Goal: Information Seeking & Learning: Learn about a topic

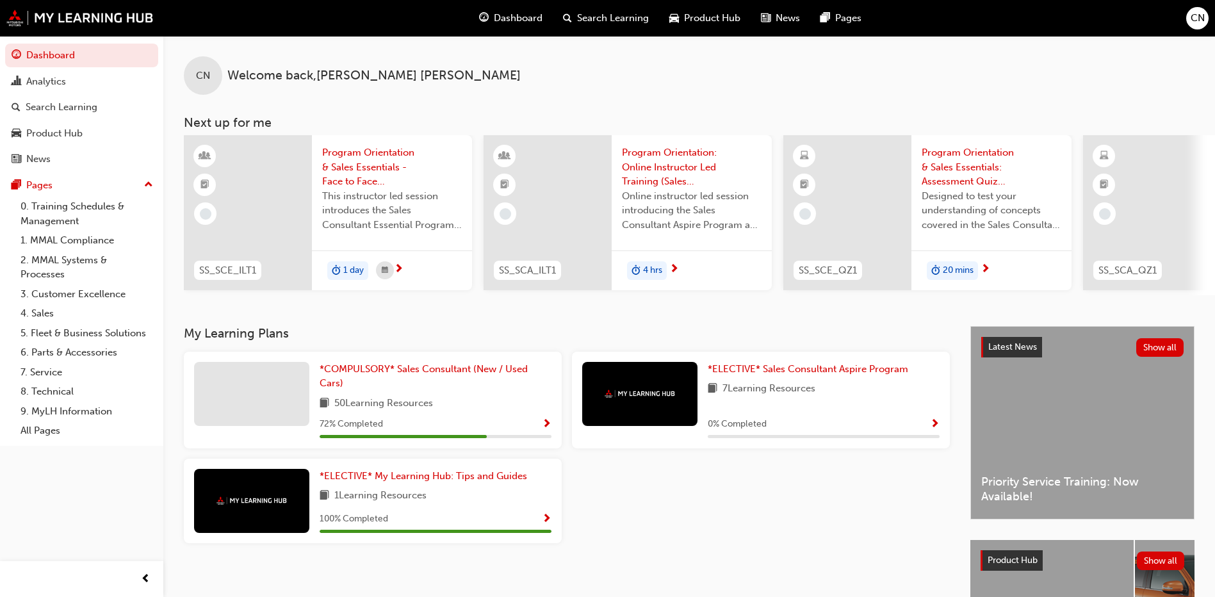
click at [544, 428] on span "Show Progress" at bounding box center [547, 425] width 10 height 12
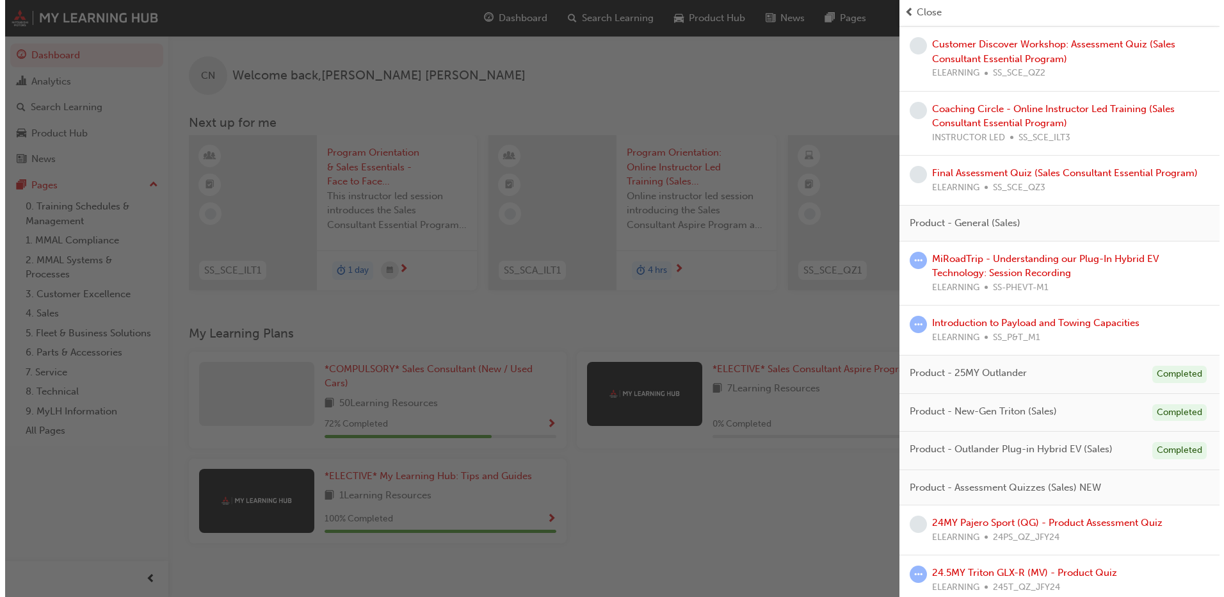
scroll to position [822, 0]
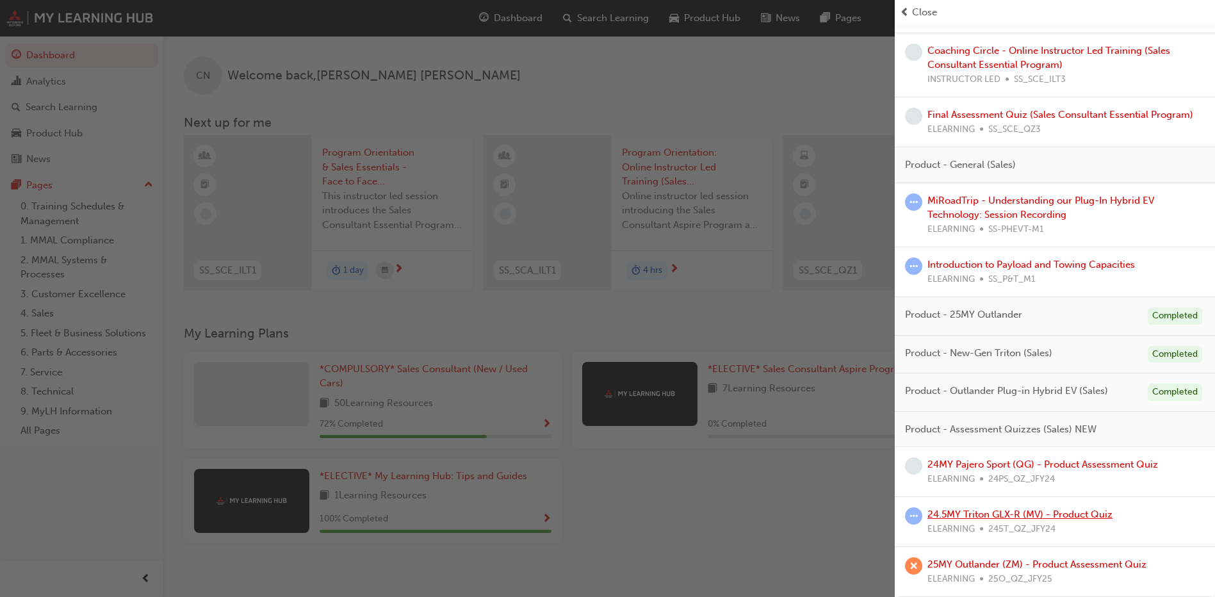
click at [1043, 516] on link "24.5MY Triton GLX-R (MV) - Product Quiz" at bounding box center [1019, 514] width 185 height 12
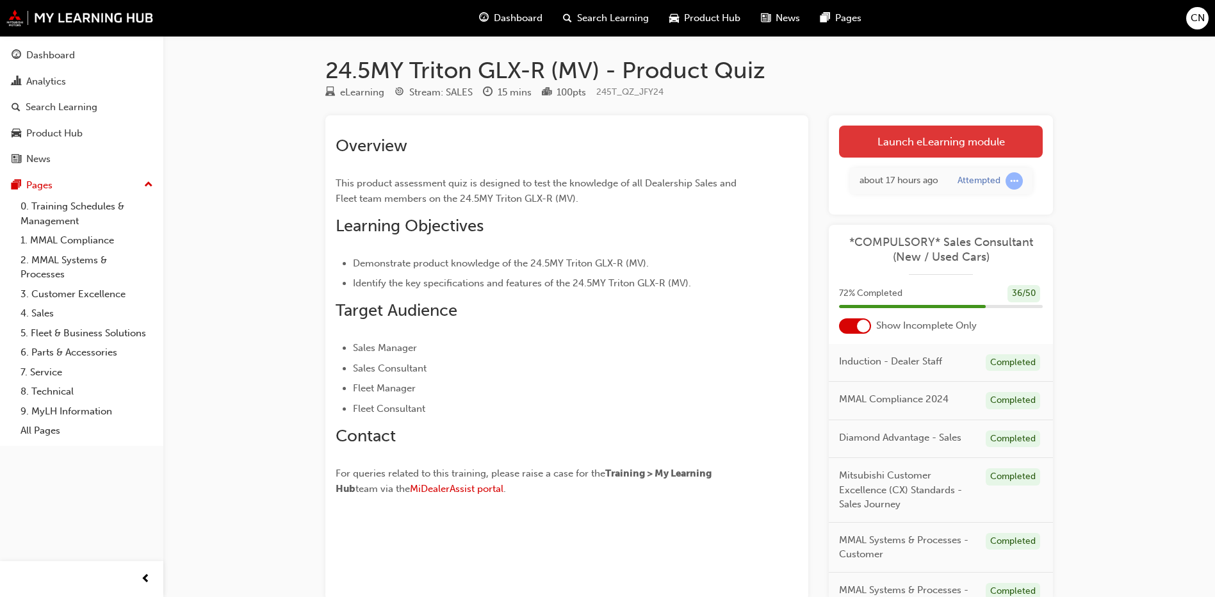
click at [941, 149] on link "Launch eLearning module" at bounding box center [941, 142] width 204 height 32
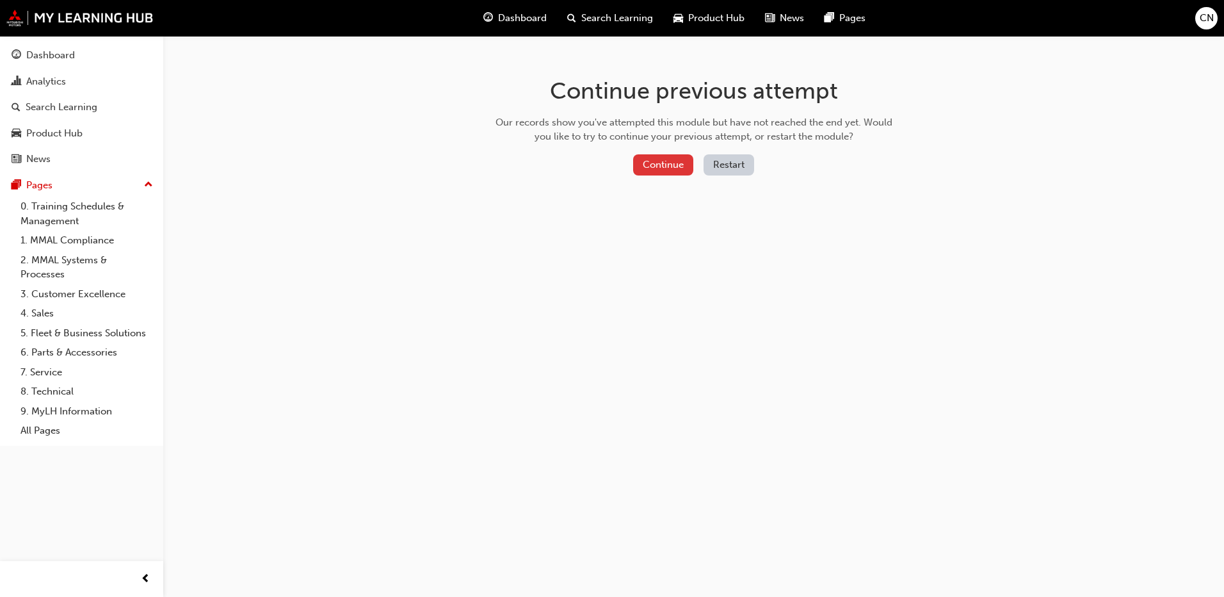
click at [663, 170] on button "Continue" at bounding box center [663, 164] width 60 height 21
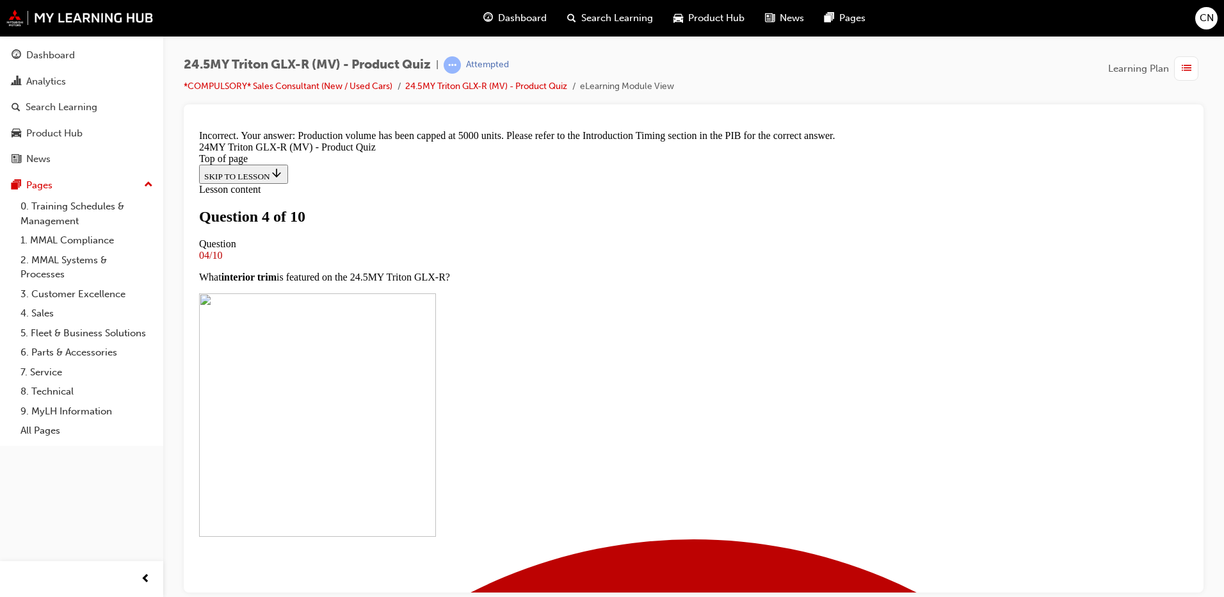
scroll to position [347, 0]
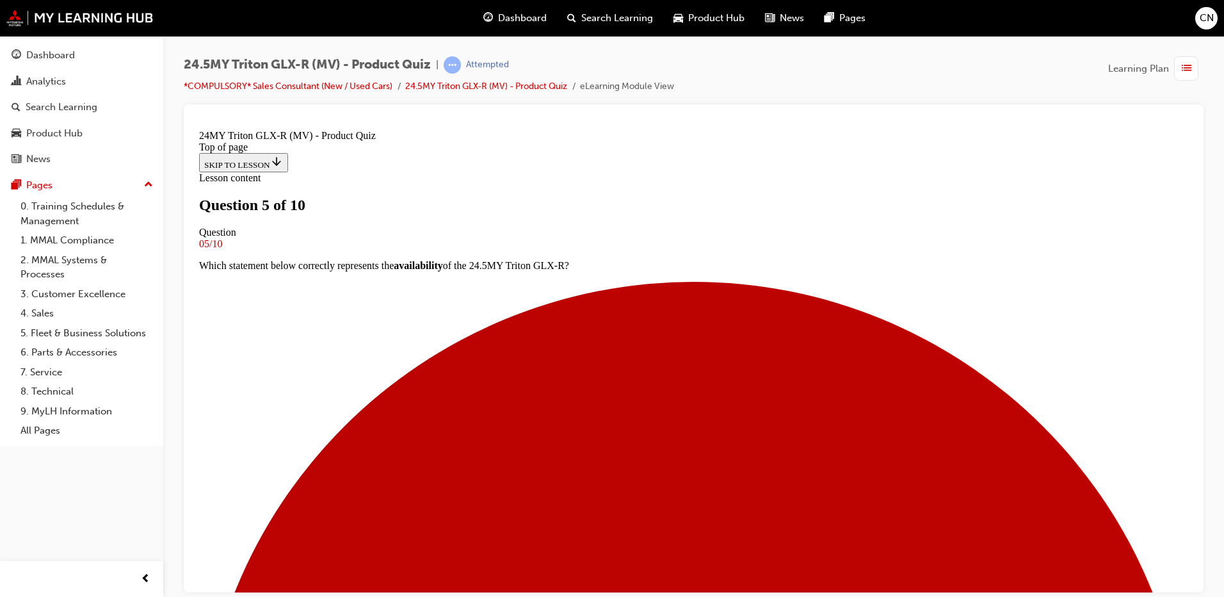
scroll to position [128, 0]
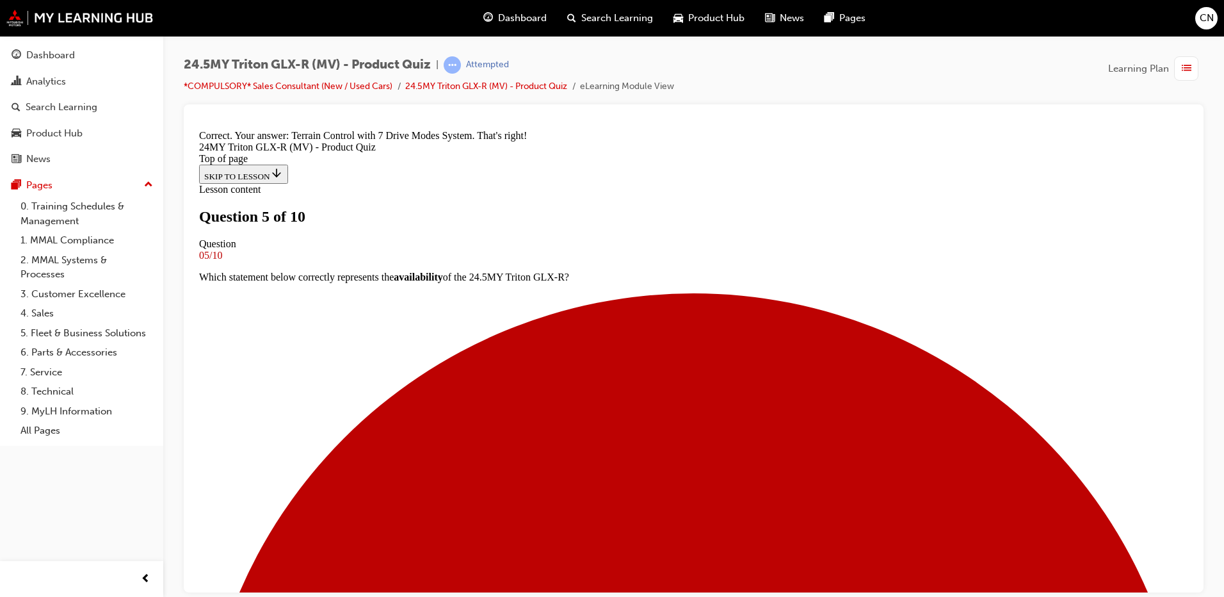
scroll to position [325, 0]
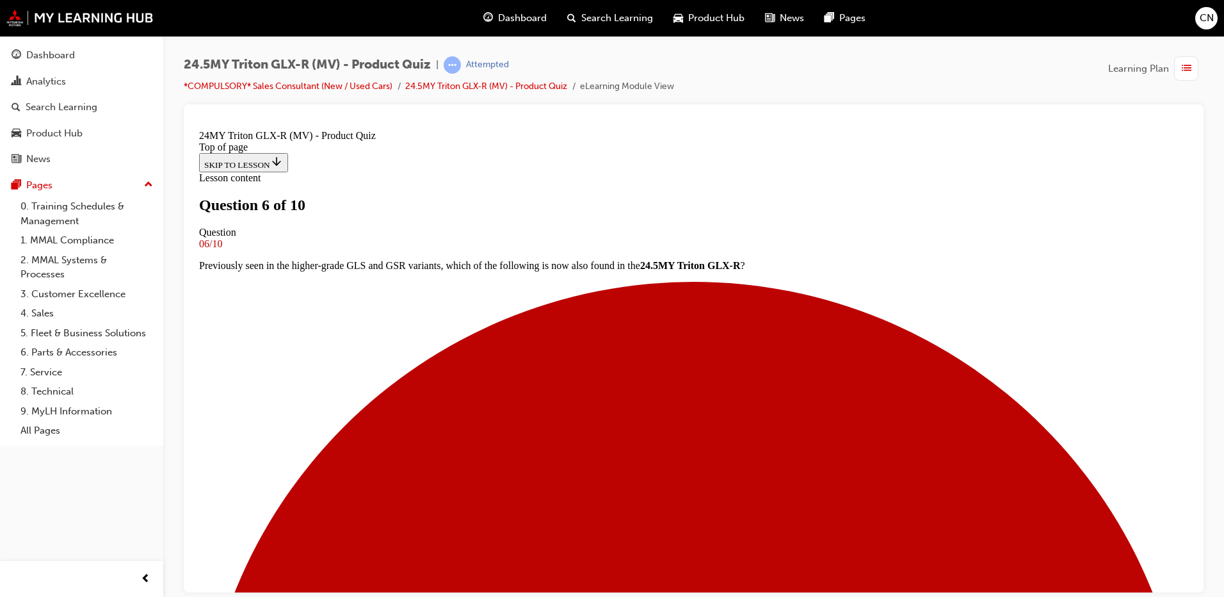
scroll to position [64, 0]
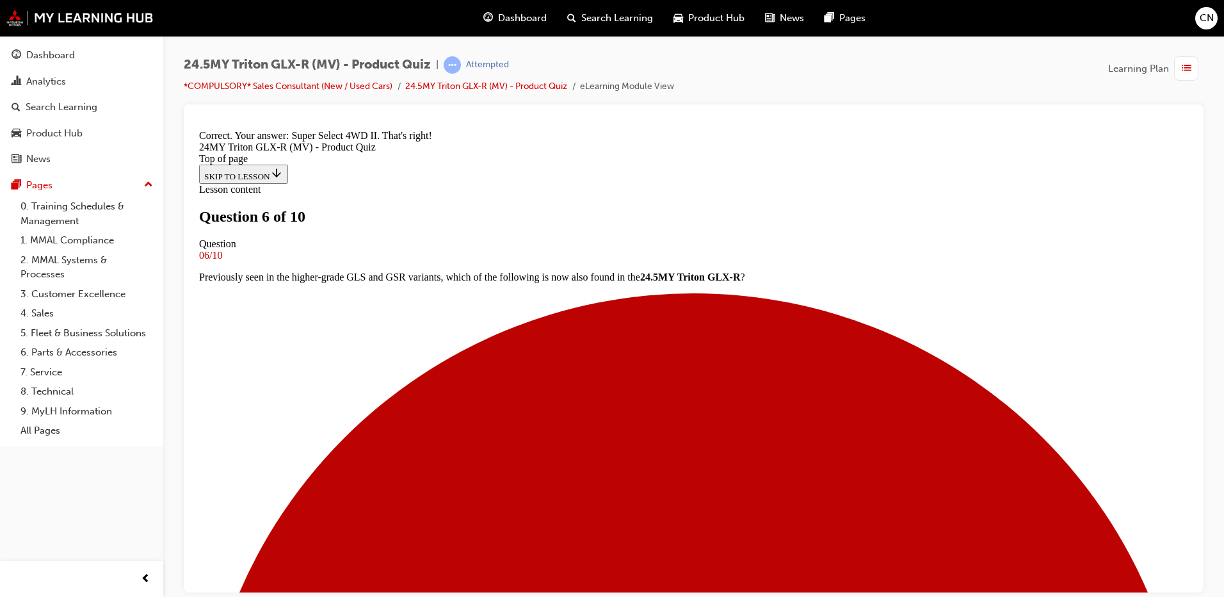
scroll to position [304, 0]
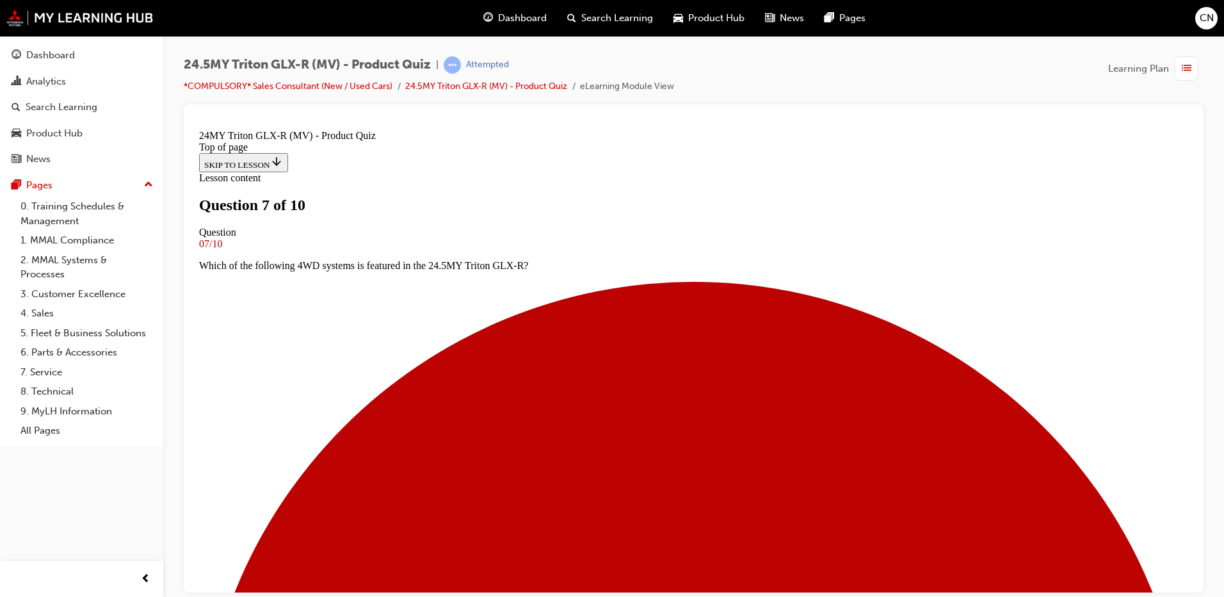
scroll to position [128, 0]
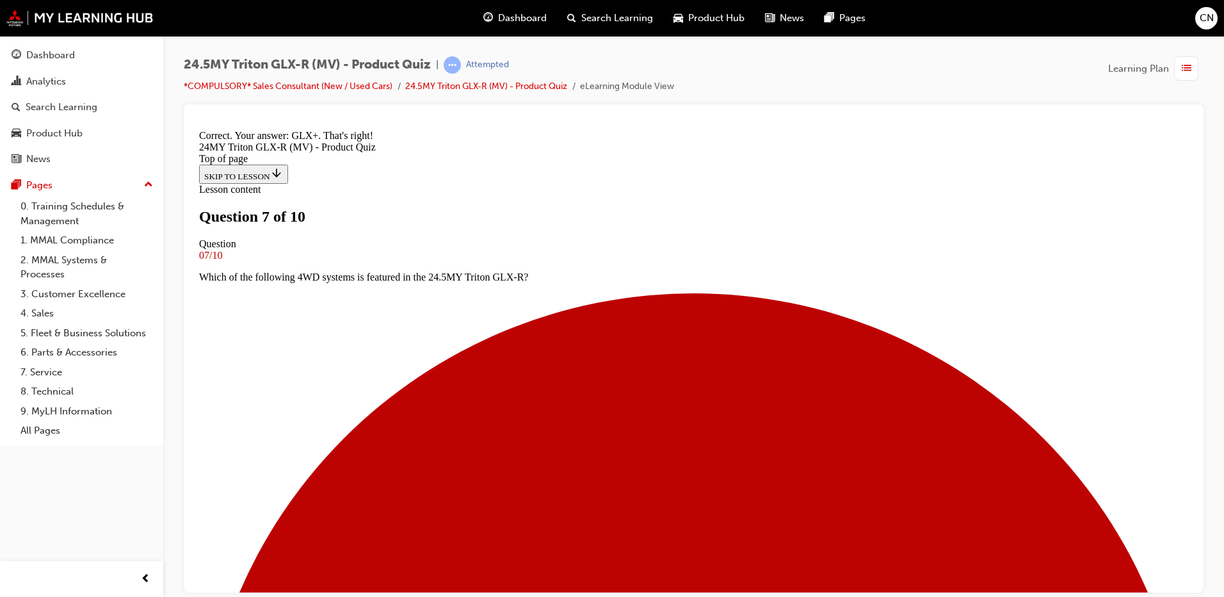
scroll to position [353, 0]
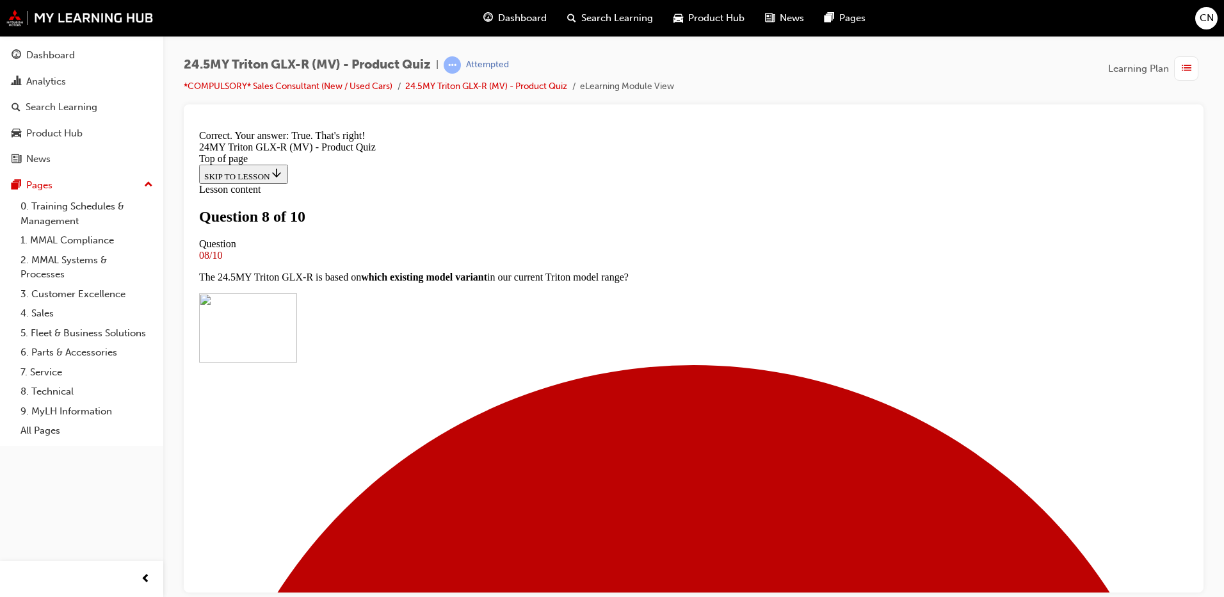
scroll to position [237, 0]
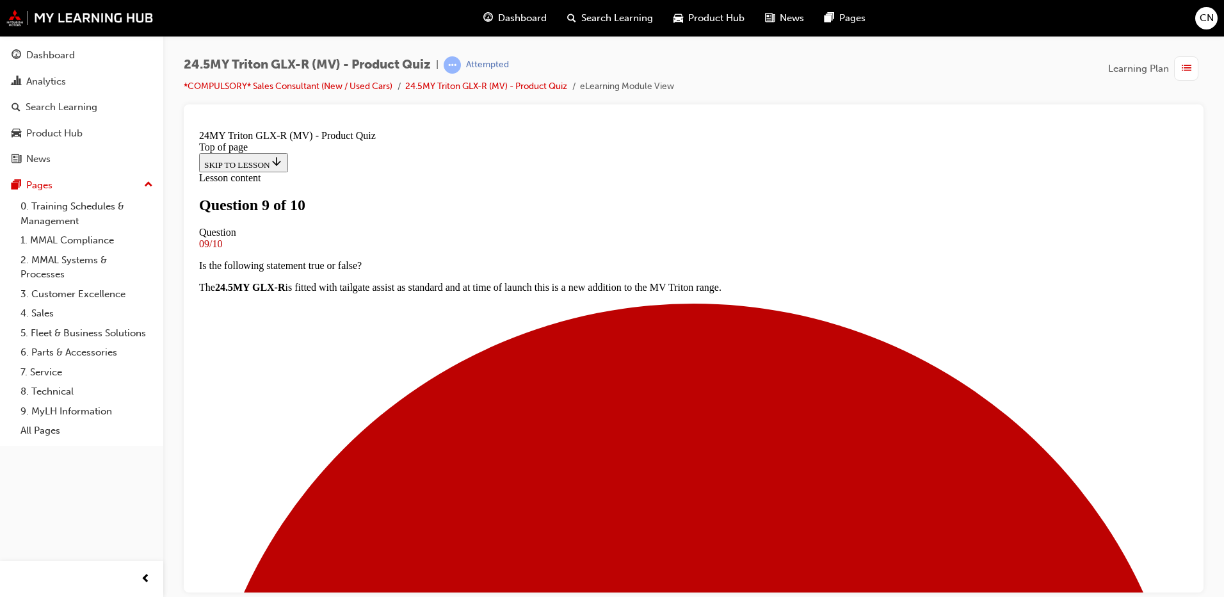
scroll to position [128, 0]
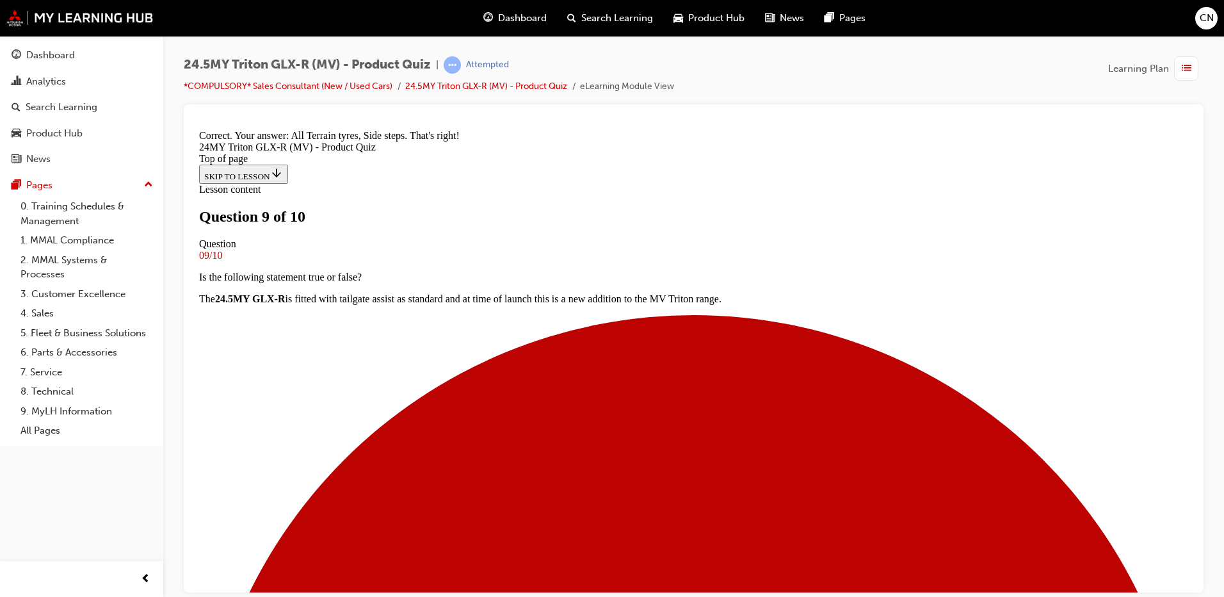
scroll to position [325, 0]
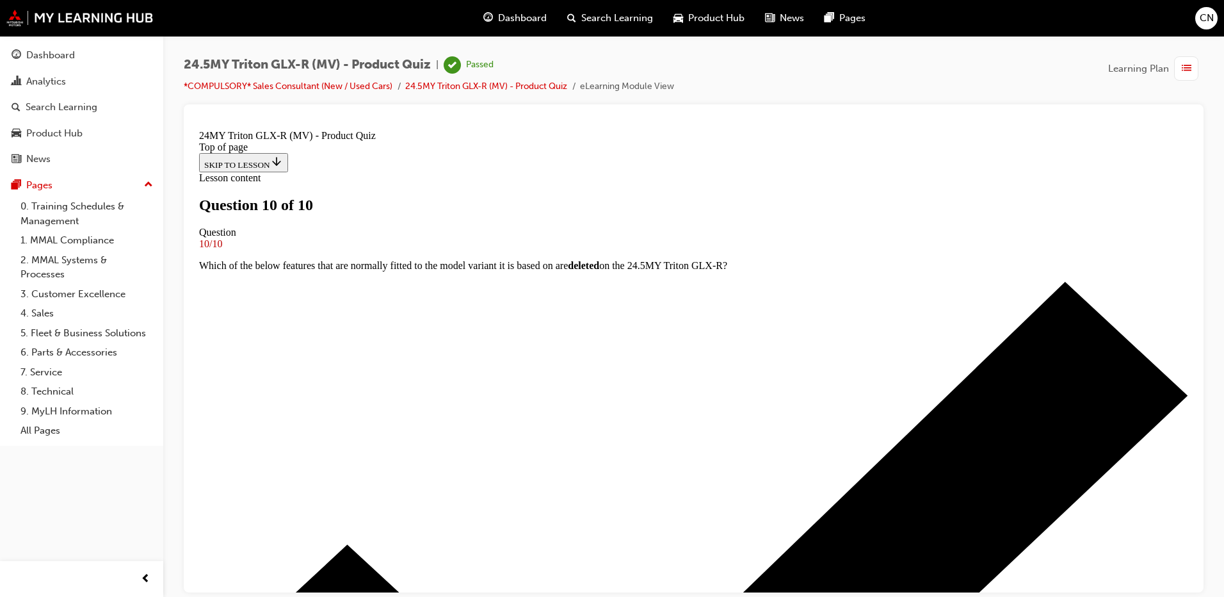
scroll to position [185, 0]
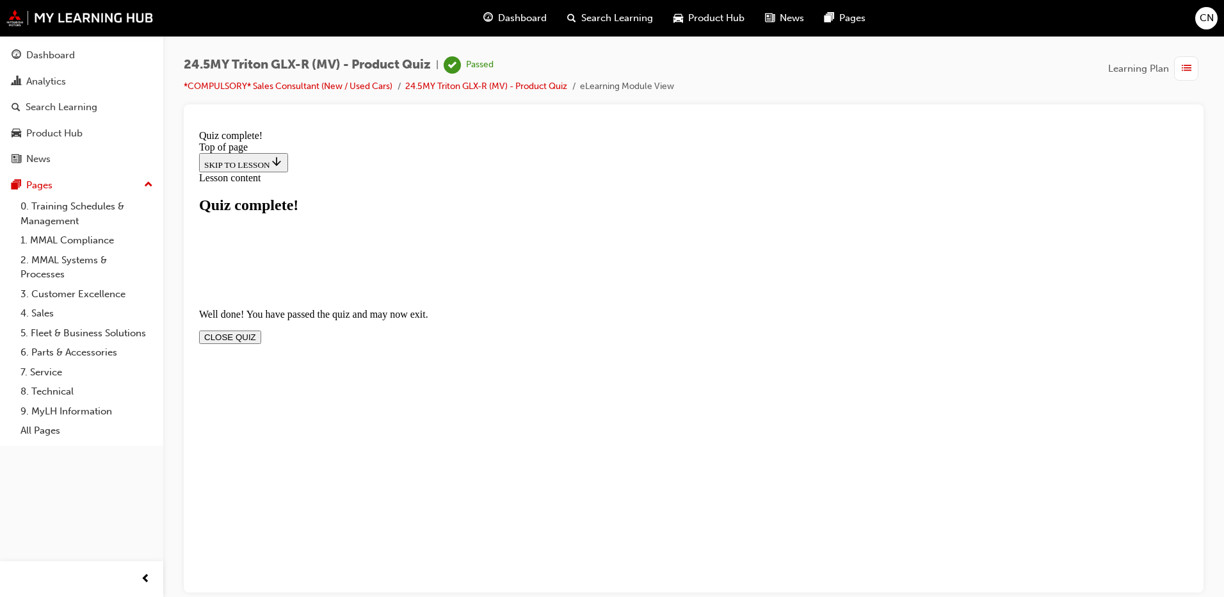
click at [261, 330] on button "CLOSE QUIZ" at bounding box center [230, 336] width 62 height 13
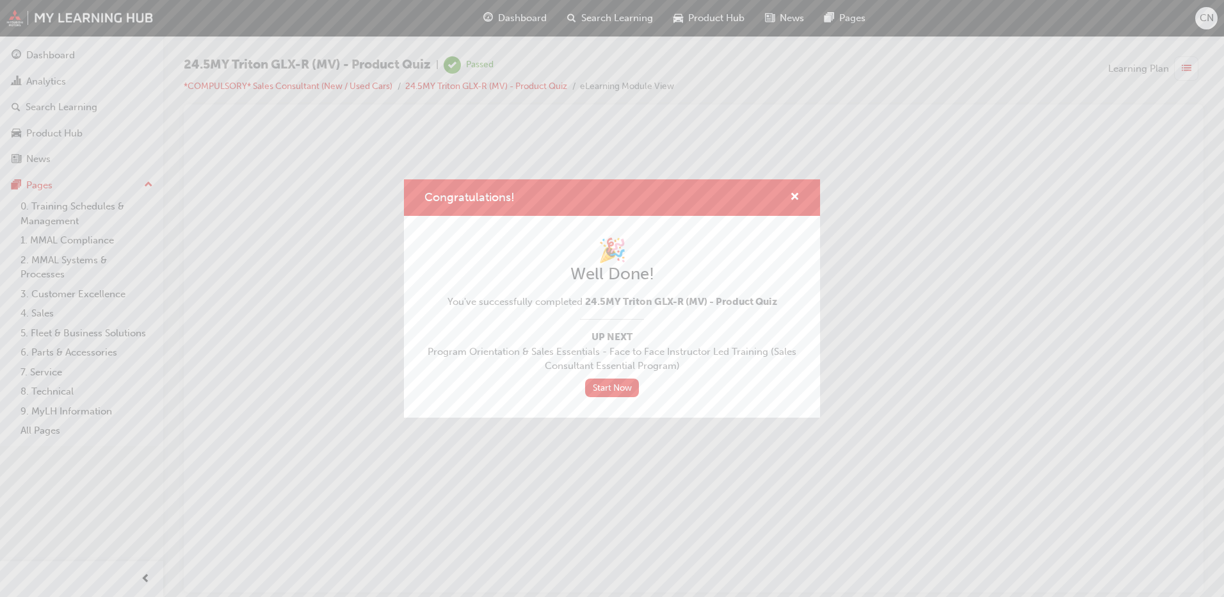
scroll to position [0, 0]
click at [780, 198] on div "Congratulations!" at bounding box center [790, 198] width 20 height 16
click at [790, 194] on span "cross-icon" at bounding box center [795, 198] width 10 height 12
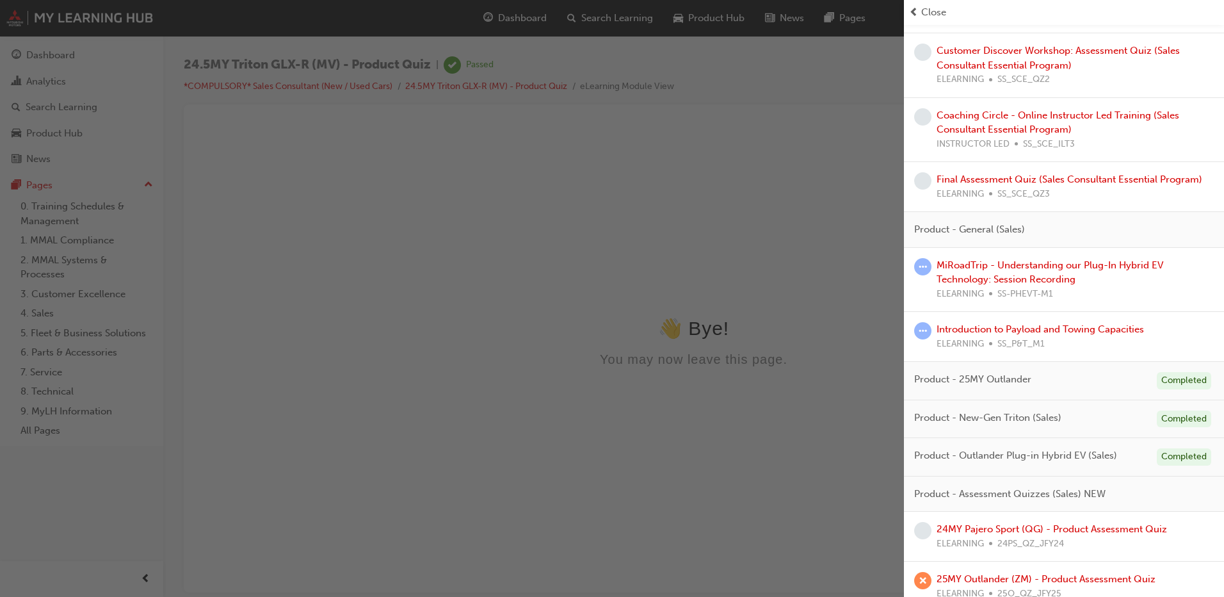
scroll to position [806, 0]
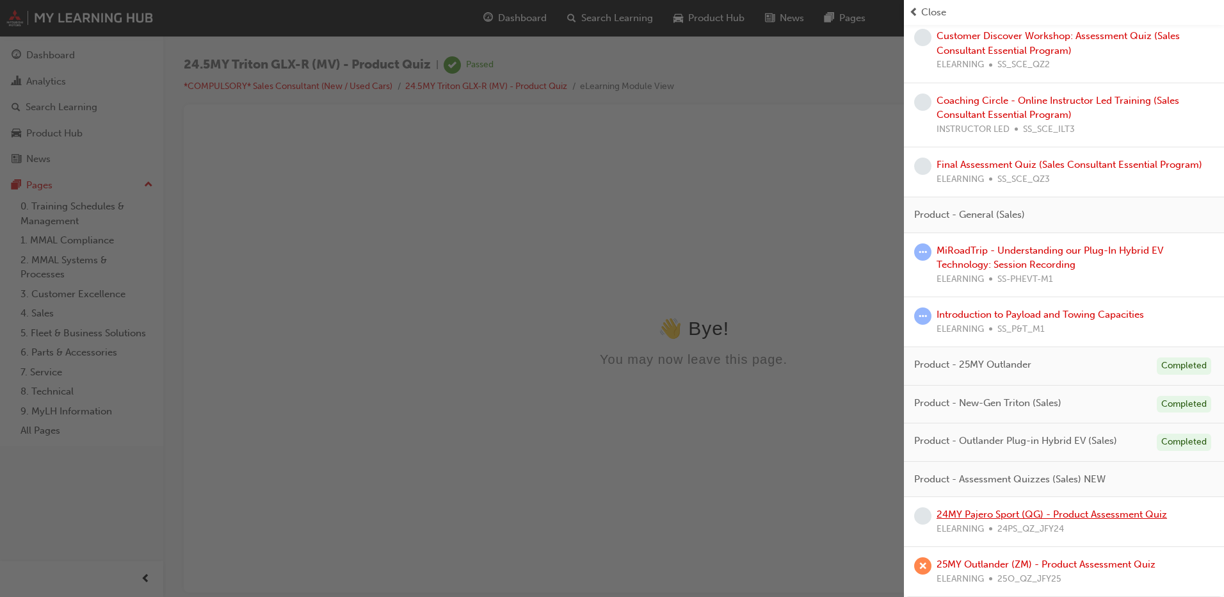
click at [964, 518] on link "24MY Pajero Sport (QG) - Product Assessment Quiz" at bounding box center [1052, 514] width 231 height 12
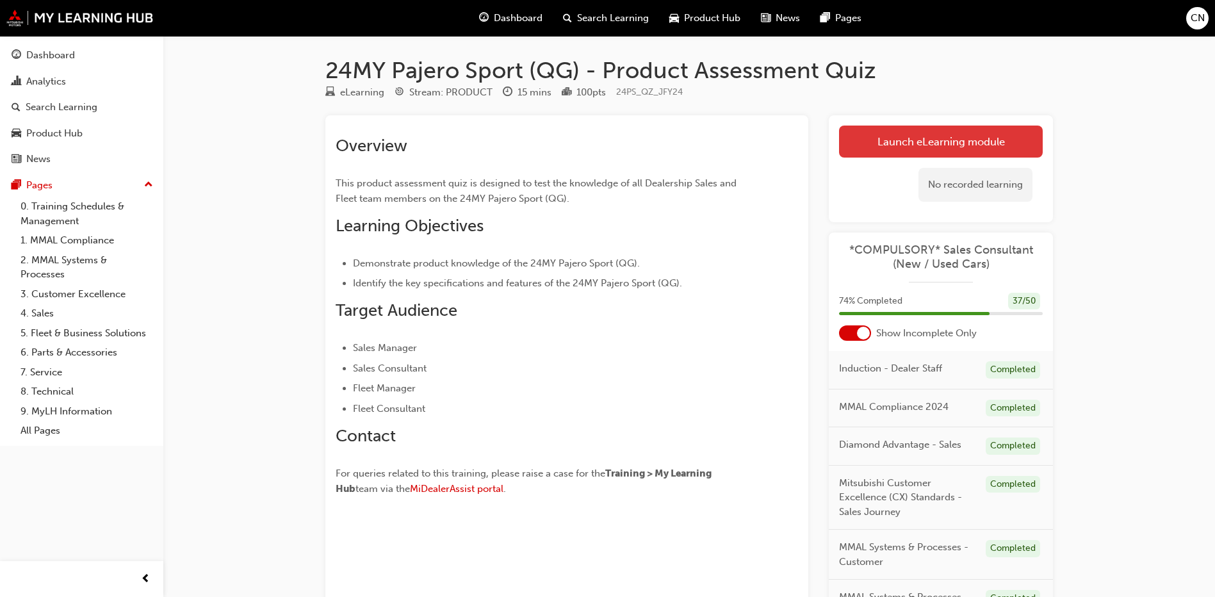
click at [890, 136] on link "Launch eLearning module" at bounding box center [941, 142] width 204 height 32
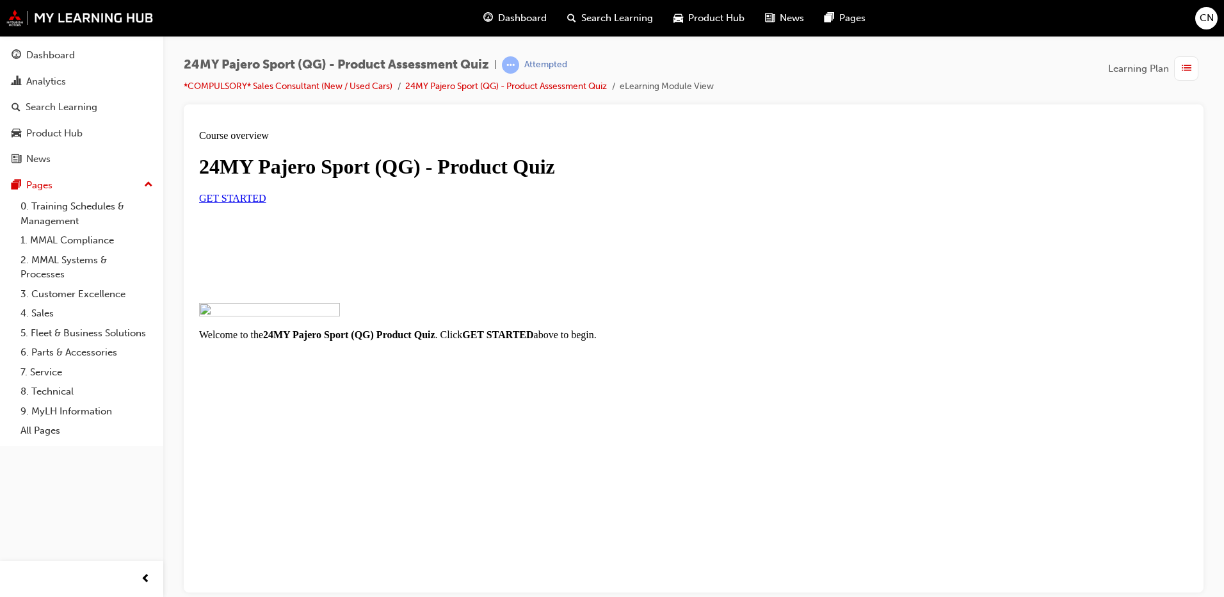
scroll to position [90, 0]
click at [266, 203] on link "GET STARTED" at bounding box center [232, 197] width 67 height 11
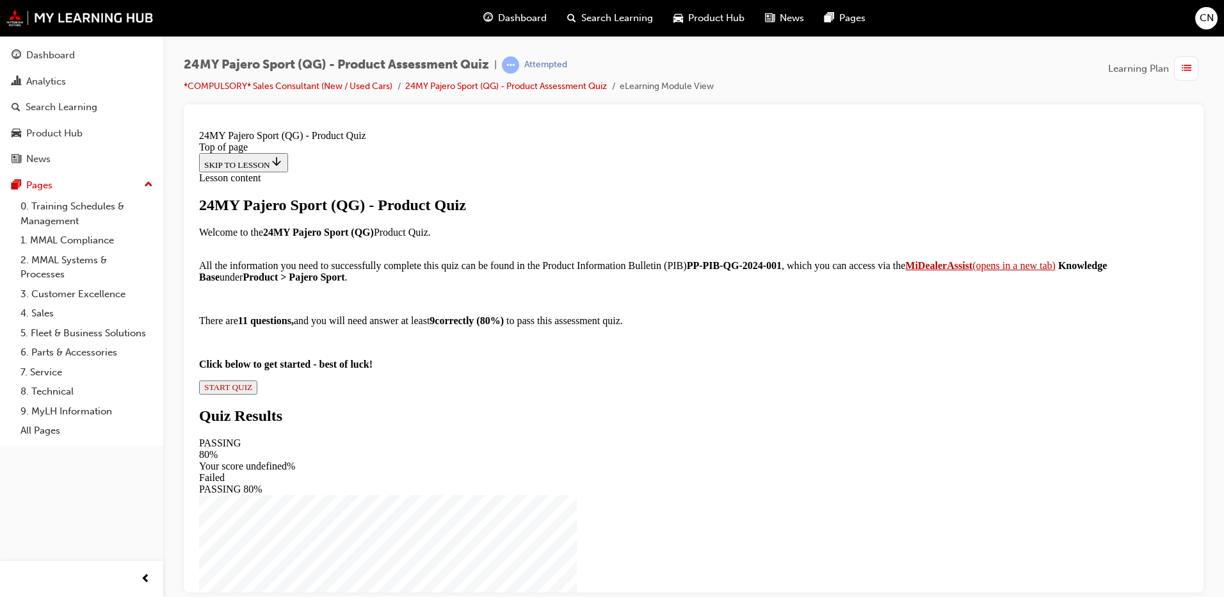
scroll to position [129, 0]
click at [257, 394] on button "START QUIZ" at bounding box center [228, 387] width 58 height 14
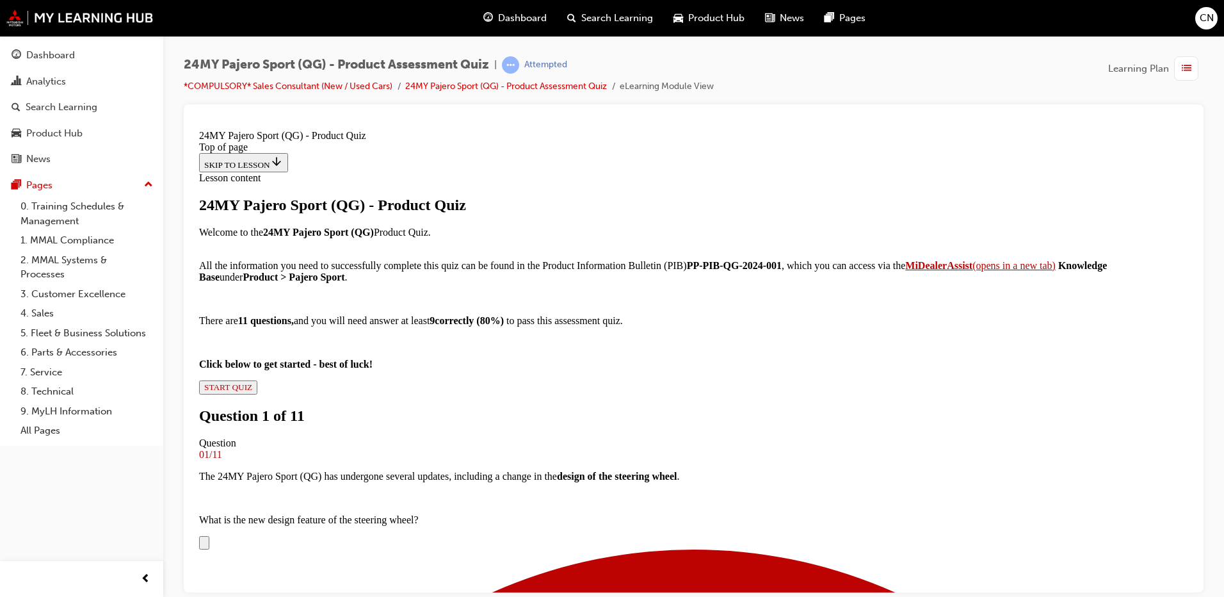
scroll to position [258, 0]
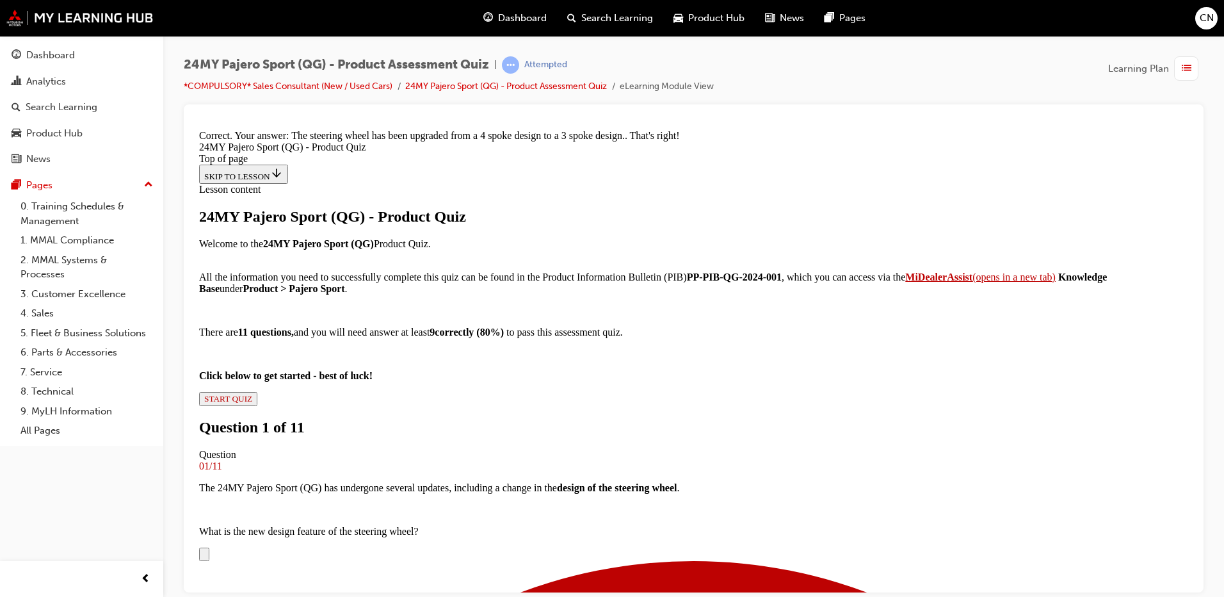
scroll to position [487, 0]
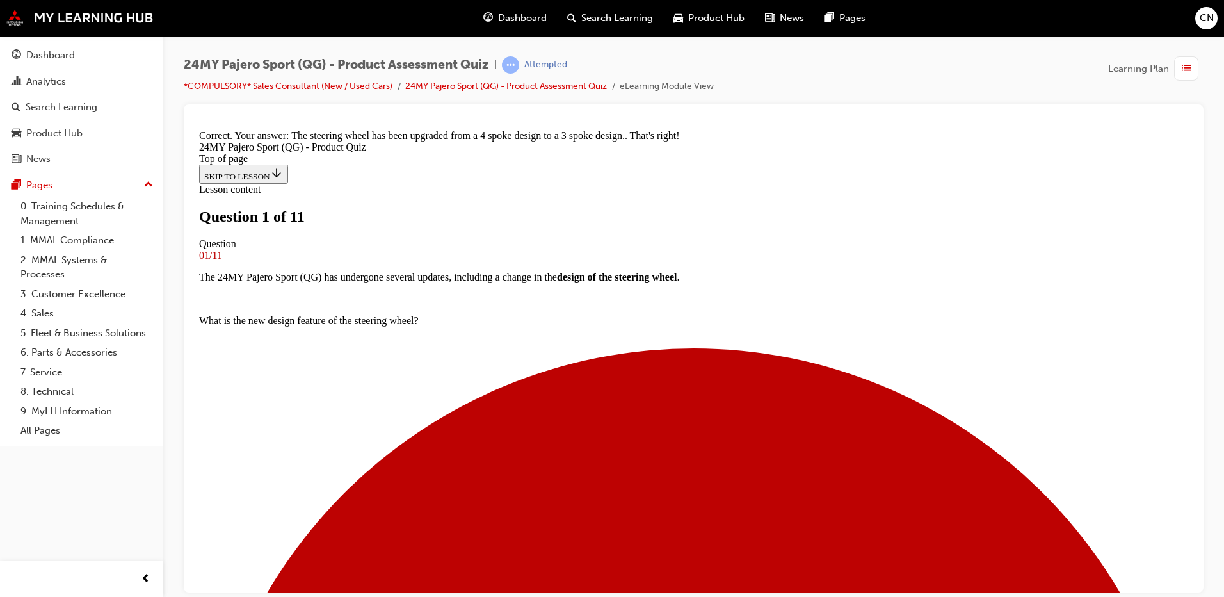
scroll to position [66, 0]
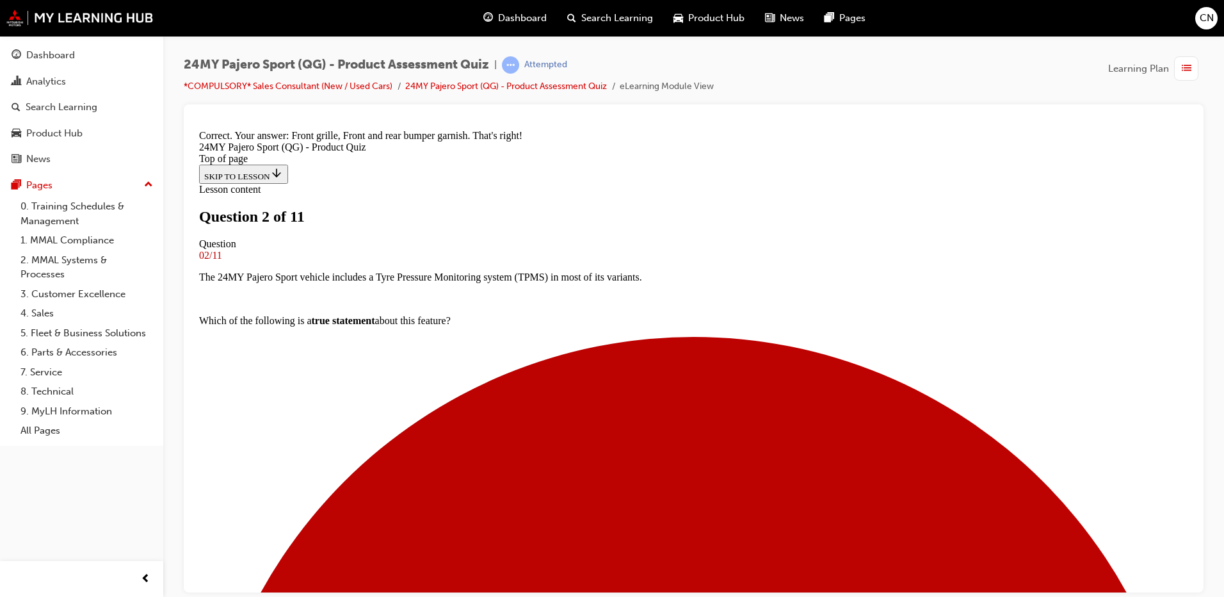
scroll to position [318, 0]
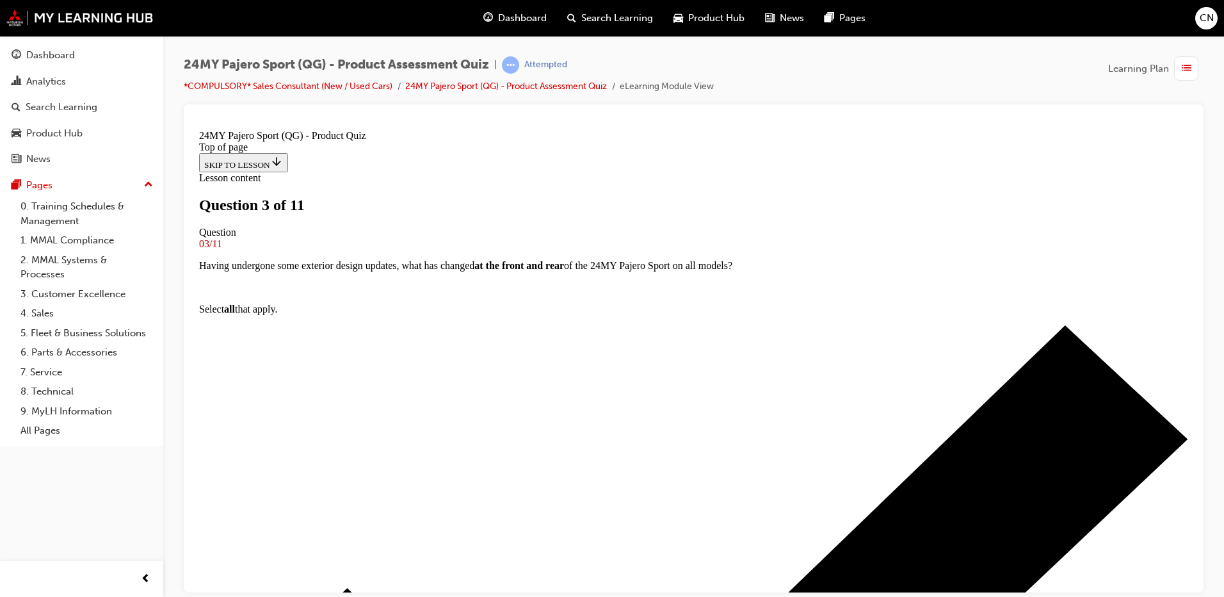
scroll to position [66, 0]
drag, startPoint x: 482, startPoint y: 373, endPoint x: 484, endPoint y: 379, distance: 6.7
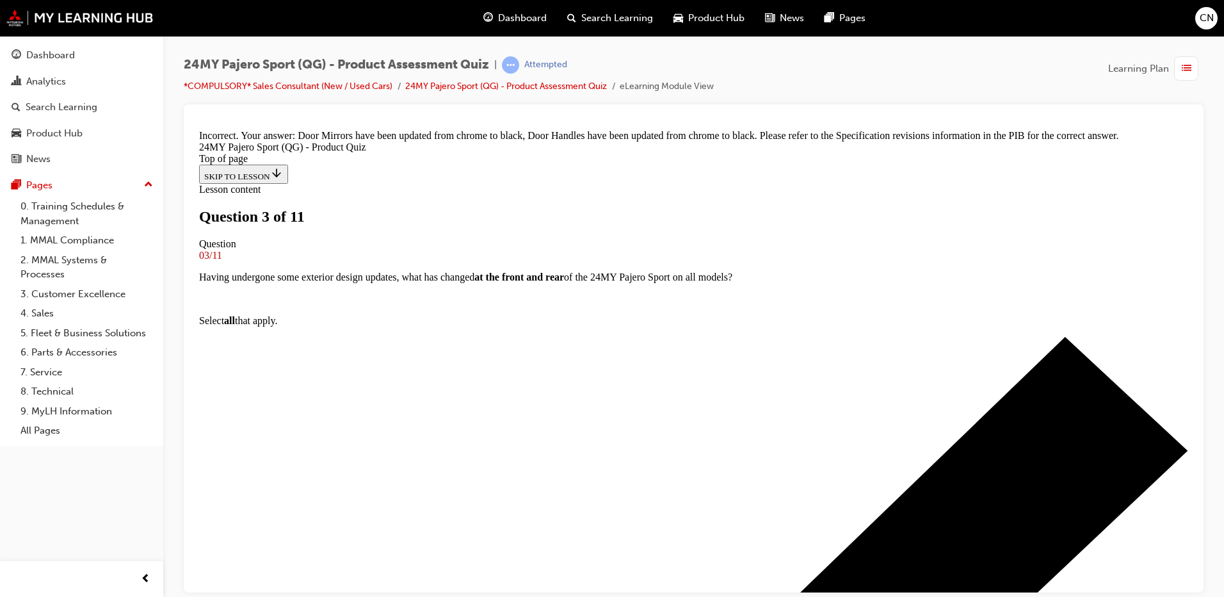
scroll to position [339, 0]
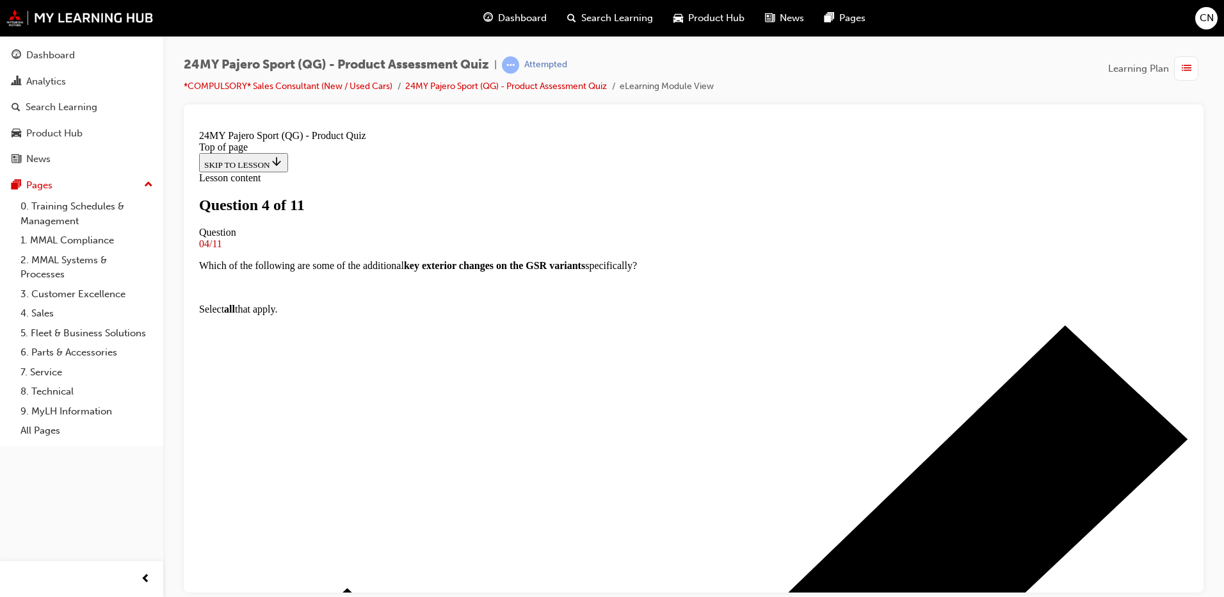
scroll to position [66, 0]
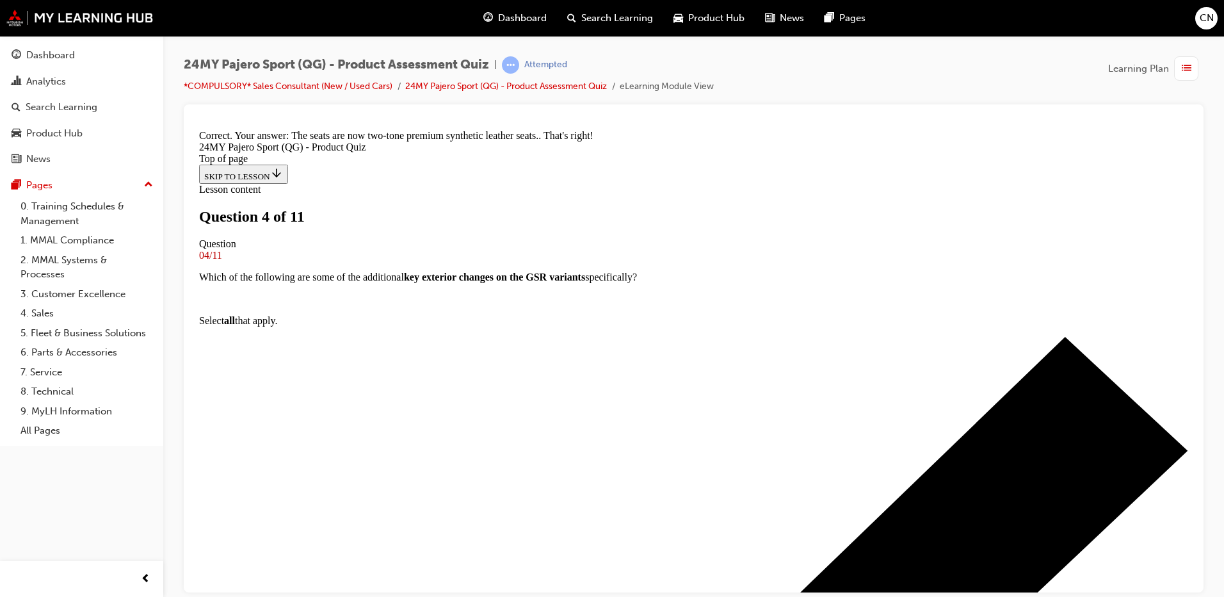
scroll to position [296, 0]
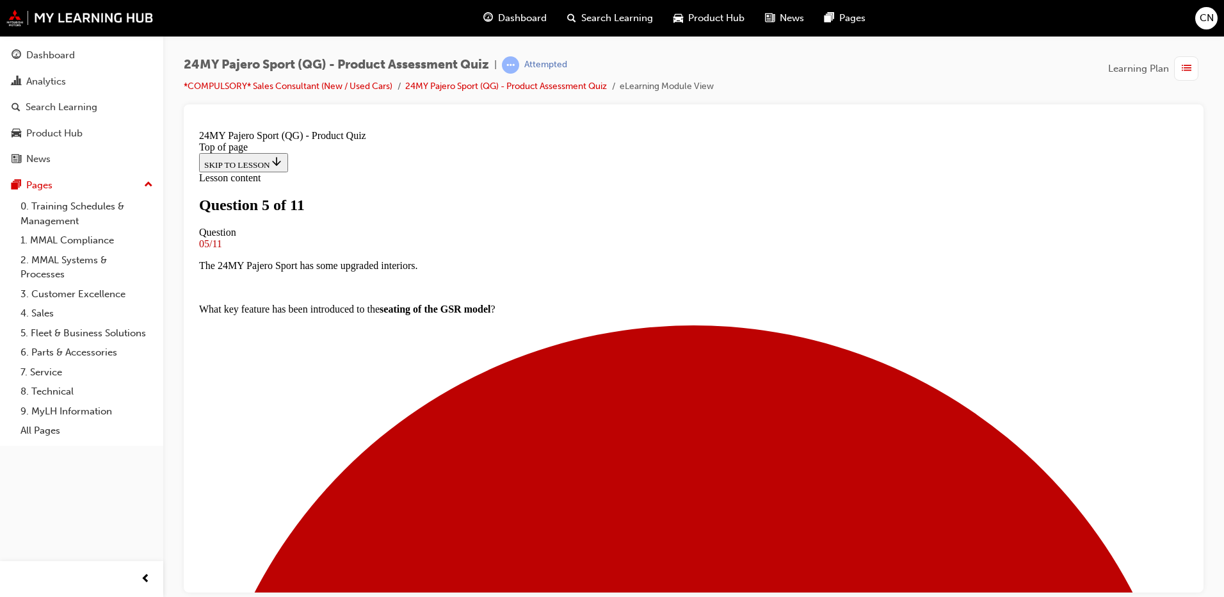
scroll to position [130, 0]
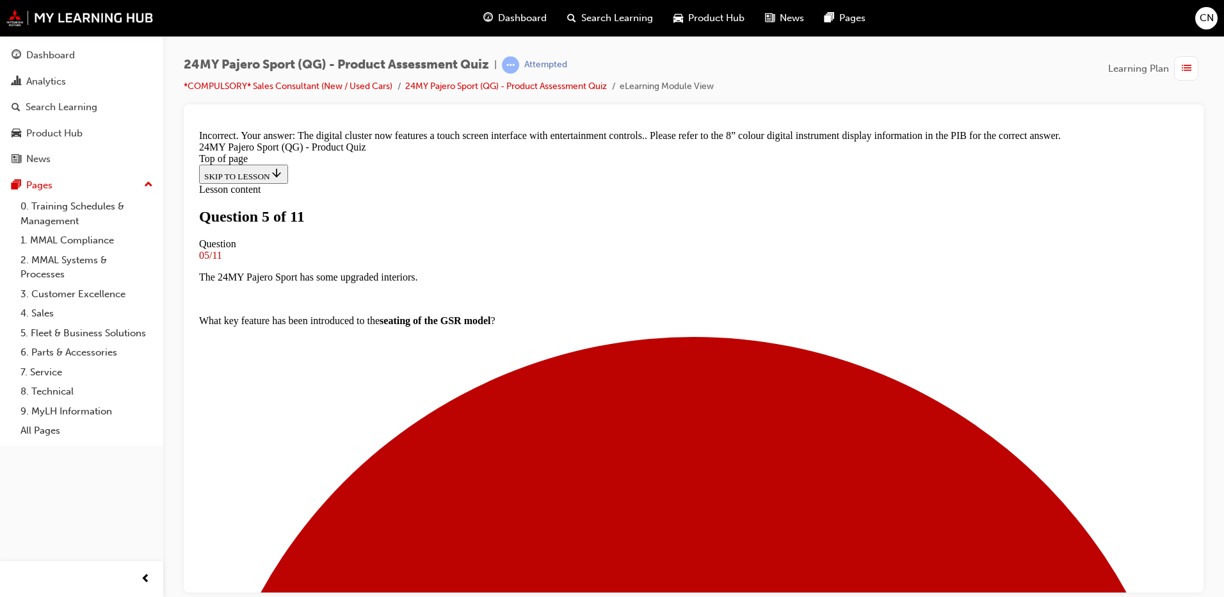
scroll to position [378, 0]
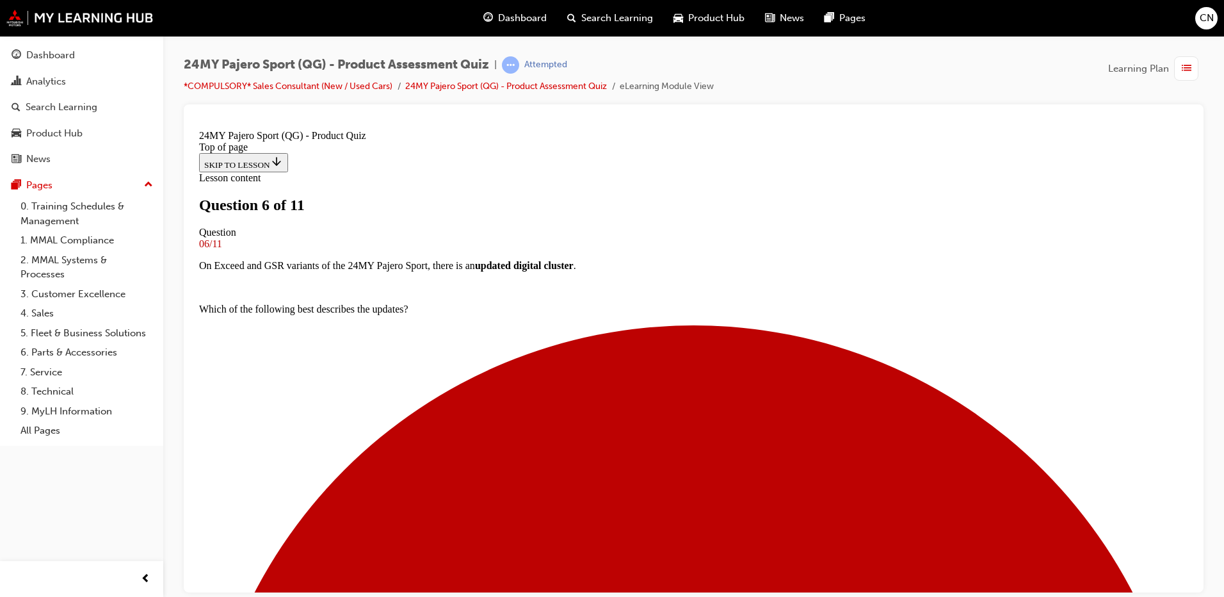
scroll to position [194, 0]
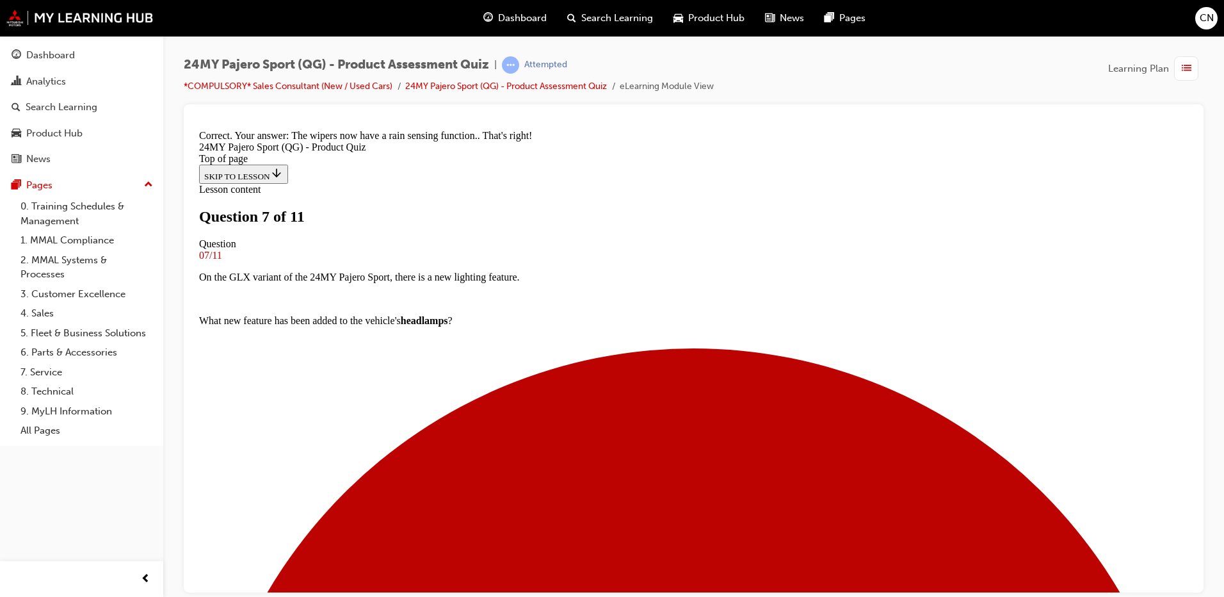
scroll to position [274, 0]
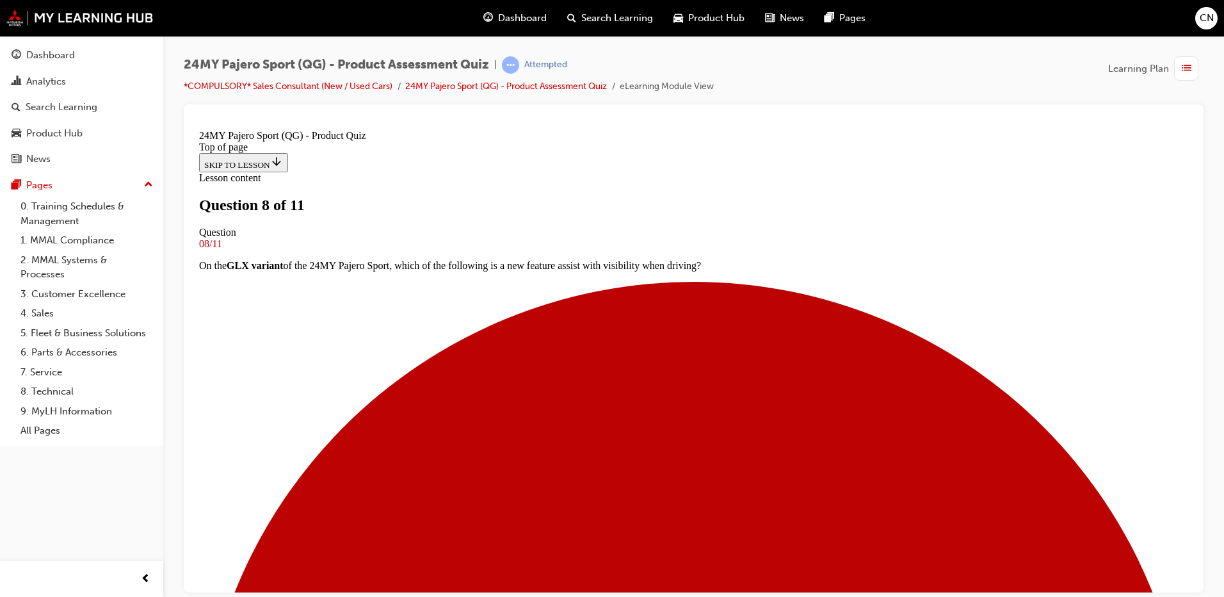
scroll to position [2, 0]
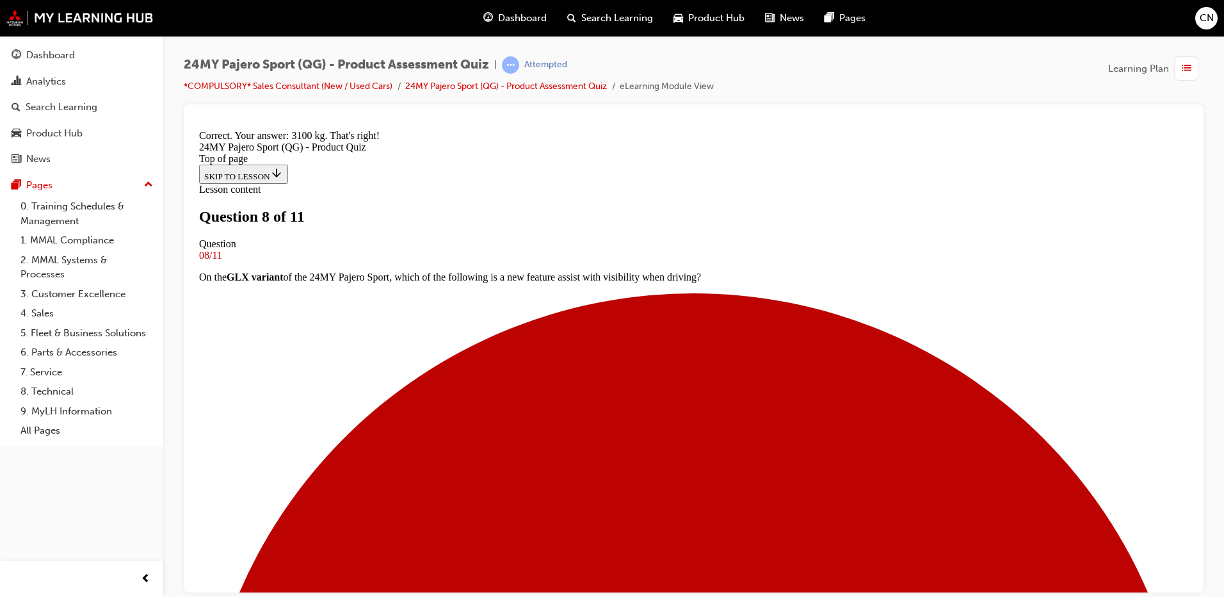
scroll to position [252, 0]
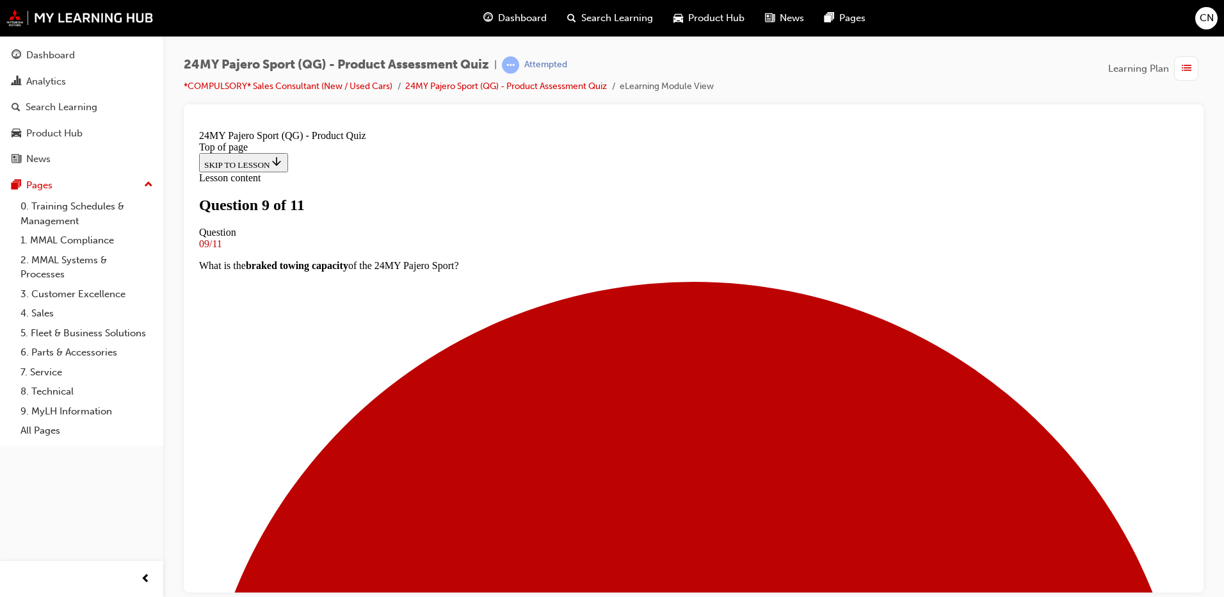
scroll to position [66, 0]
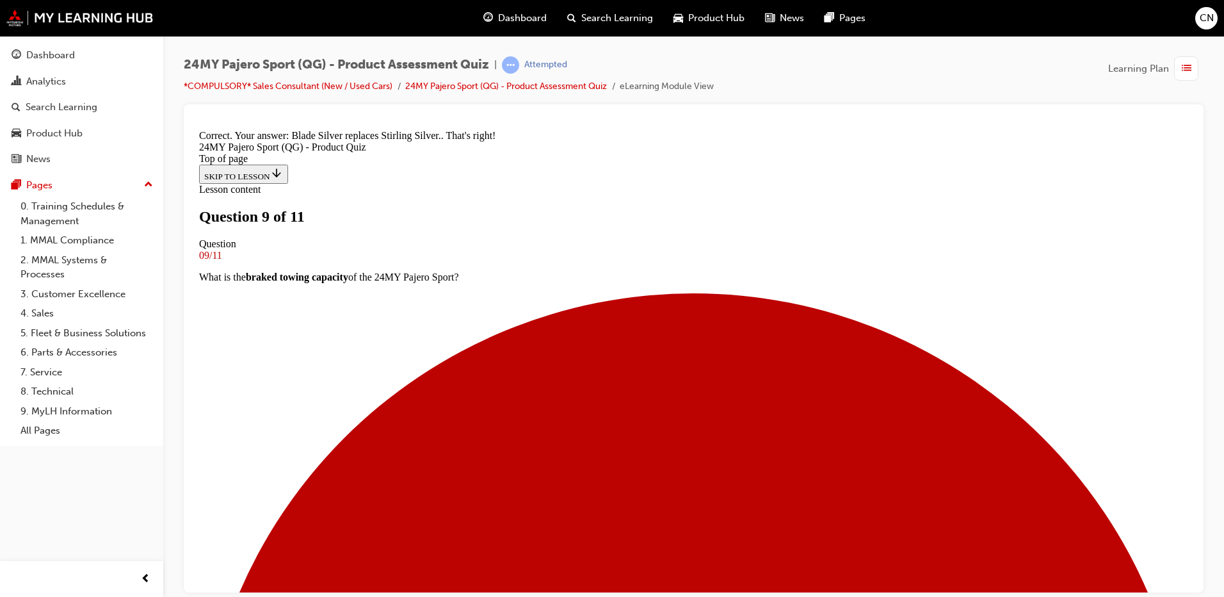
scroll to position [274, 0]
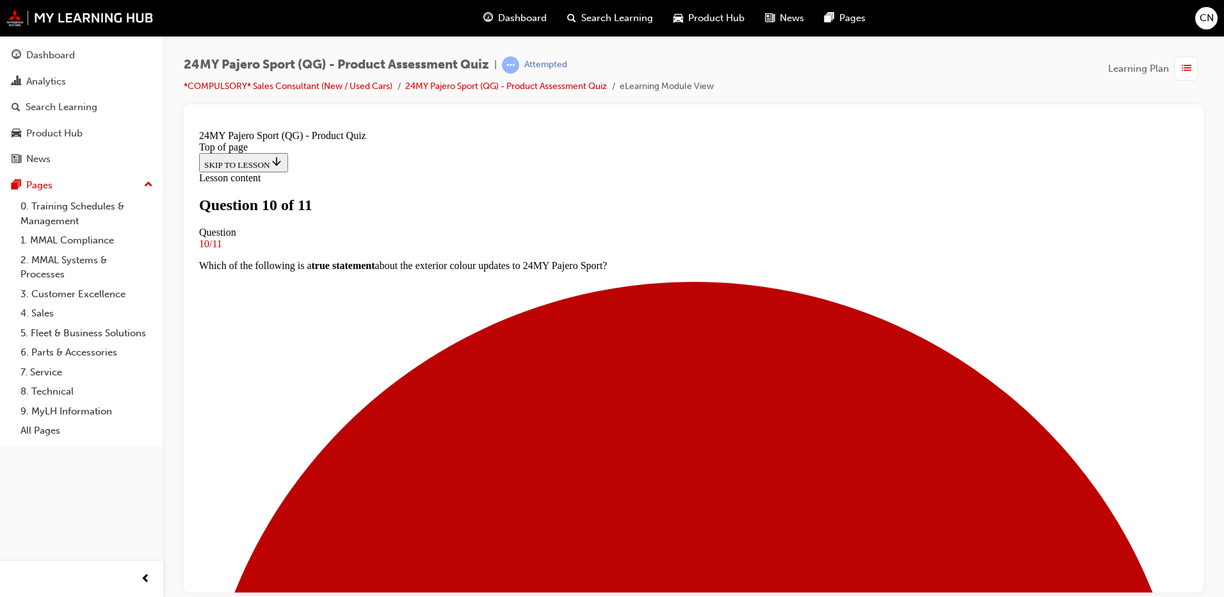
scroll to position [130, 0]
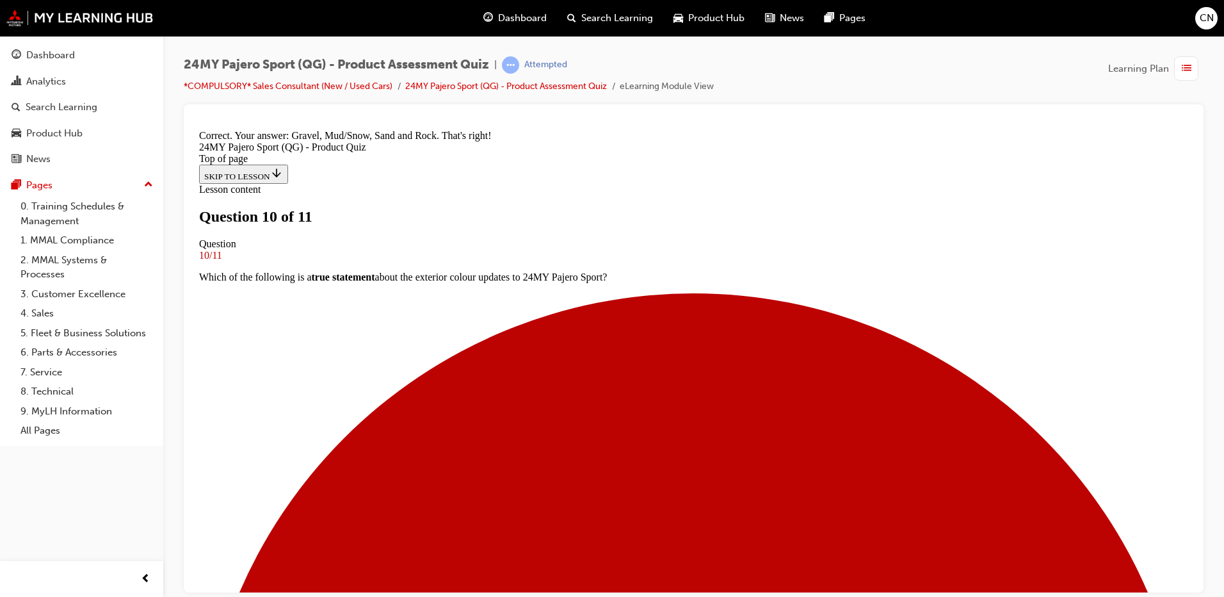
scroll to position [396, 0]
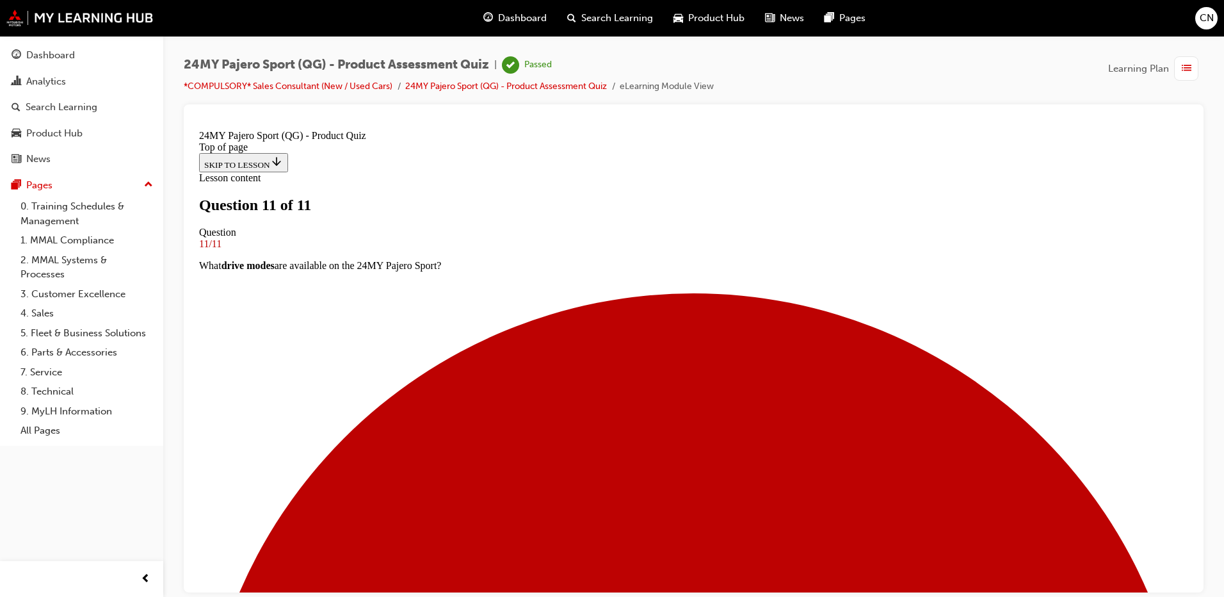
scroll to position [130, 0]
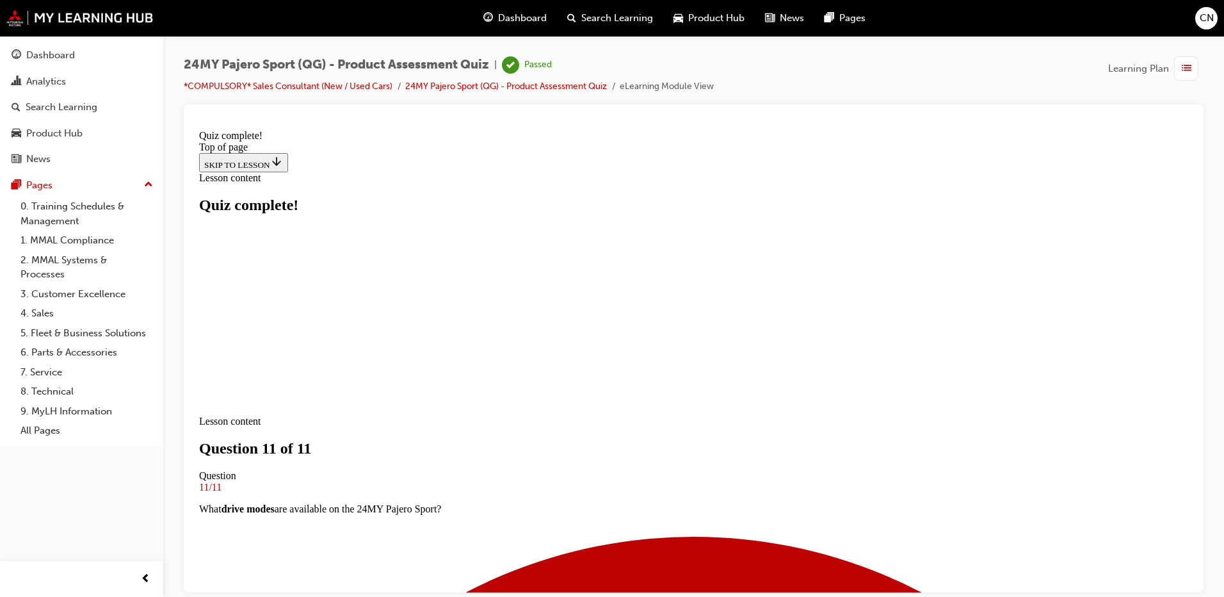
scroll to position [185, 0]
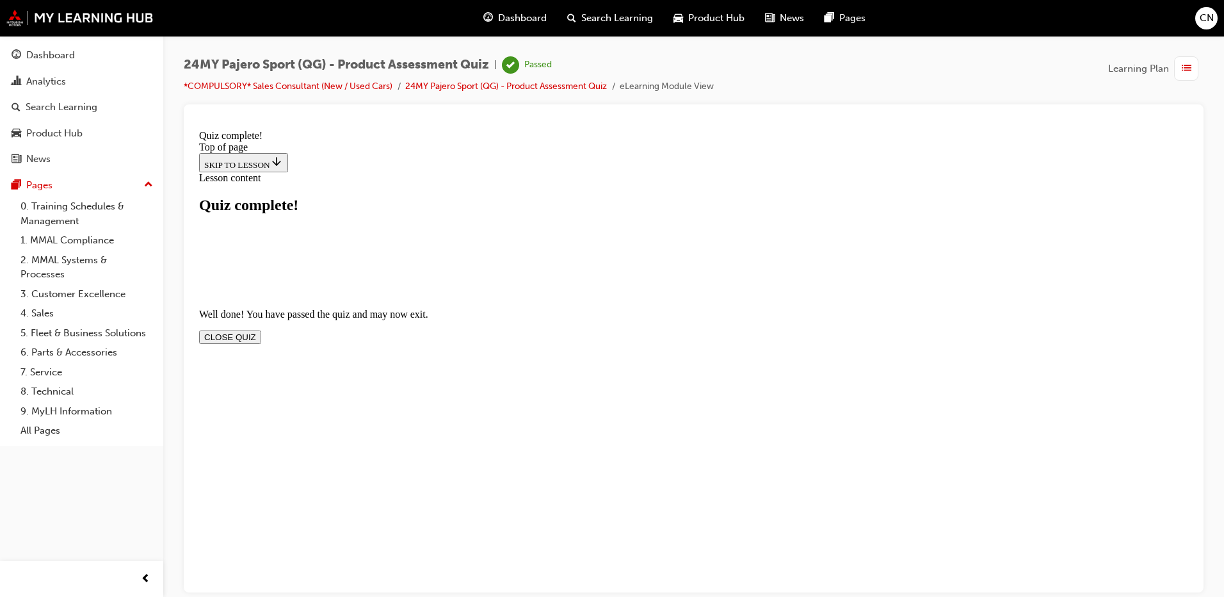
click at [261, 330] on button "CLOSE QUIZ" at bounding box center [230, 336] width 62 height 13
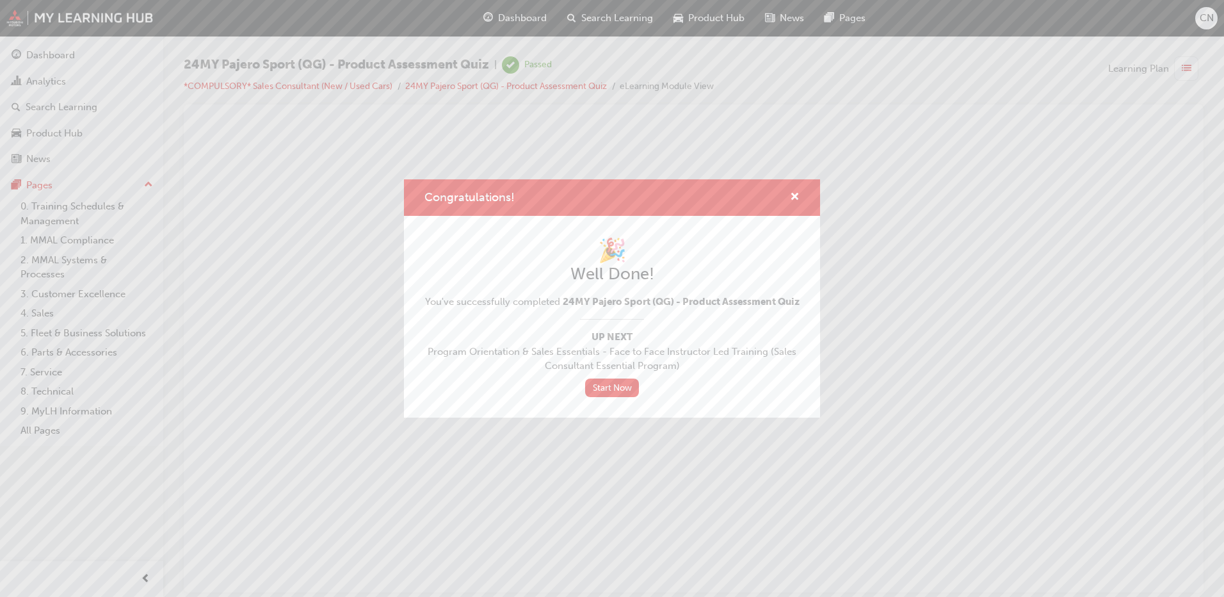
scroll to position [0, 0]
click at [795, 192] on span "cross-icon" at bounding box center [795, 198] width 10 height 12
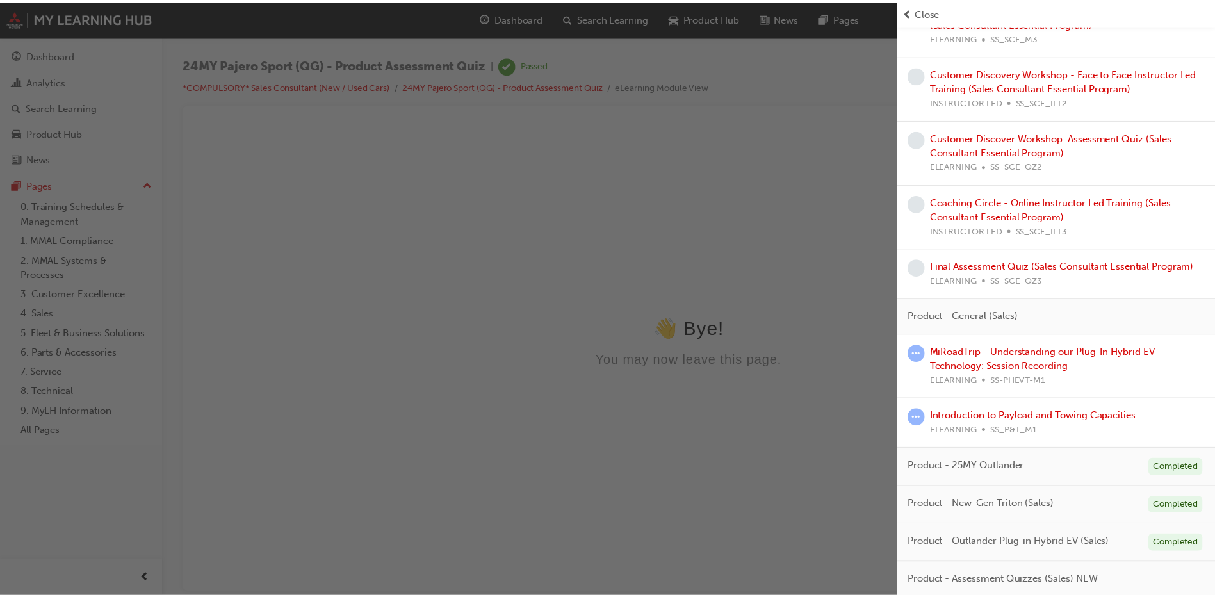
scroll to position [756, 0]
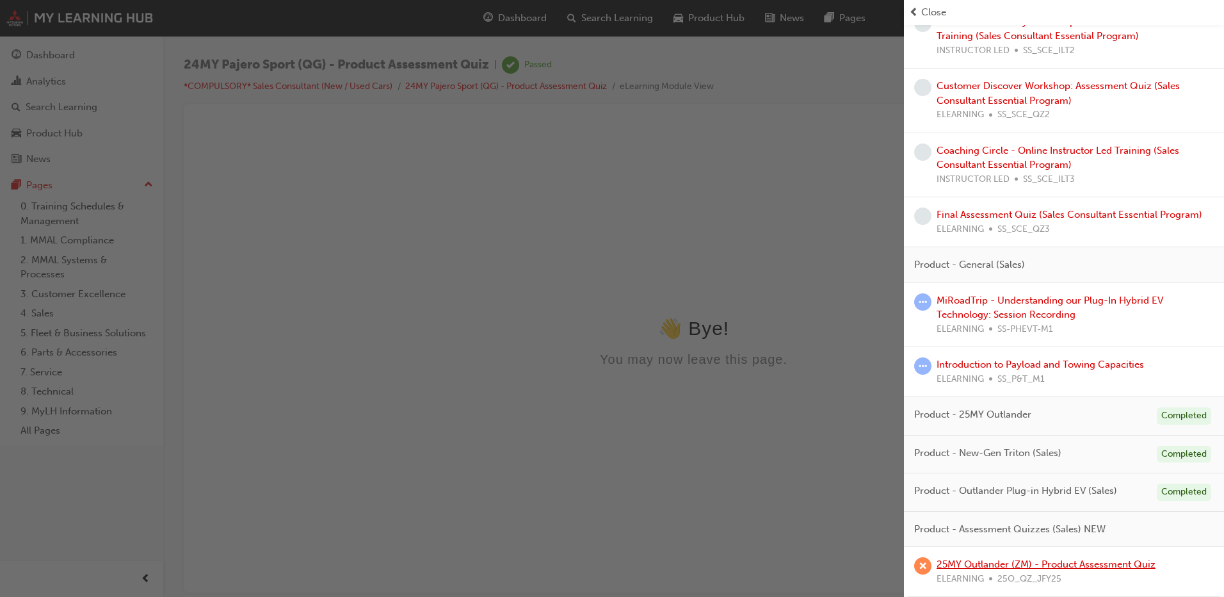
click at [1066, 565] on link "25MY Outlander (ZM) - Product Assessment Quiz" at bounding box center [1046, 564] width 219 height 12
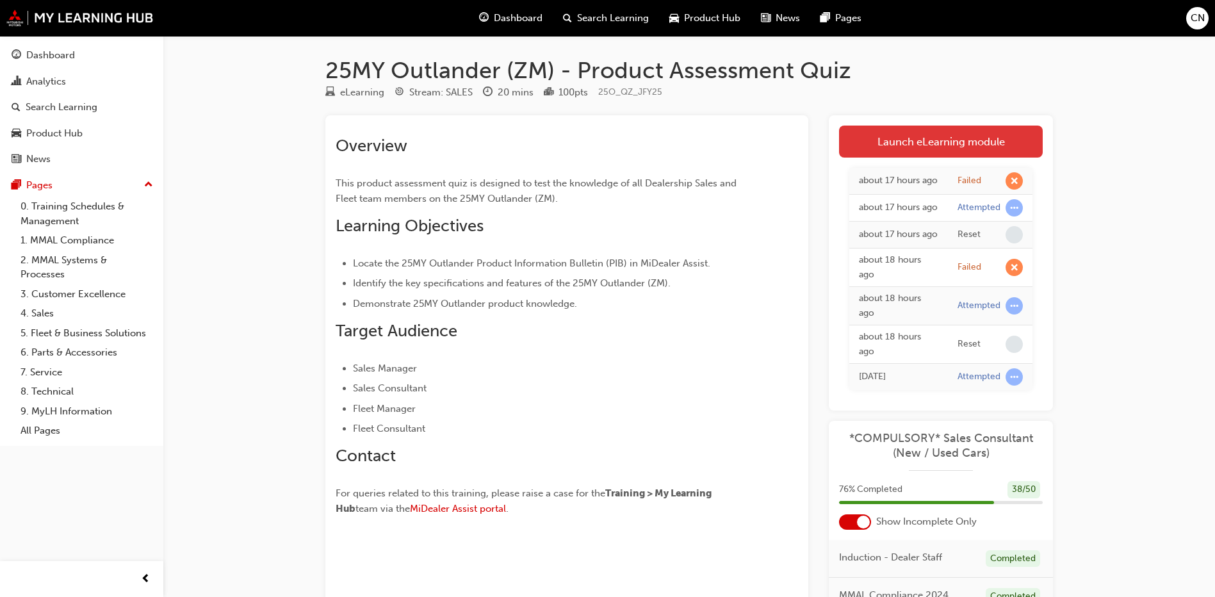
click at [926, 143] on link "Launch eLearning module" at bounding box center [941, 142] width 204 height 32
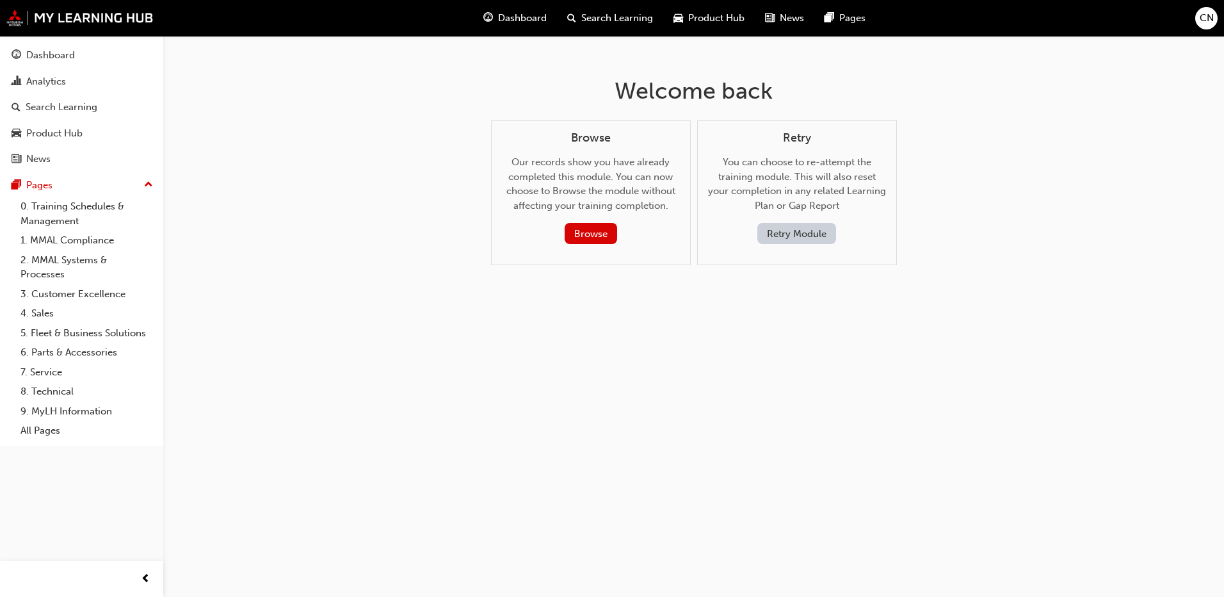
click at [828, 235] on button "Retry Module" at bounding box center [797, 233] width 79 height 21
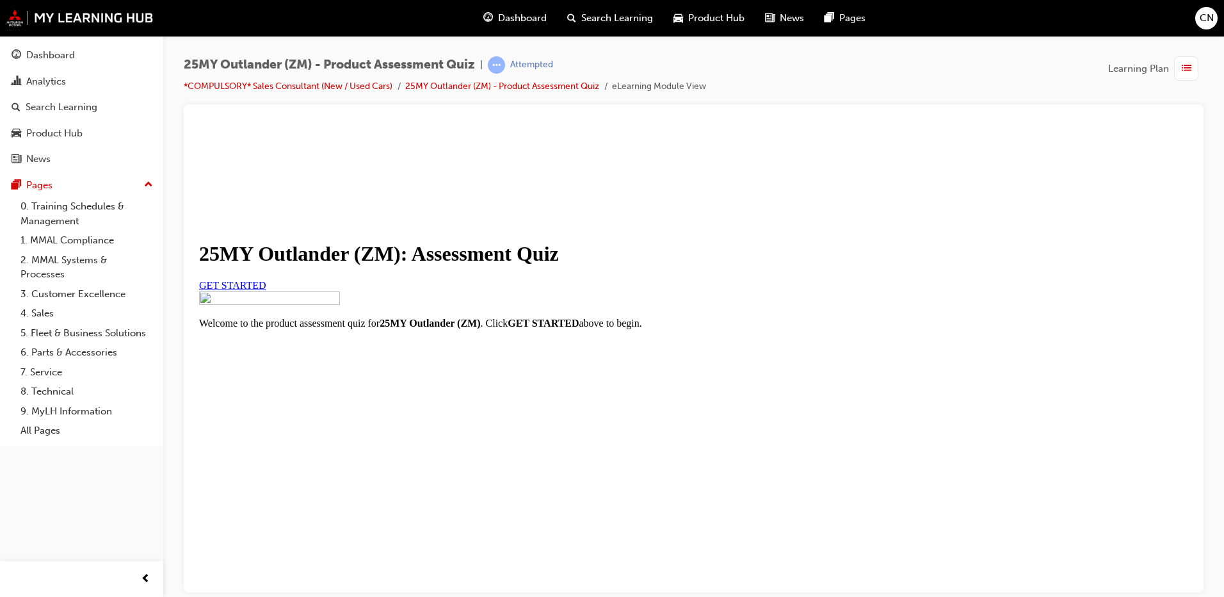
click at [266, 290] on link "GET STARTED" at bounding box center [232, 284] width 67 height 11
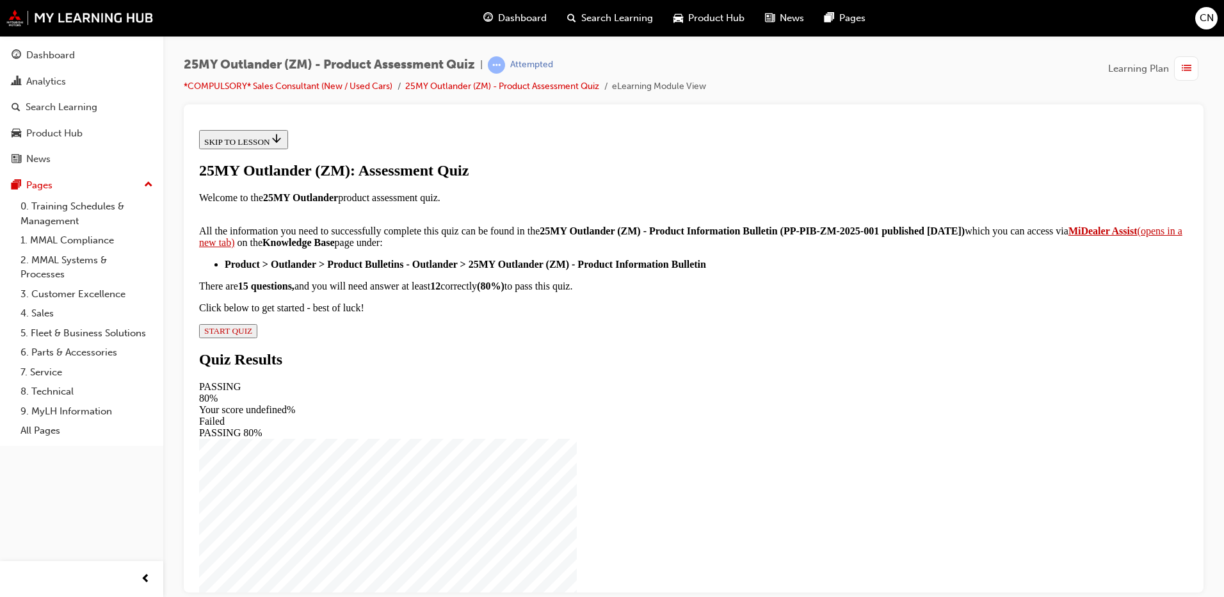
scroll to position [200, 0]
click at [516, 337] on div "25MY Outlander (ZM): Assessment Quiz Welcome to the 25MY Outlander product asse…" at bounding box center [693, 249] width 989 height 176
click at [252, 335] on span "START QUIZ" at bounding box center [228, 330] width 48 height 10
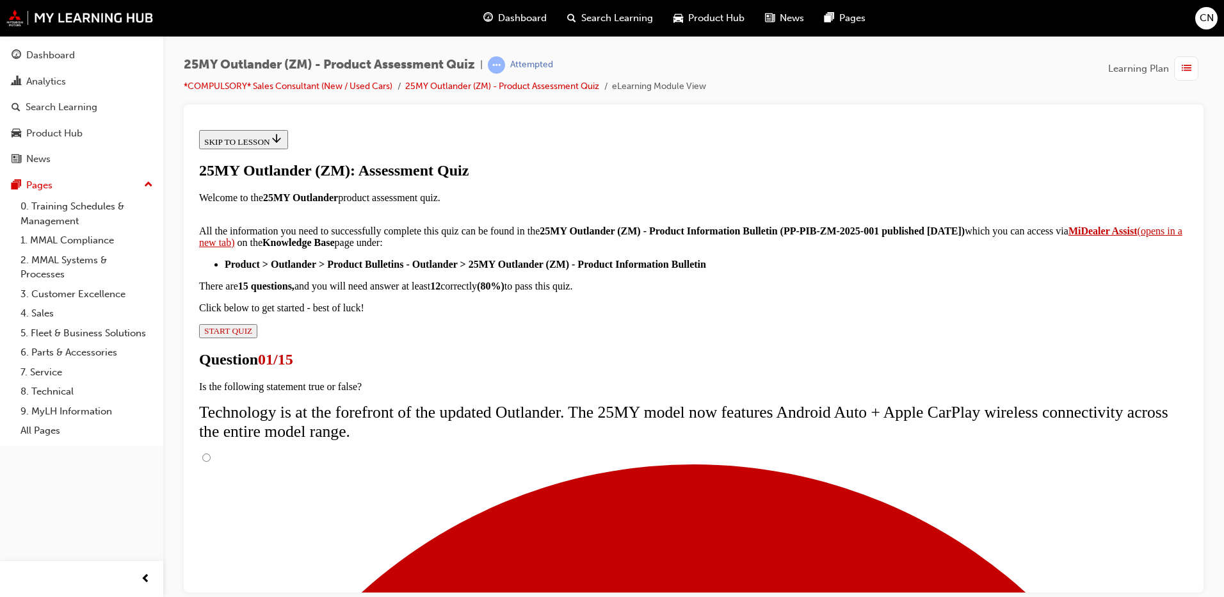
scroll to position [101, 0]
click at [211, 453] on input "True" at bounding box center [206, 457] width 8 height 8
radio input "true"
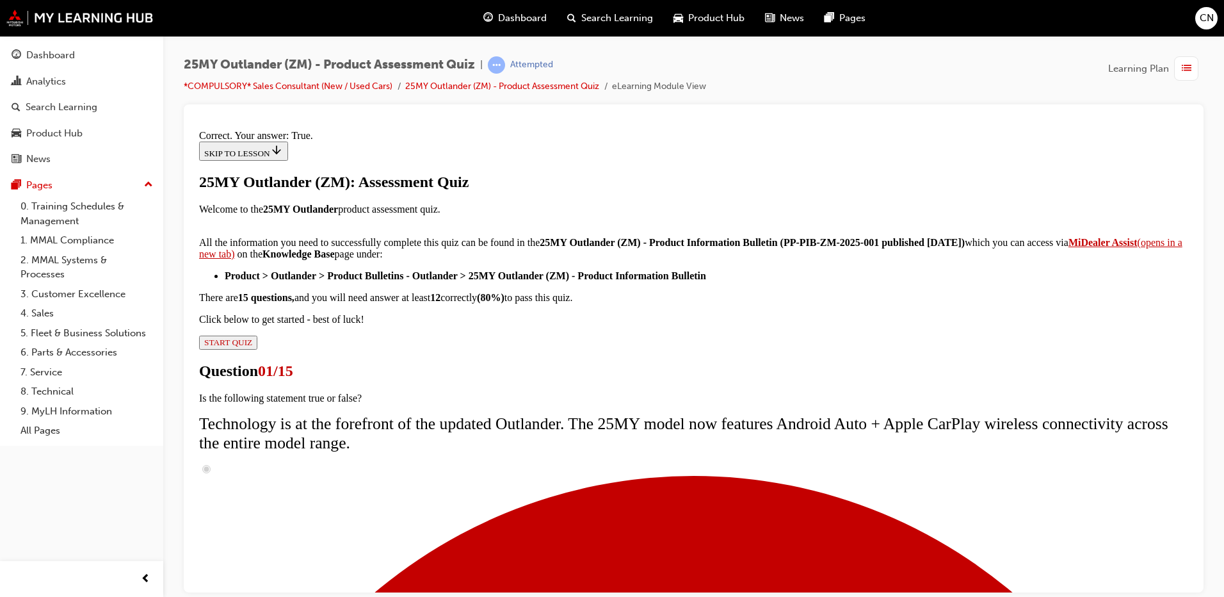
scroll to position [142, 0]
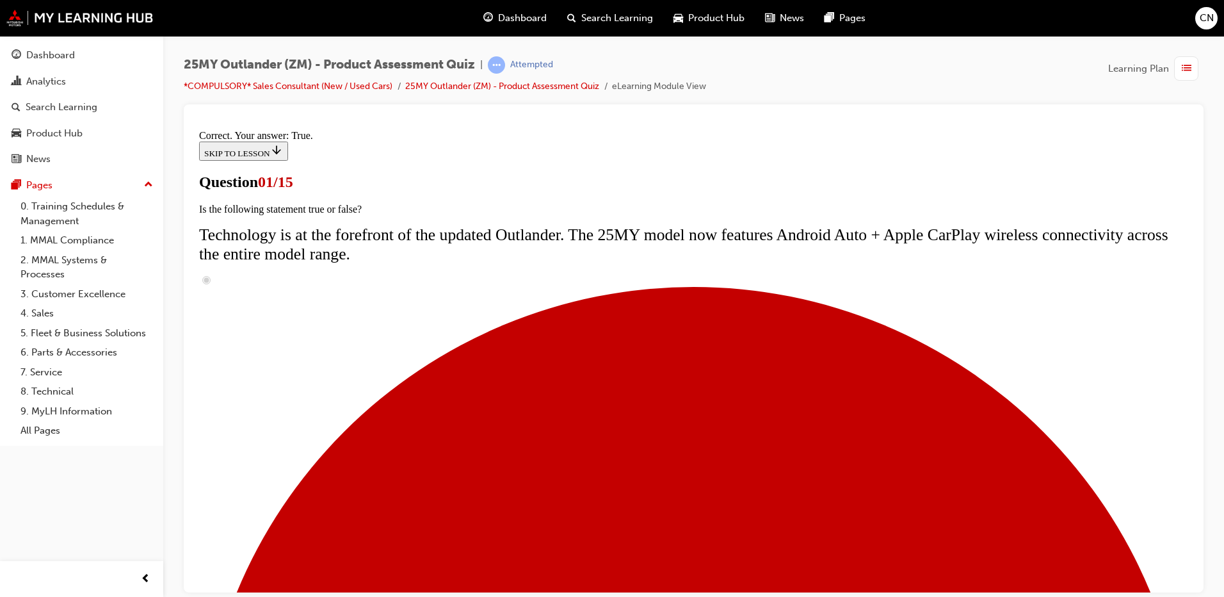
scroll to position [64, 0]
radio input "true"
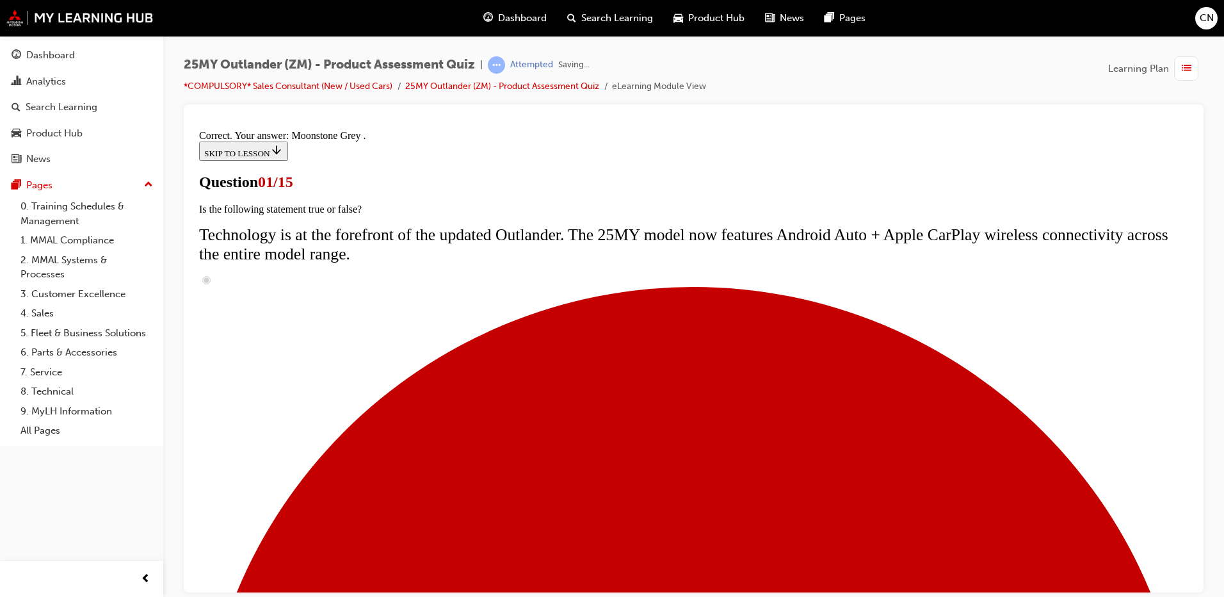
scroll to position [303, 0]
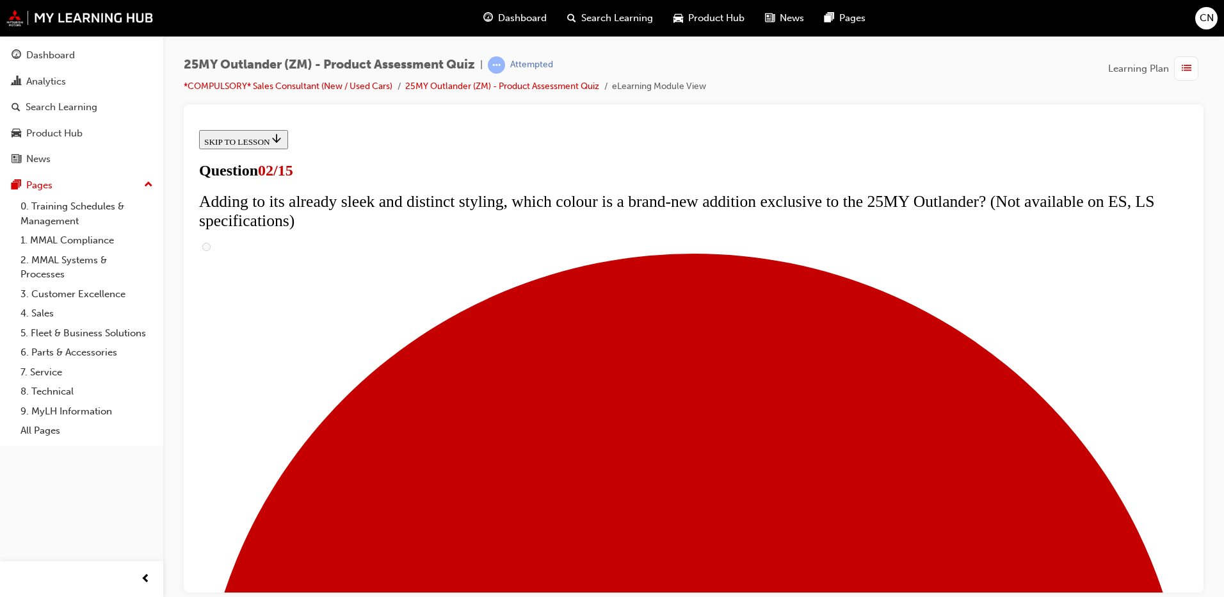
scroll to position [192, 0]
checkbox input "true"
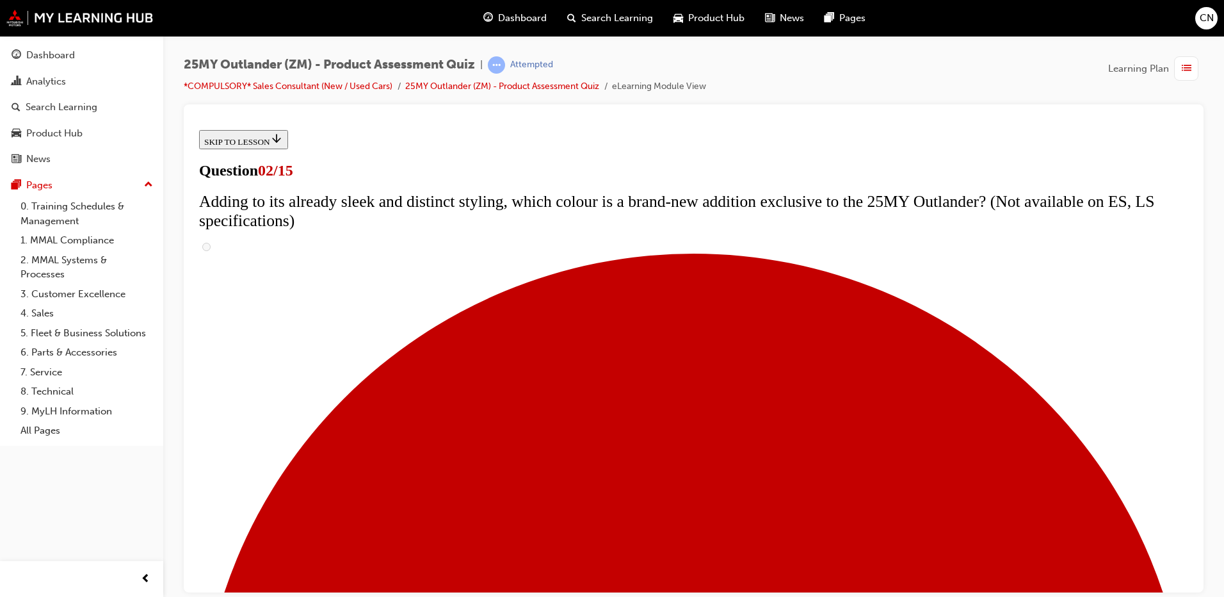
checkbox input "true"
drag, startPoint x: 507, startPoint y: 245, endPoint x: 514, endPoint y: 296, distance: 52.3
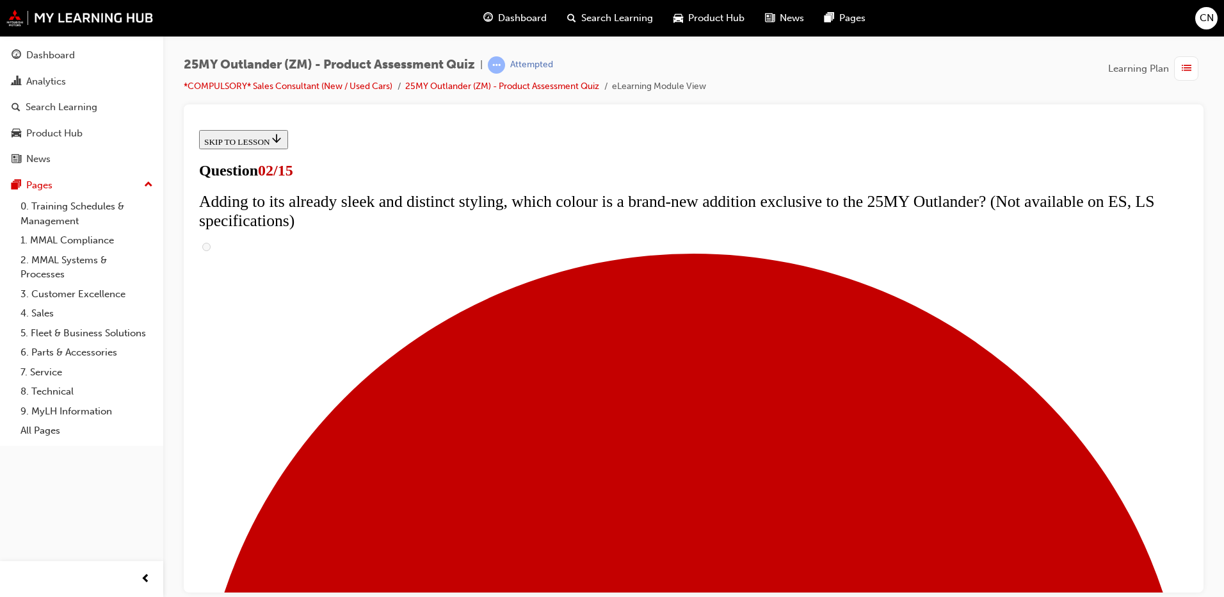
checkbox input "true"
drag, startPoint x: 510, startPoint y: 338, endPoint x: 540, endPoint y: 378, distance: 50.0
checkbox input "true"
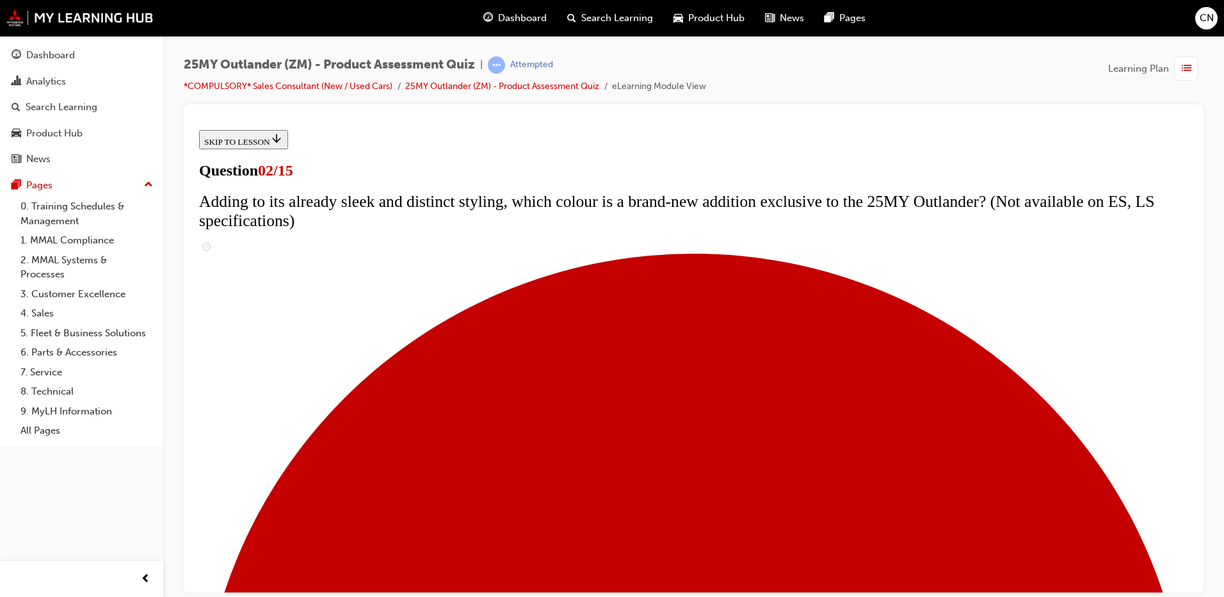
drag, startPoint x: 535, startPoint y: 405, endPoint x: 533, endPoint y: 412, distance: 7.3
drag, startPoint x: 533, startPoint y: 412, endPoint x: 535, endPoint y: 432, distance: 19.9
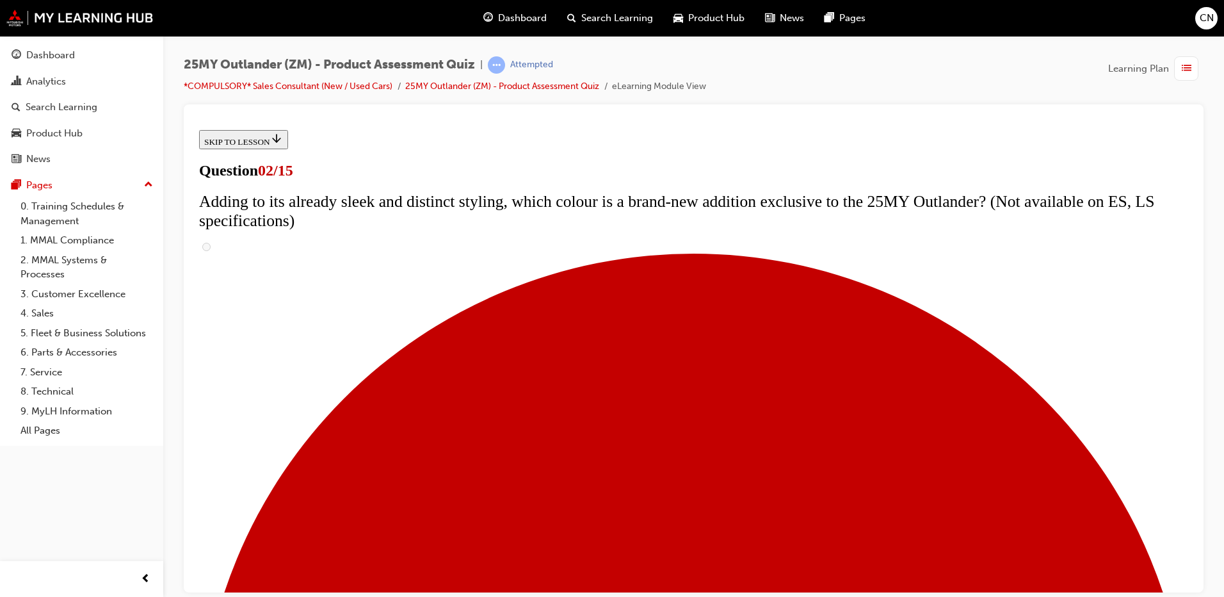
checkbox input "true"
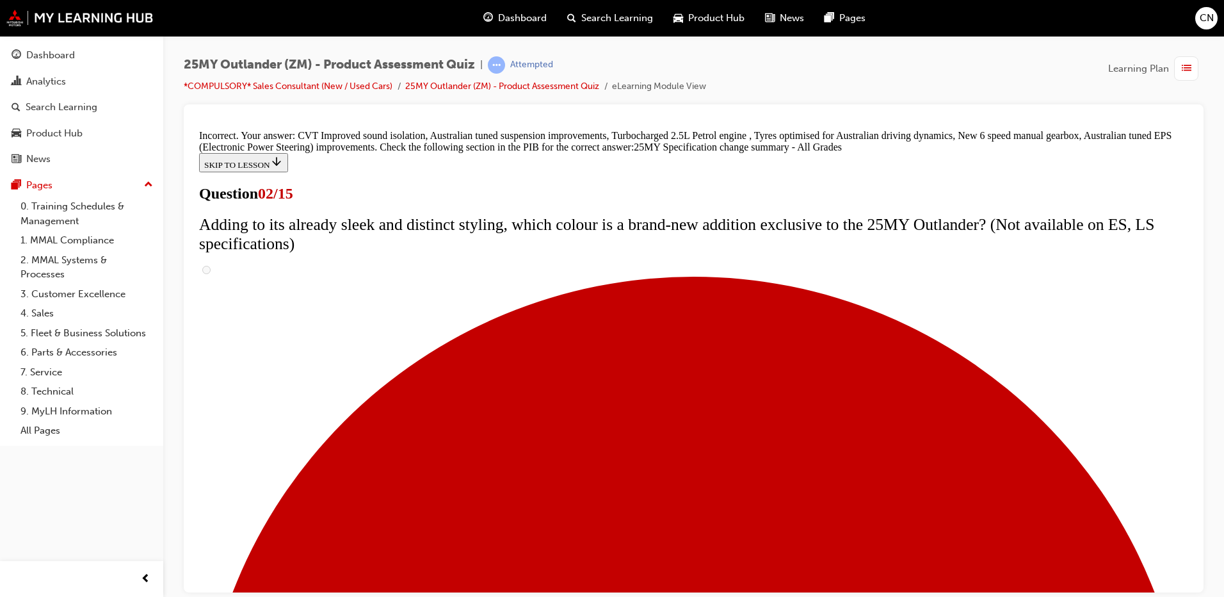
scroll to position [425, 0]
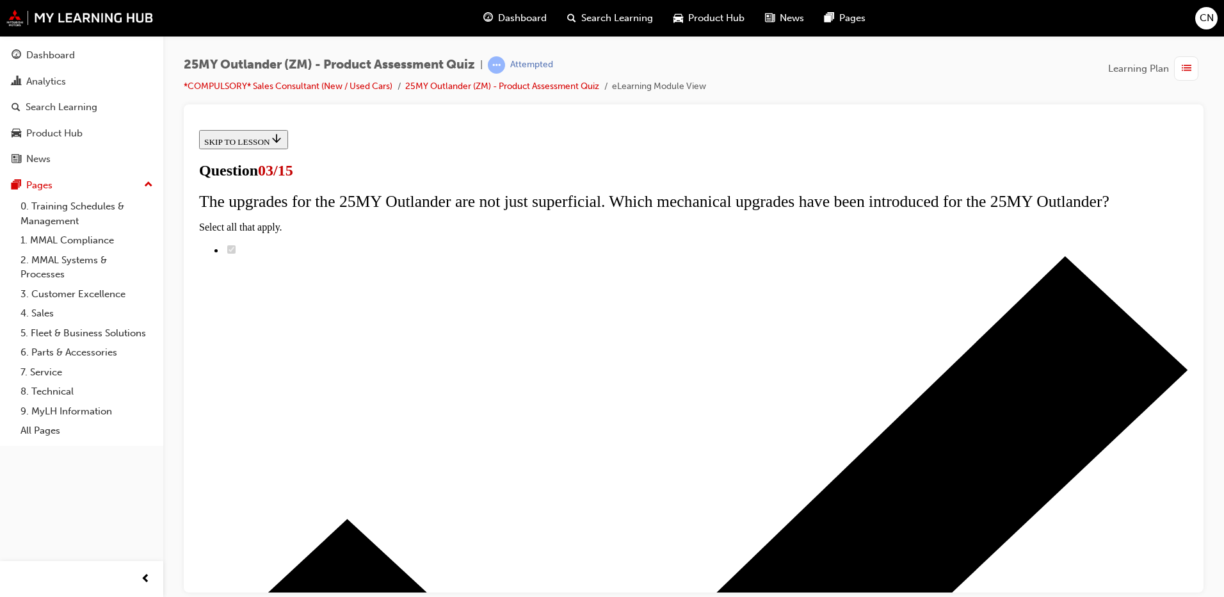
scroll to position [128, 0]
radio input "true"
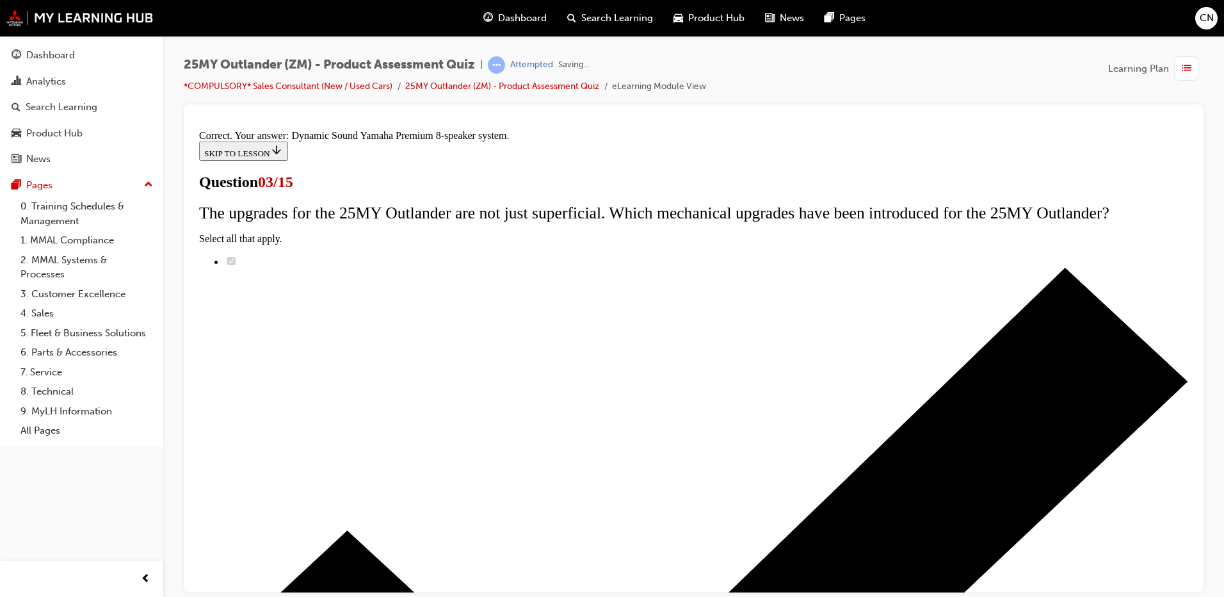
scroll to position [200, 0]
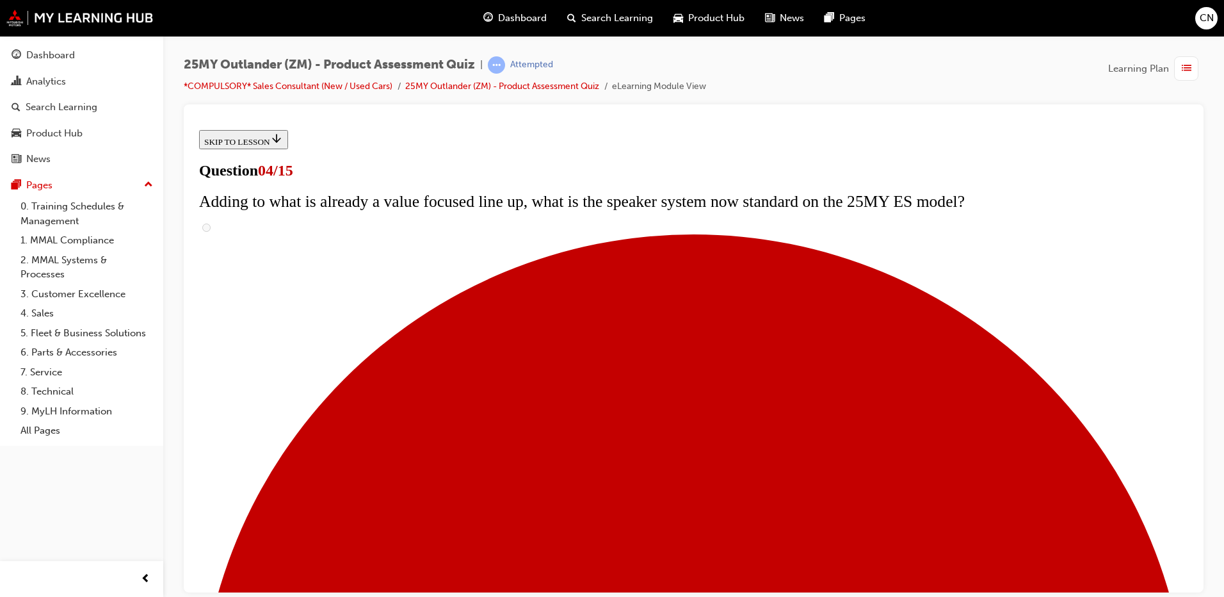
scroll to position [64, 0]
checkbox input "true"
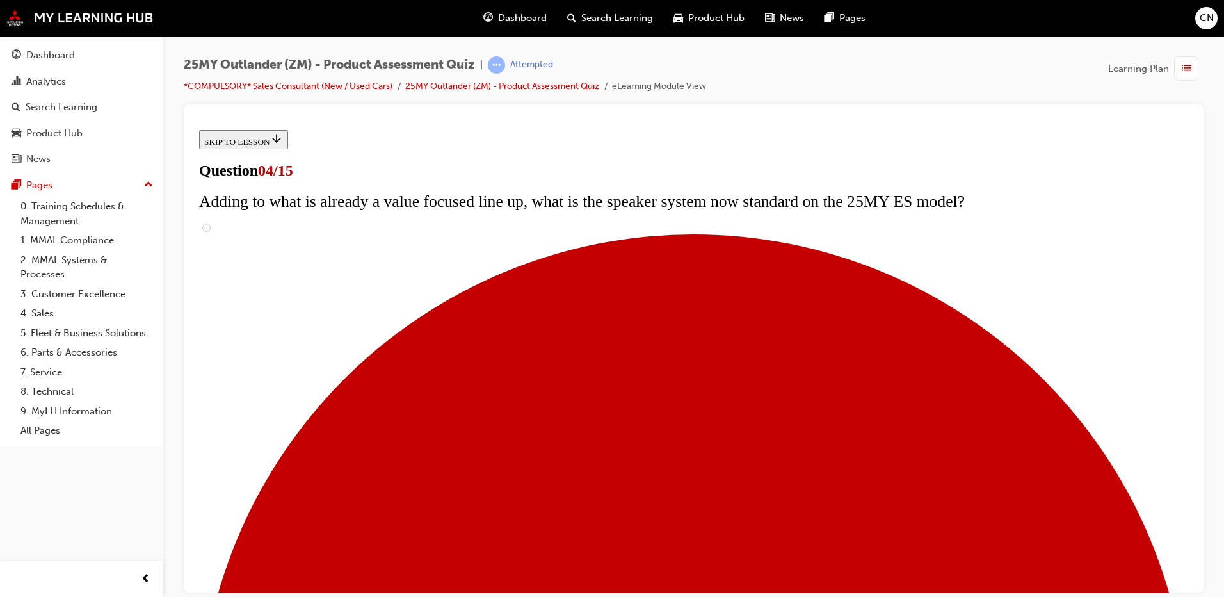
checkbox input "true"
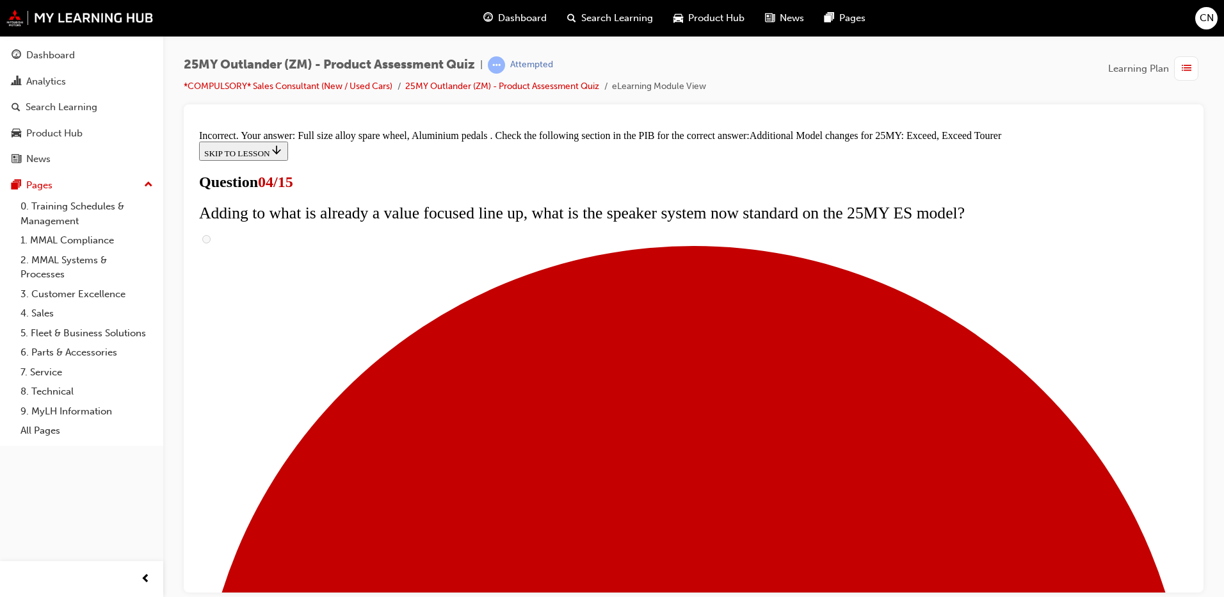
scroll to position [476, 0]
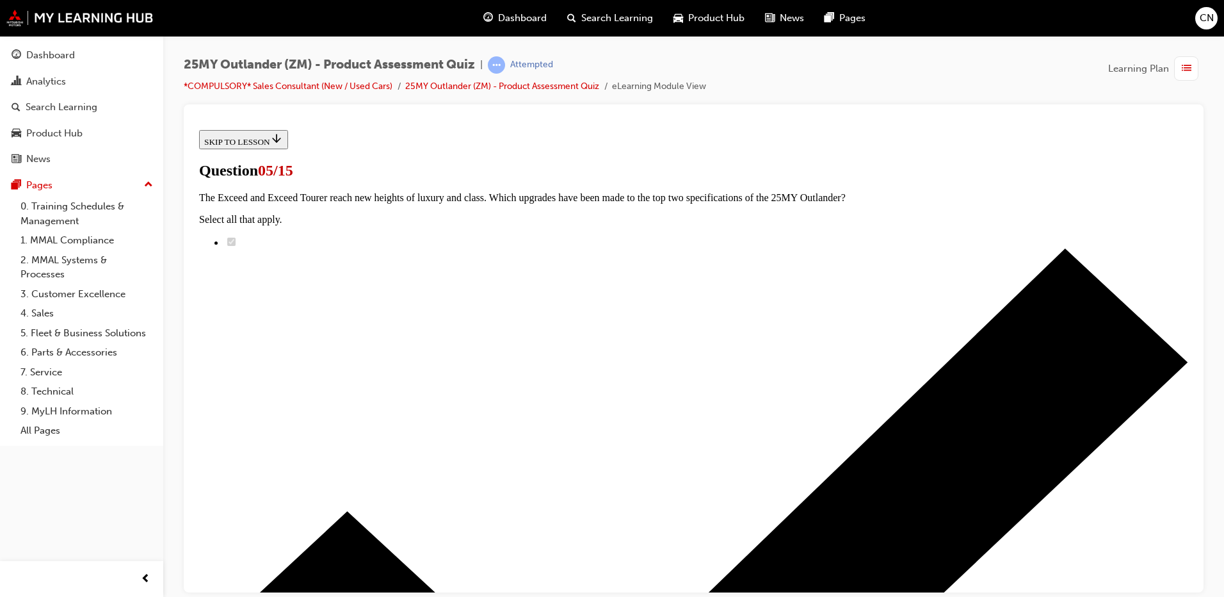
scroll to position [192, 0]
radio input "true"
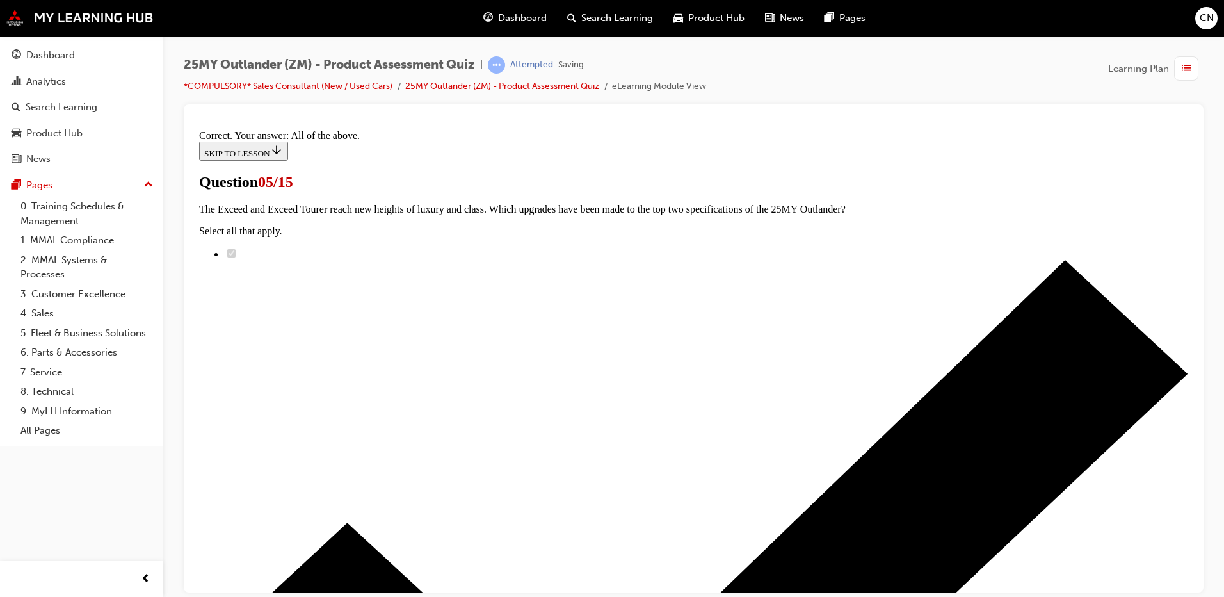
scroll to position [303, 0]
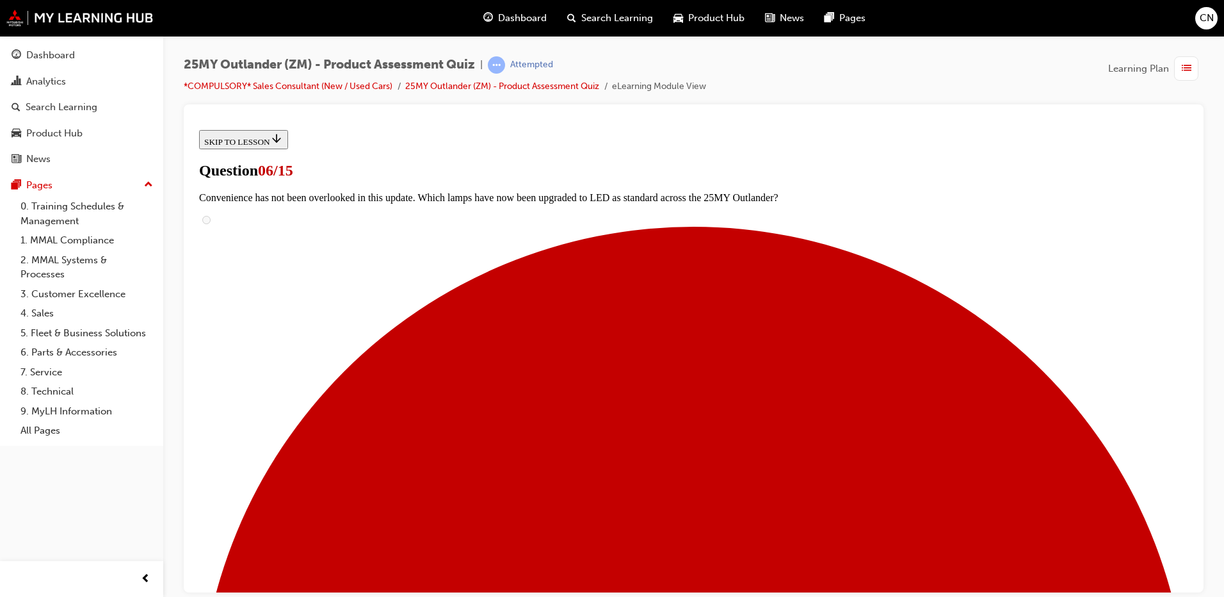
radio input "true"
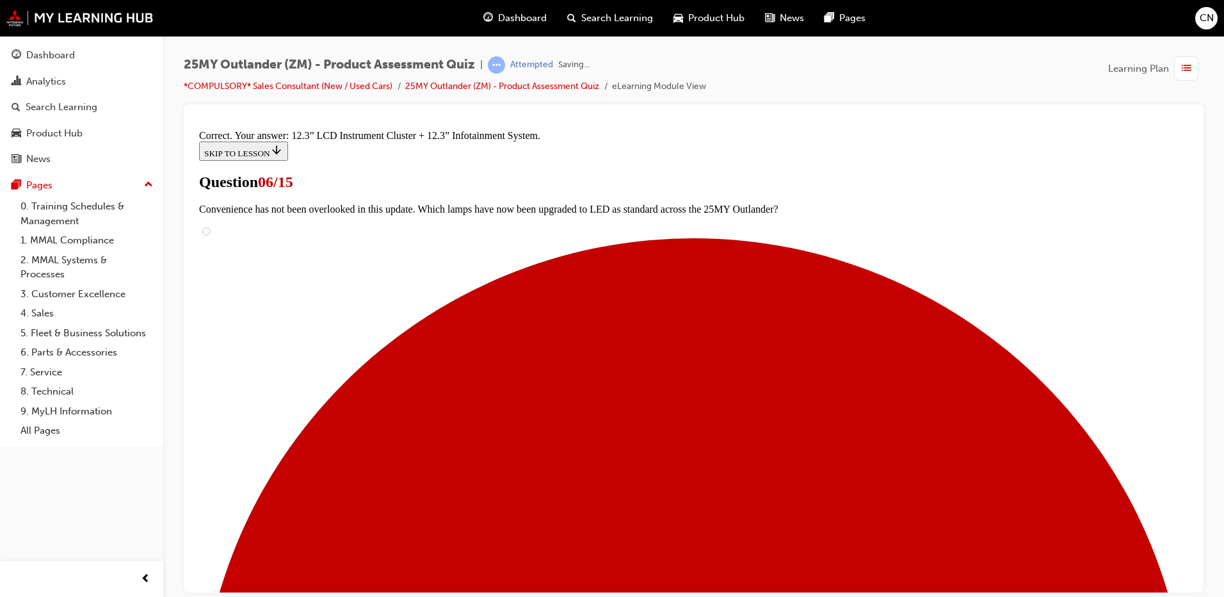
scroll to position [424, 0]
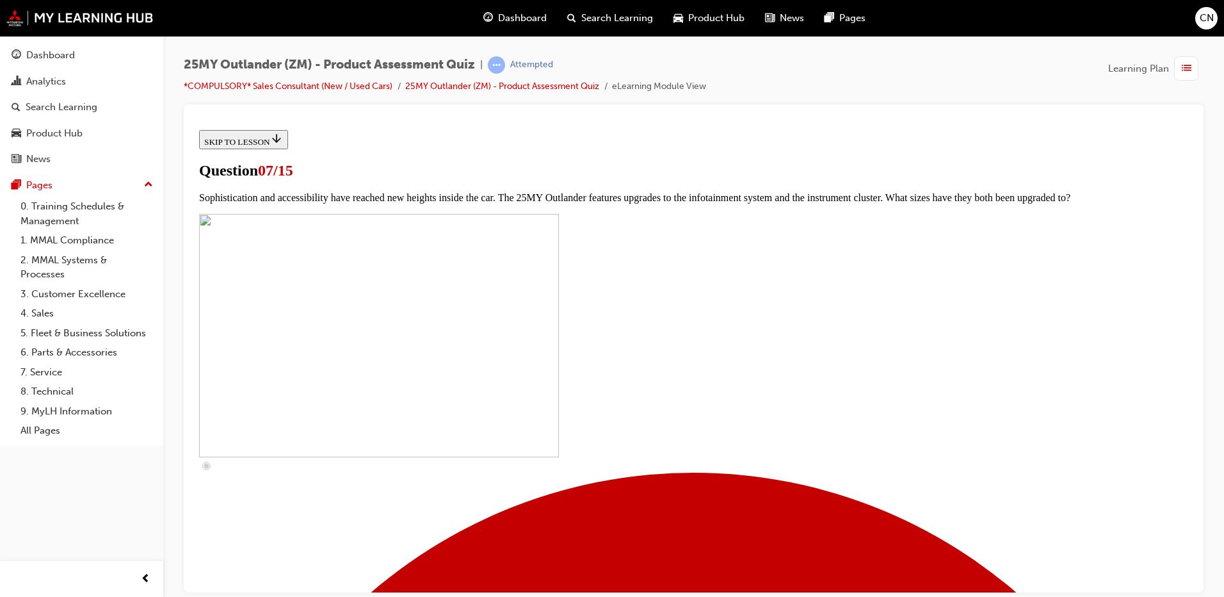
scroll to position [448, 0]
drag, startPoint x: 474, startPoint y: 306, endPoint x: 487, endPoint y: 343, distance: 38.5
checkbox input "true"
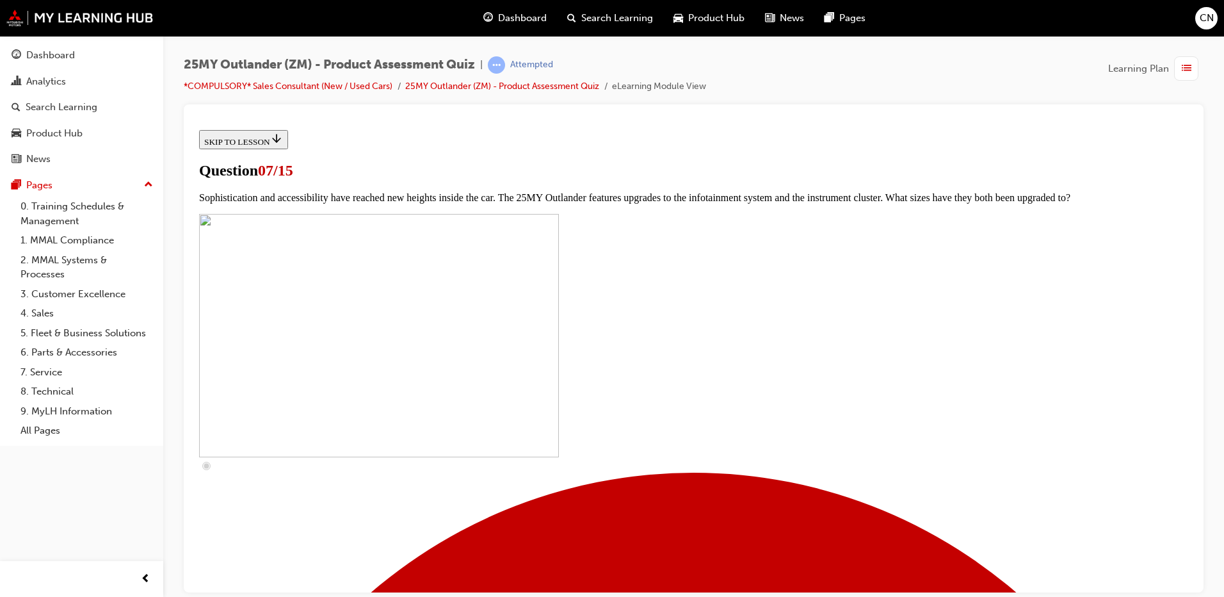
checkbox input "true"
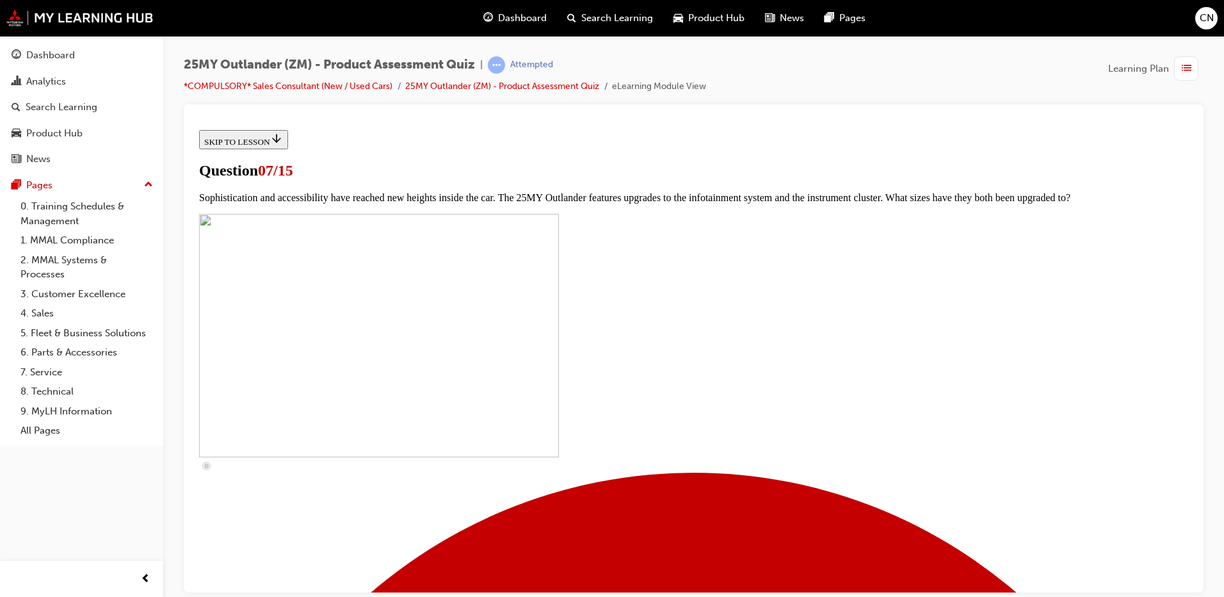
checkbox input "true"
drag, startPoint x: 504, startPoint y: 456, endPoint x: 609, endPoint y: 531, distance: 129.4
checkbox input "true"
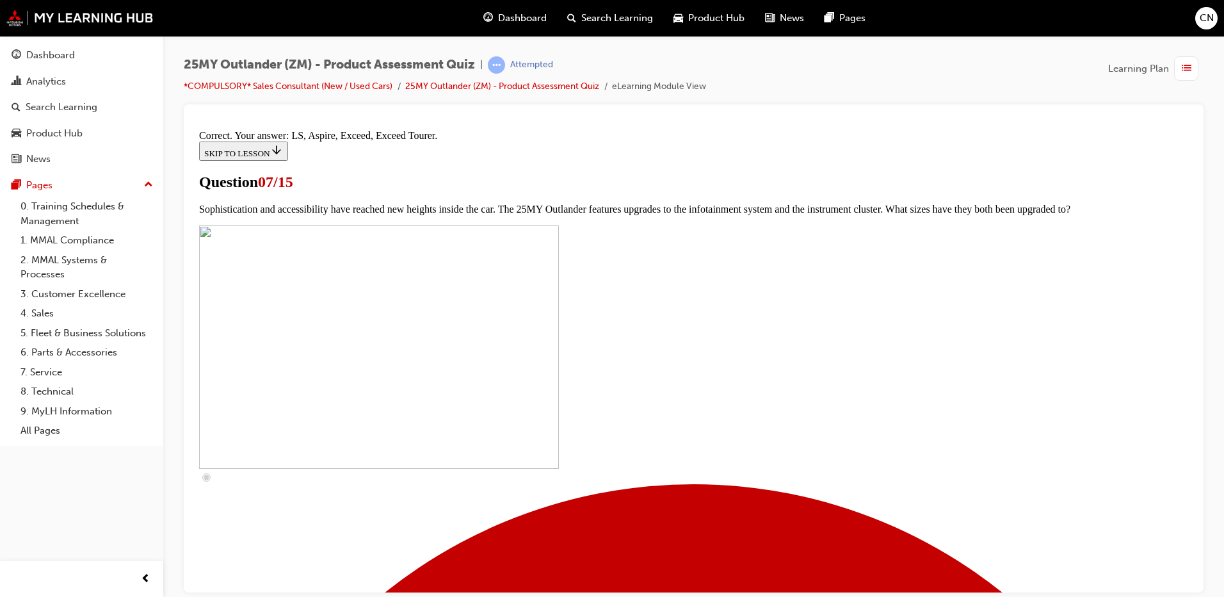
scroll to position [570, 0]
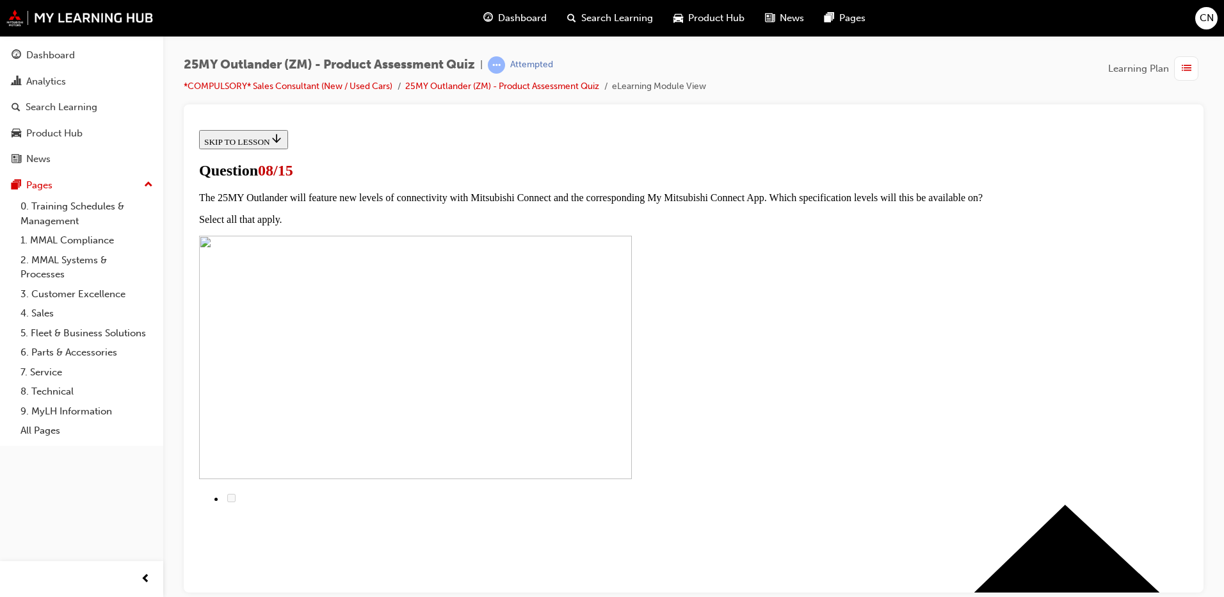
scroll to position [64, 0]
drag, startPoint x: 731, startPoint y: 479, endPoint x: 743, endPoint y: 534, distance: 56.5
radio input "true"
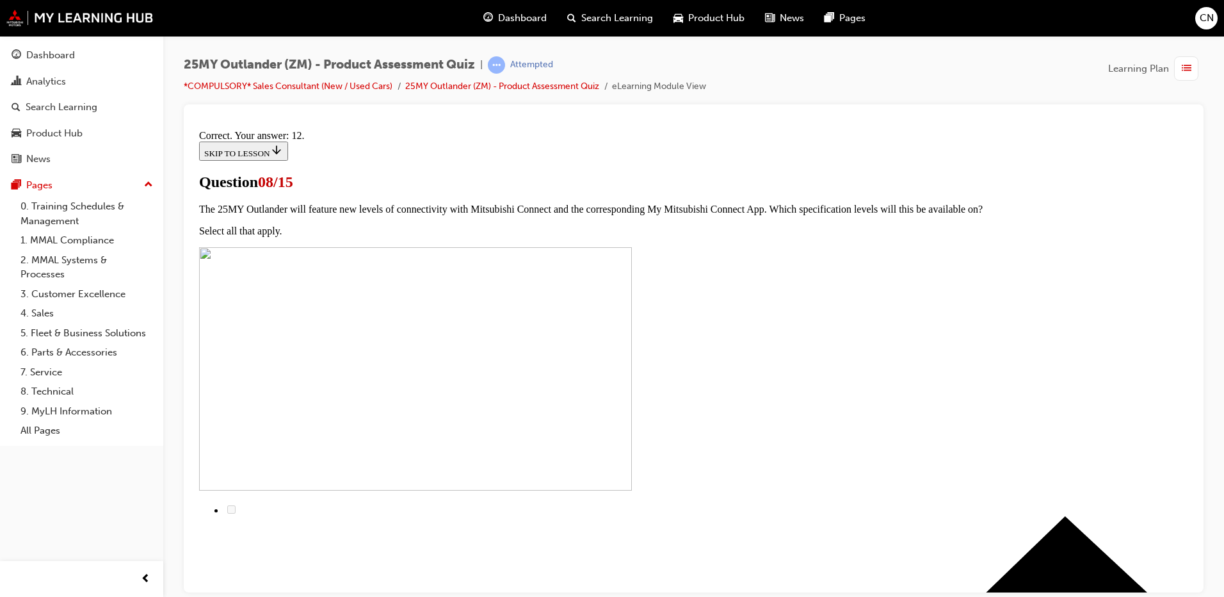
scroll to position [200, 0]
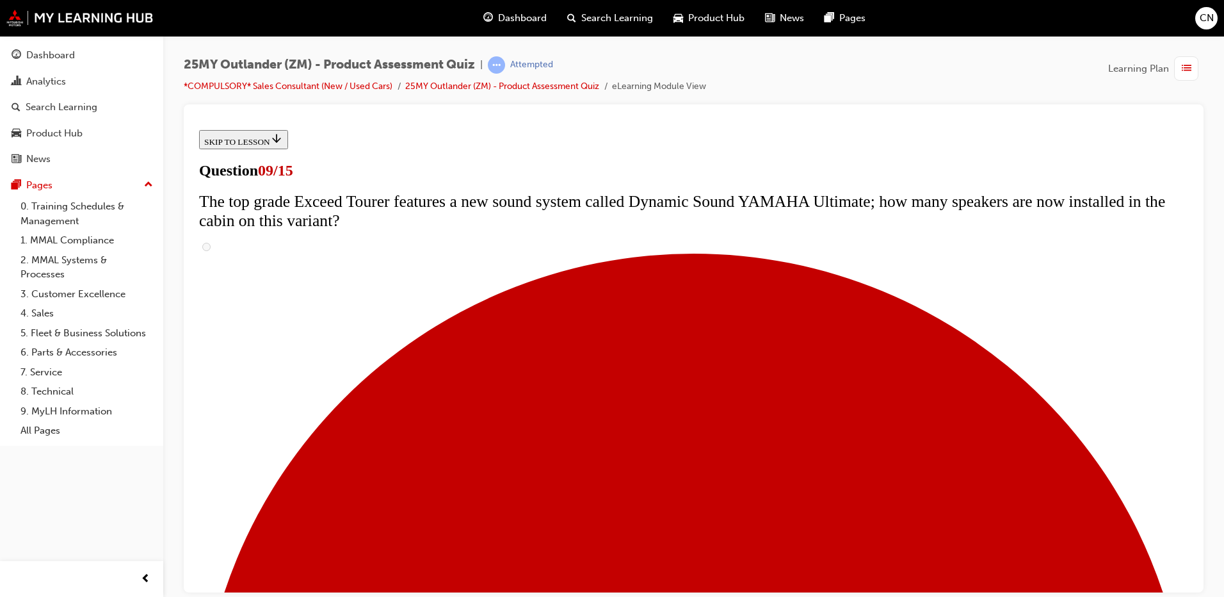
scroll to position [448, 0]
radio input "true"
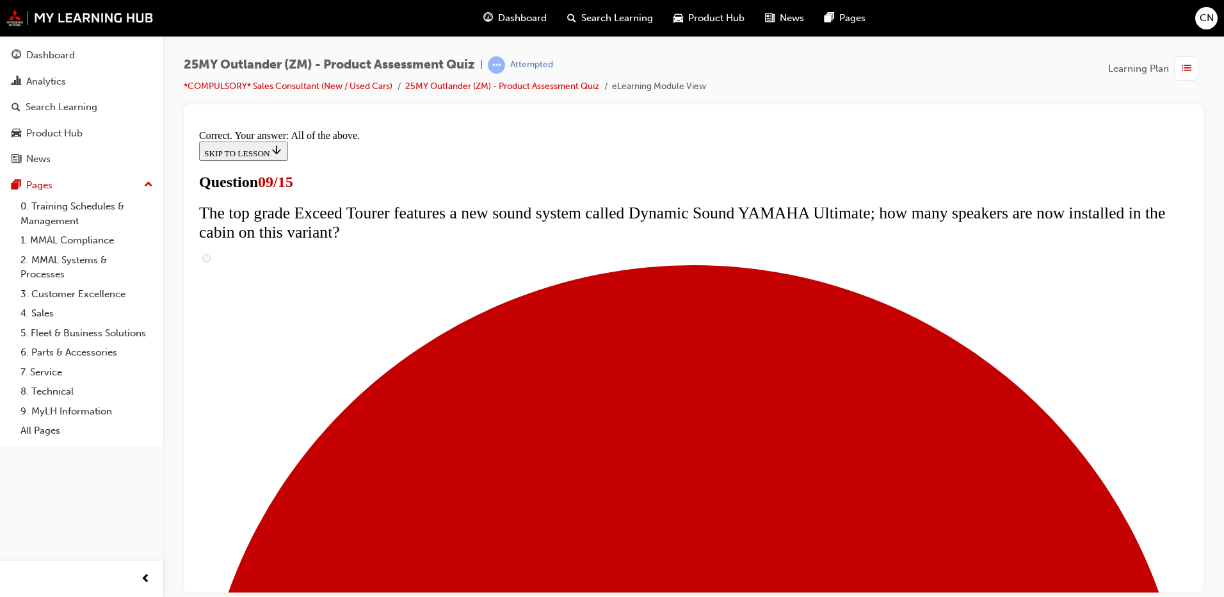
scroll to position [658, 0]
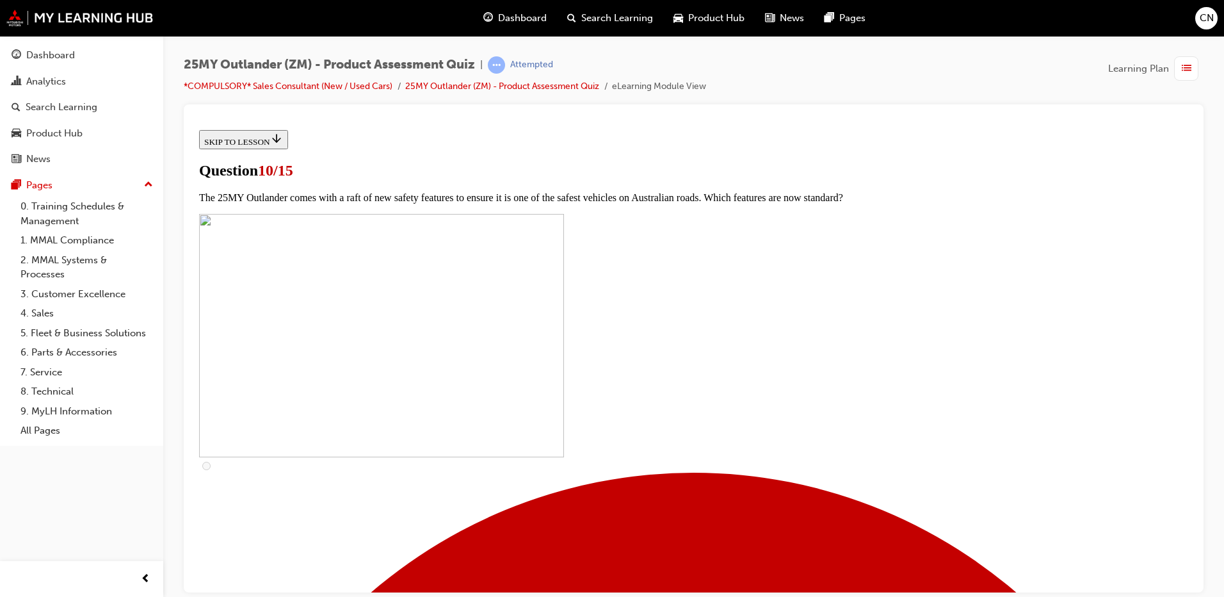
scroll to position [384, 0]
checkbox input "true"
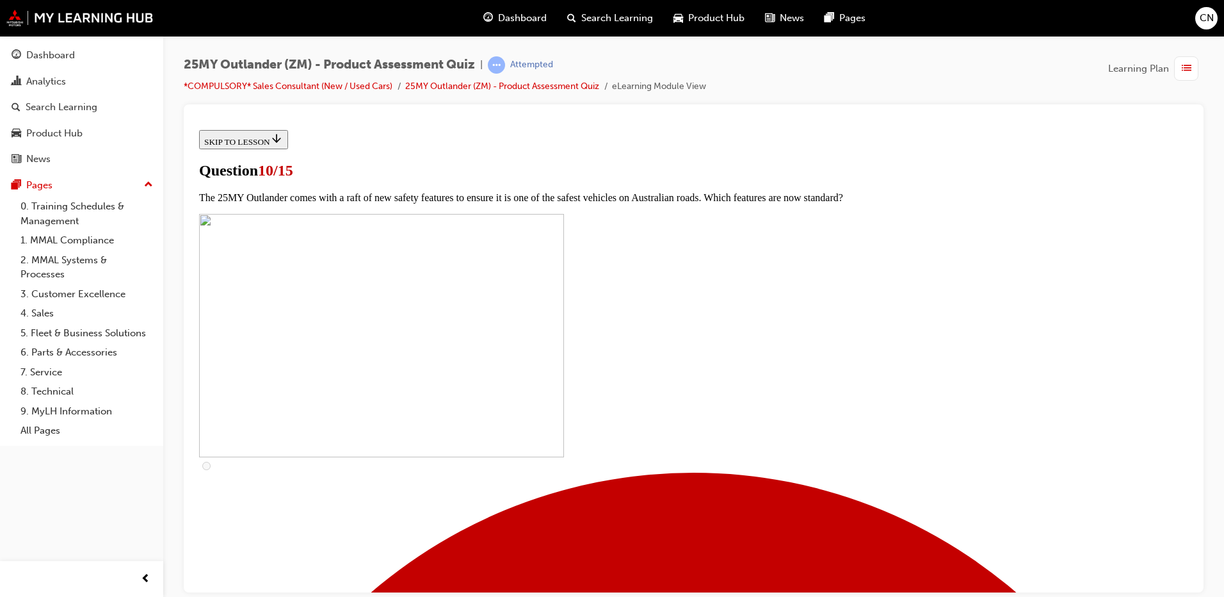
checkbox input "true"
checkbox input "false"
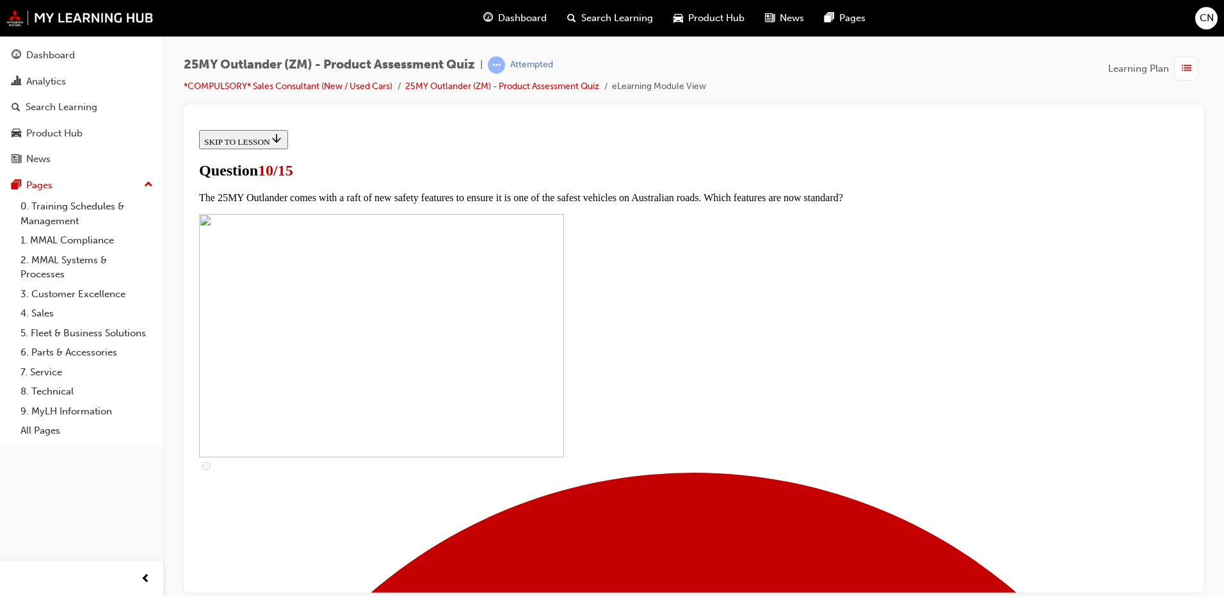
scroll to position [320, 0]
checkbox input "true"
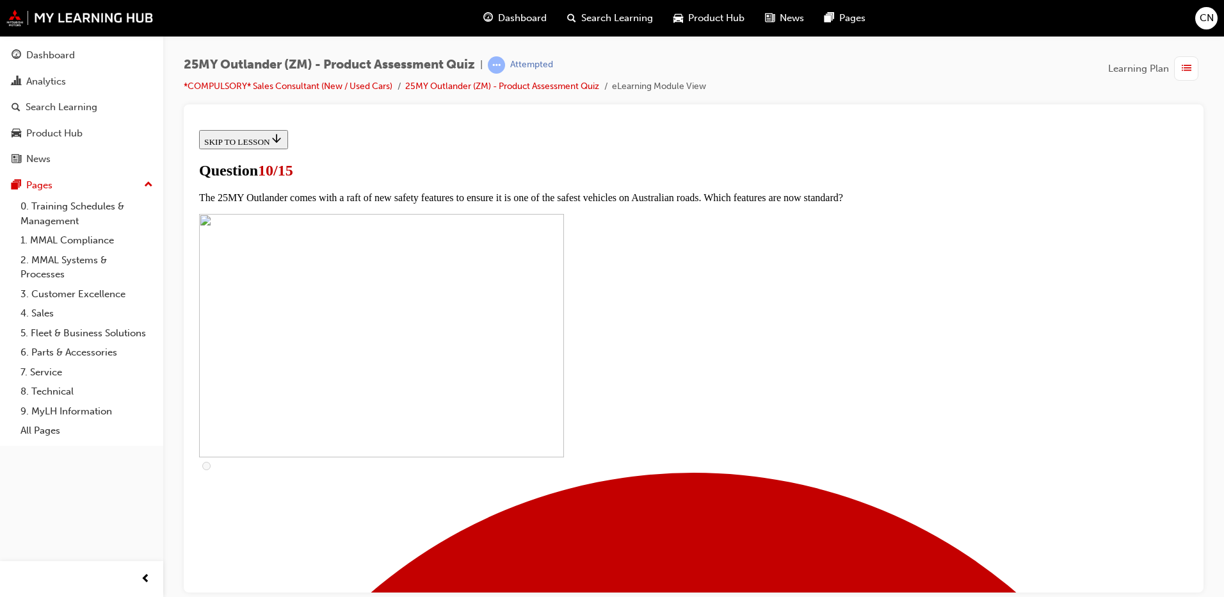
checkbox input "true"
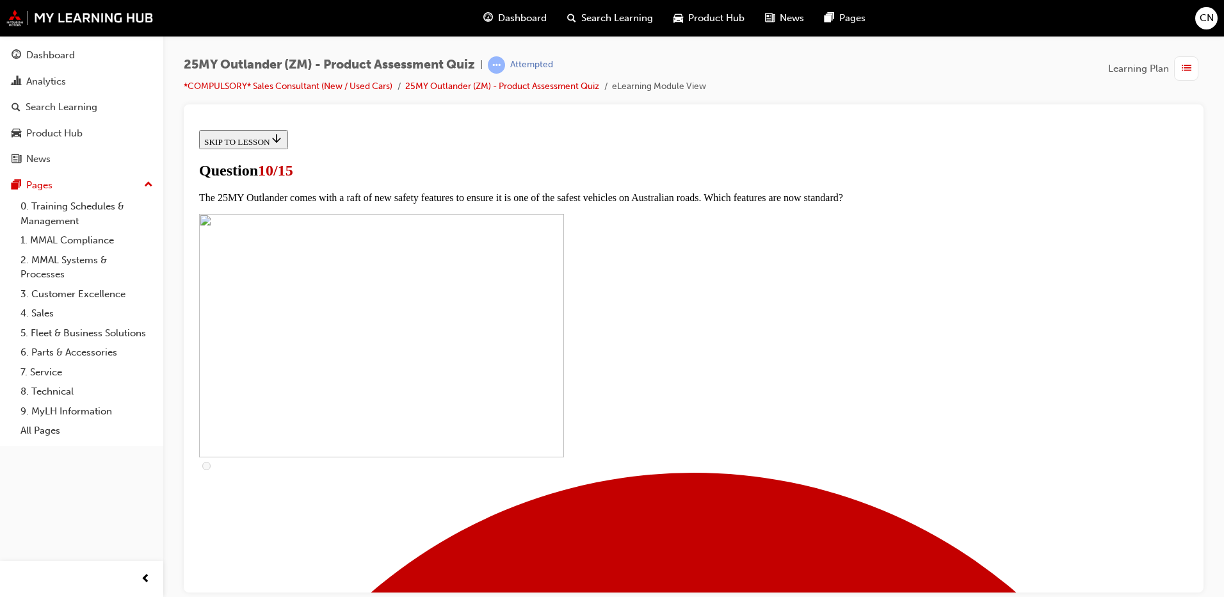
scroll to position [448, 0]
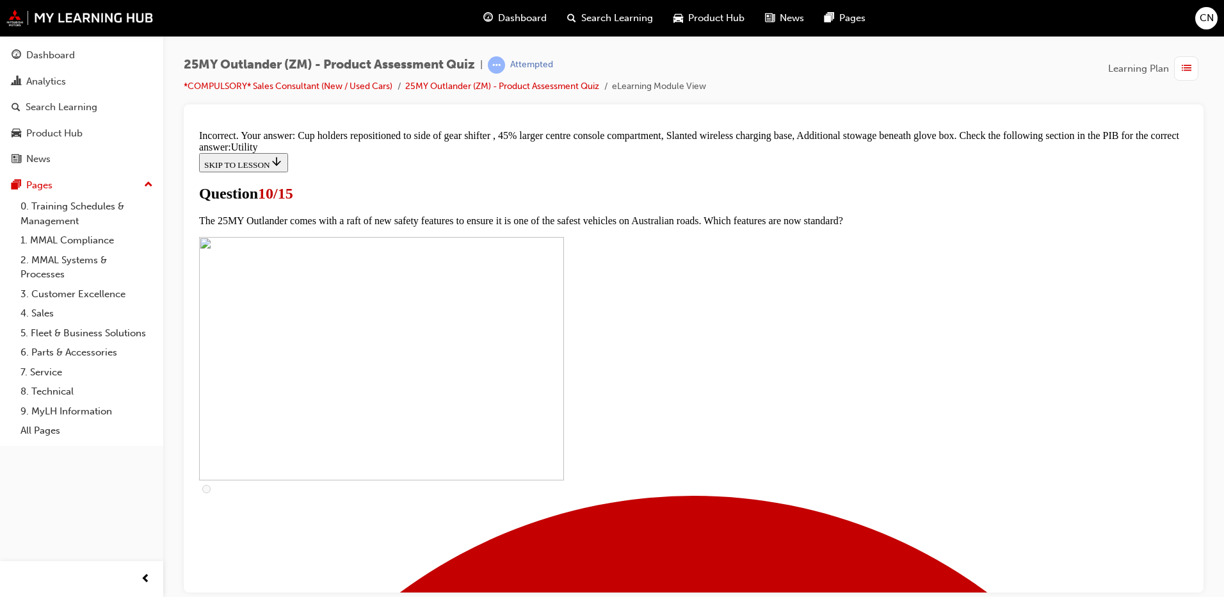
scroll to position [617, 0]
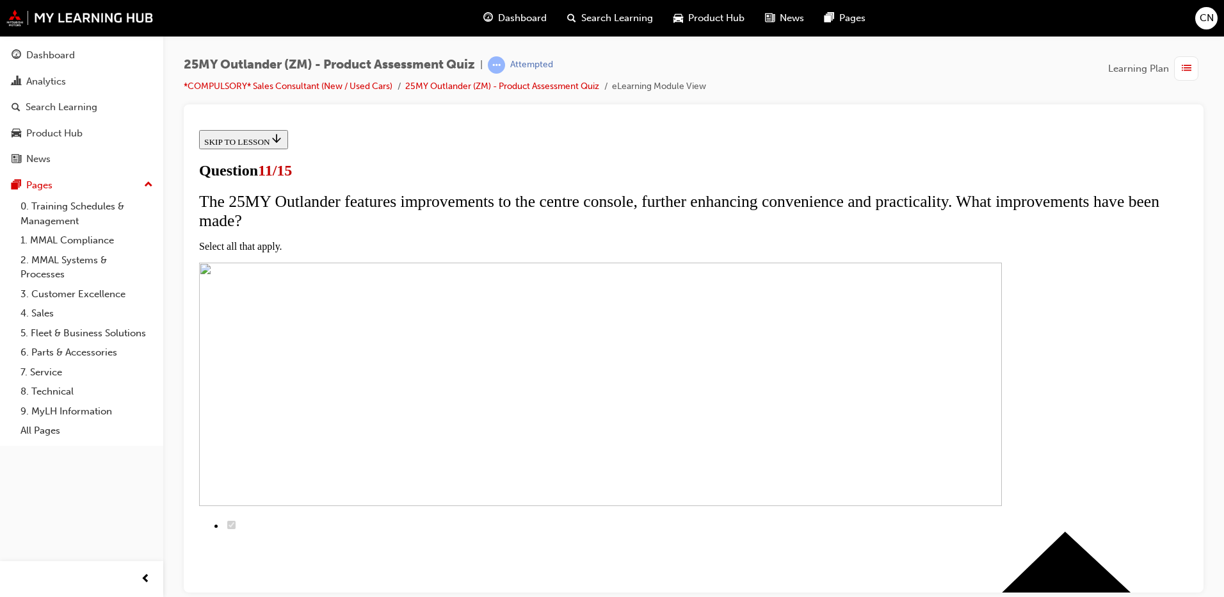
scroll to position [64, 0]
checkbox input "true"
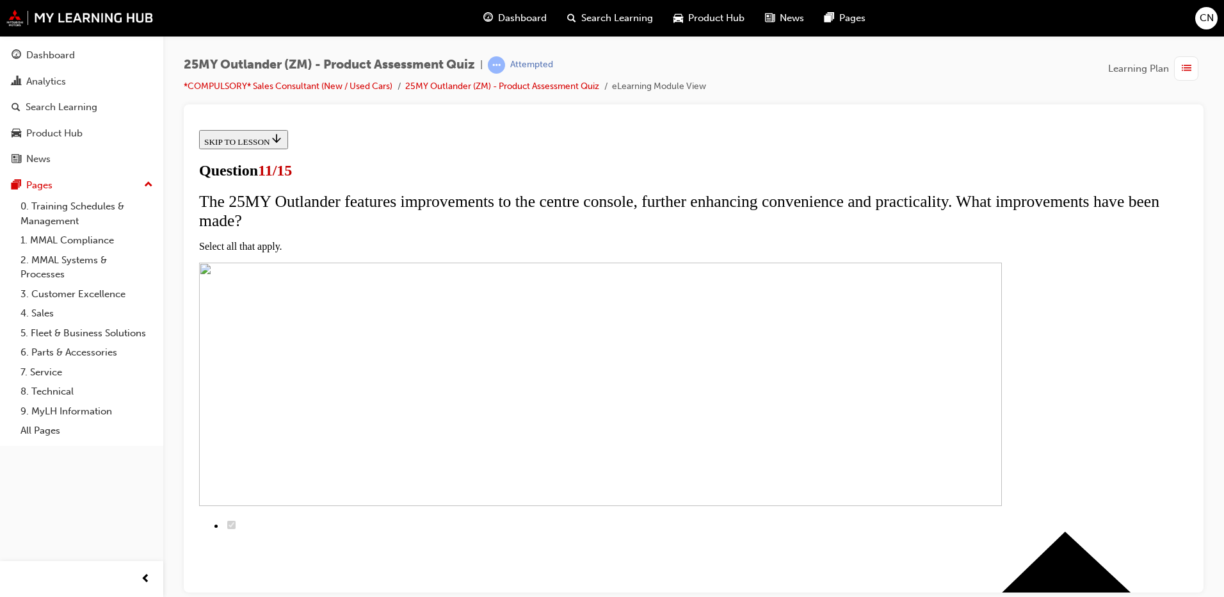
checkbox input "true"
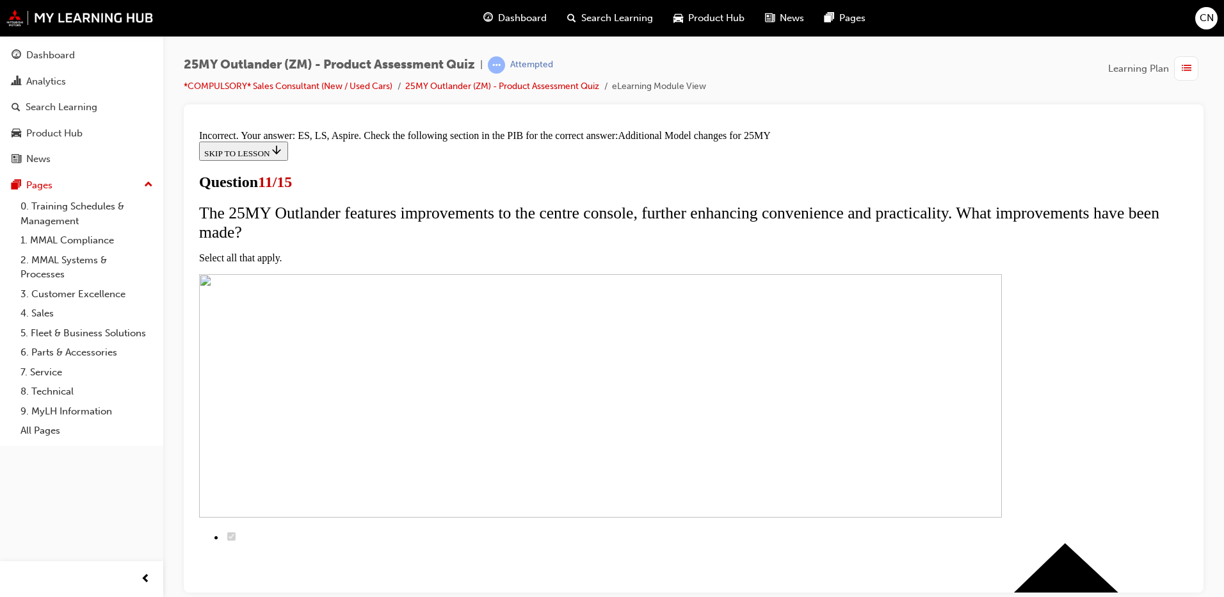
scroll to position [374, 0]
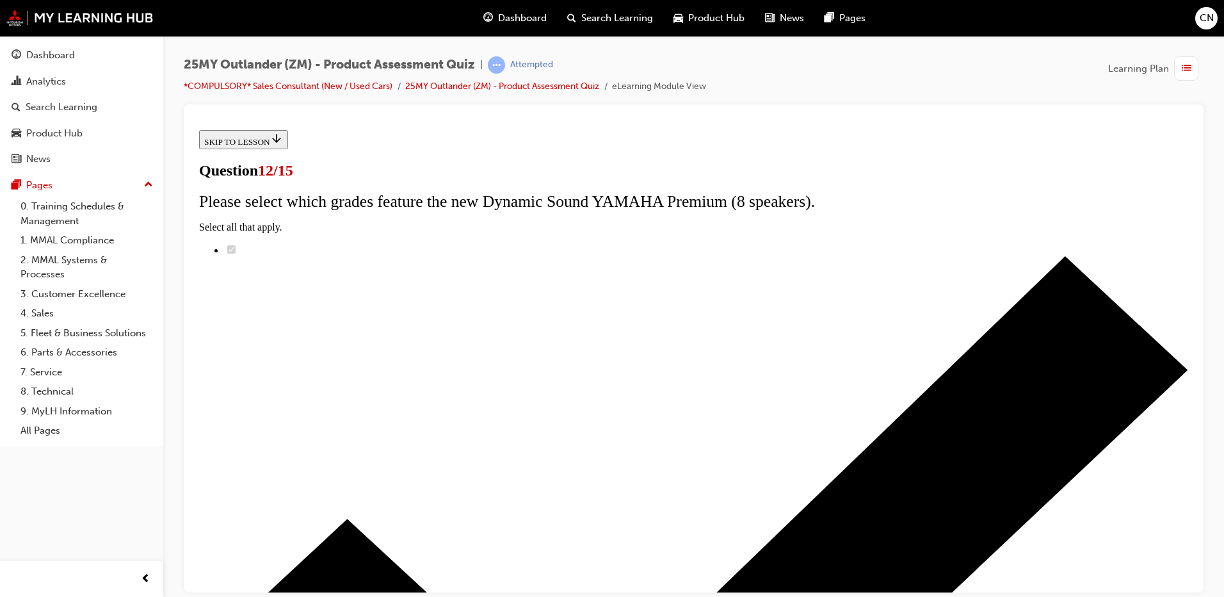
scroll to position [101, 0]
radio input "true"
drag, startPoint x: 662, startPoint y: 334, endPoint x: 662, endPoint y: 345, distance: 10.2
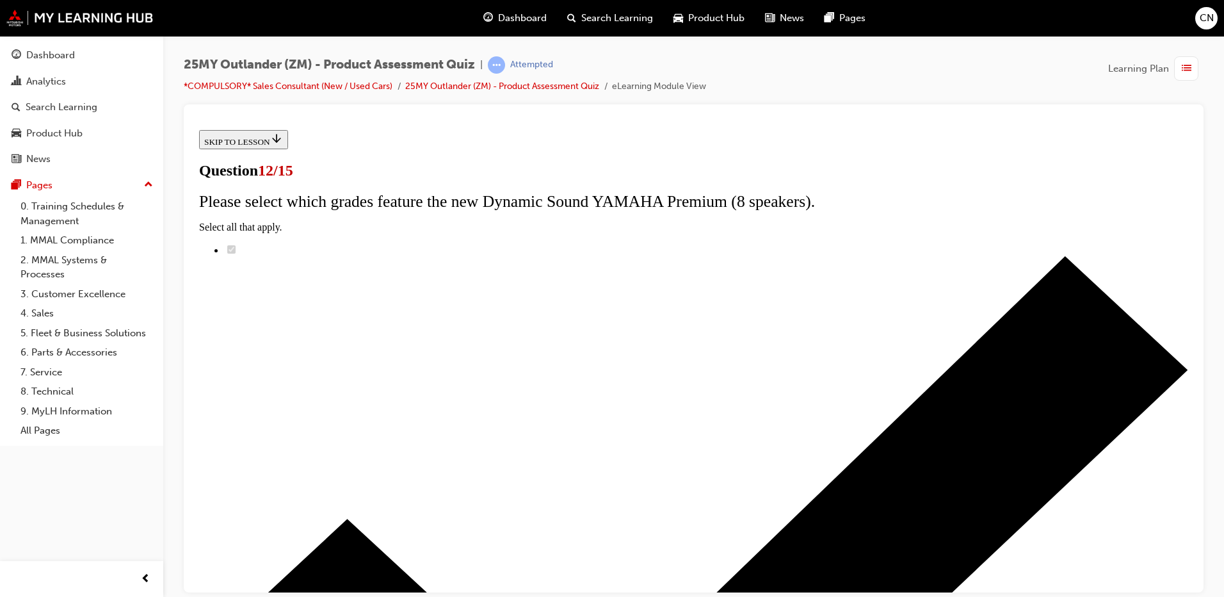
radio input "true"
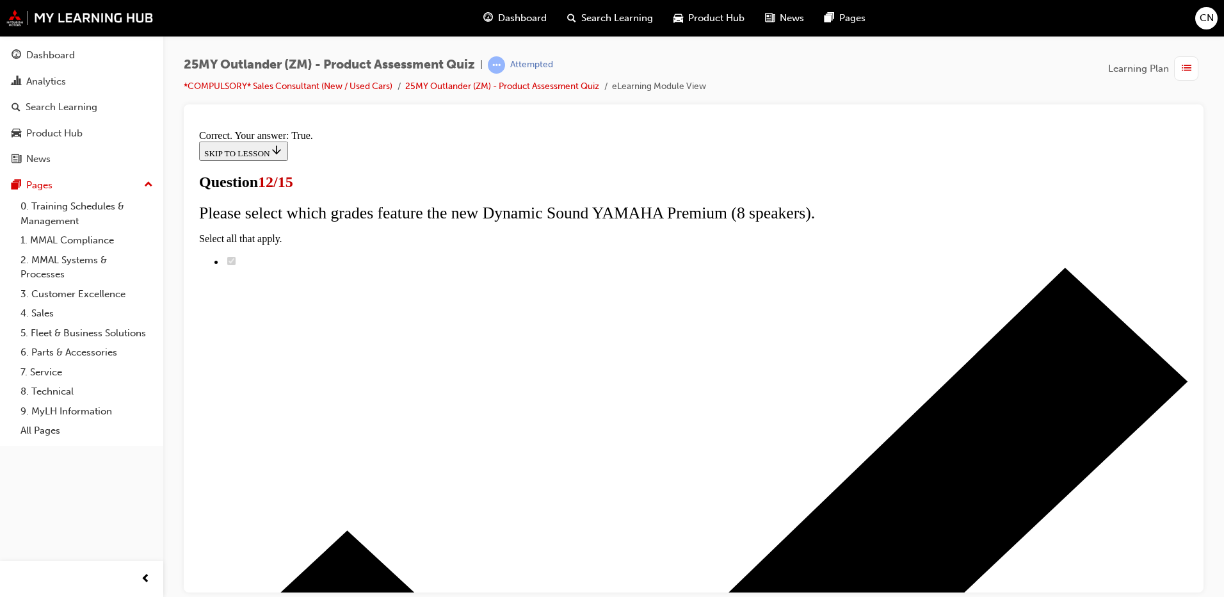
scroll to position [142, 0]
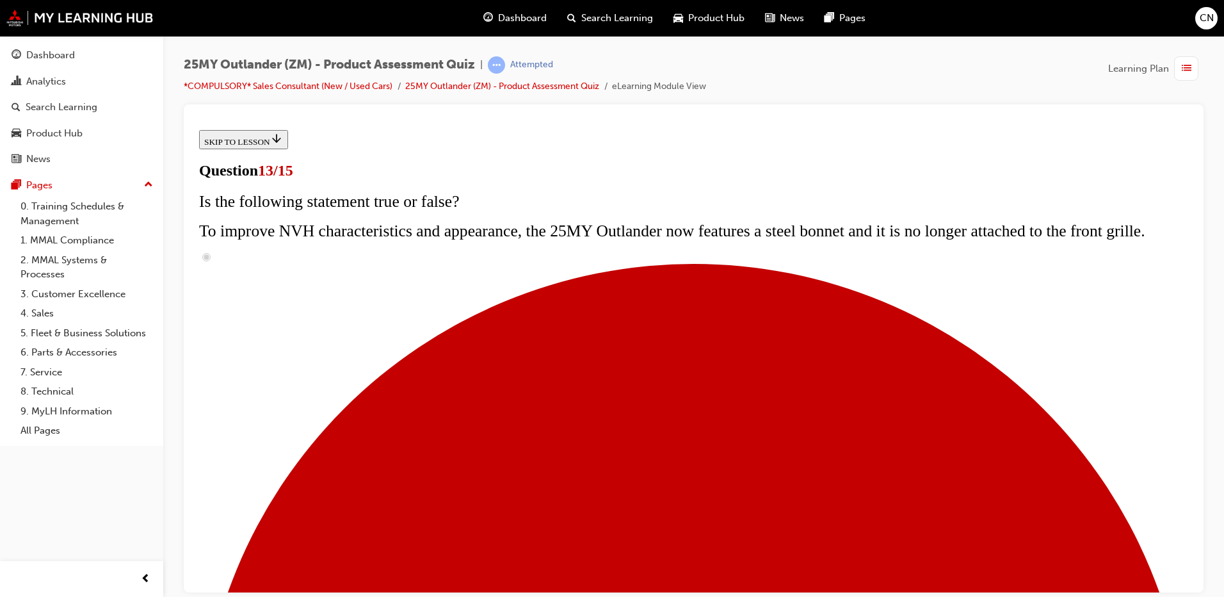
scroll to position [128, 0]
radio input "true"
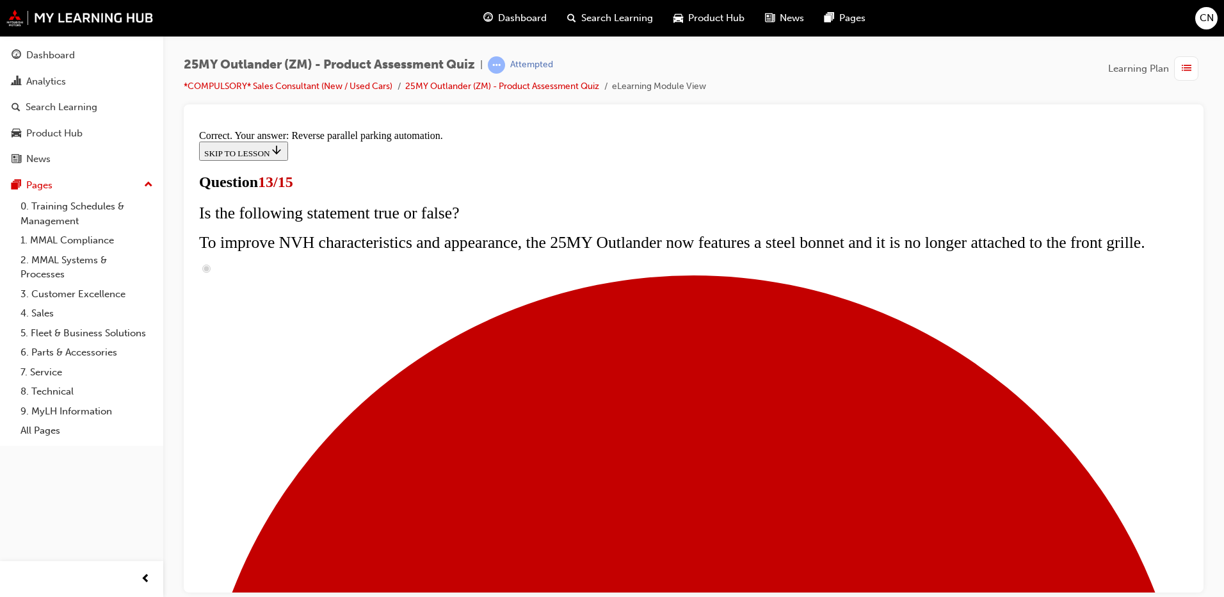
scroll to position [325, 0]
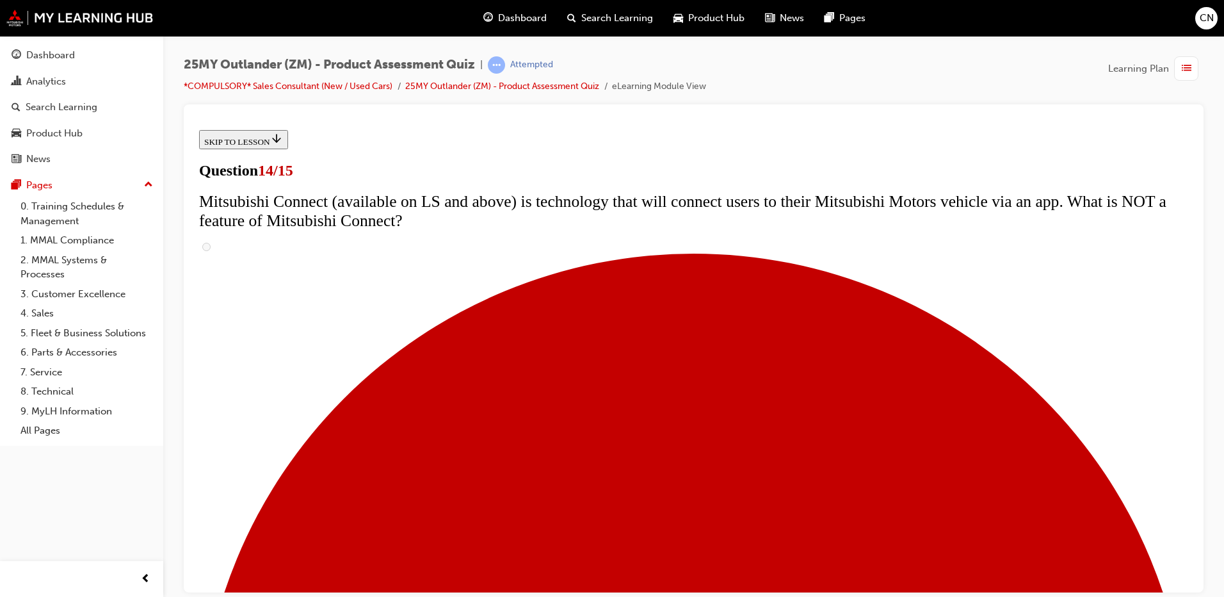
scroll to position [384, 0]
radio input "true"
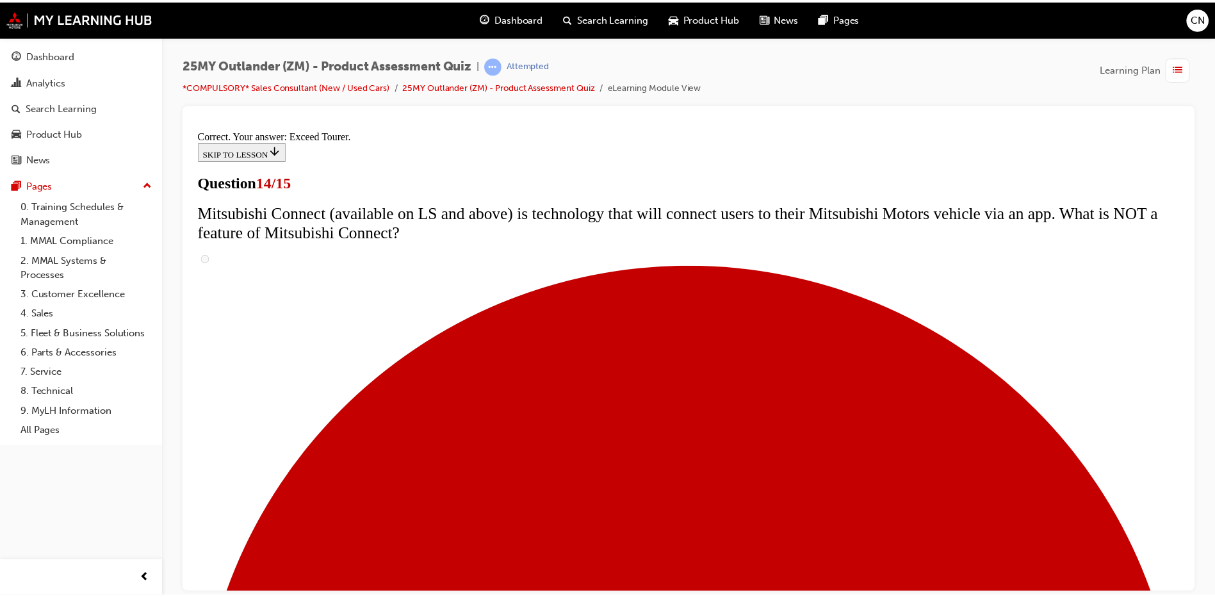
scroll to position [526, 0]
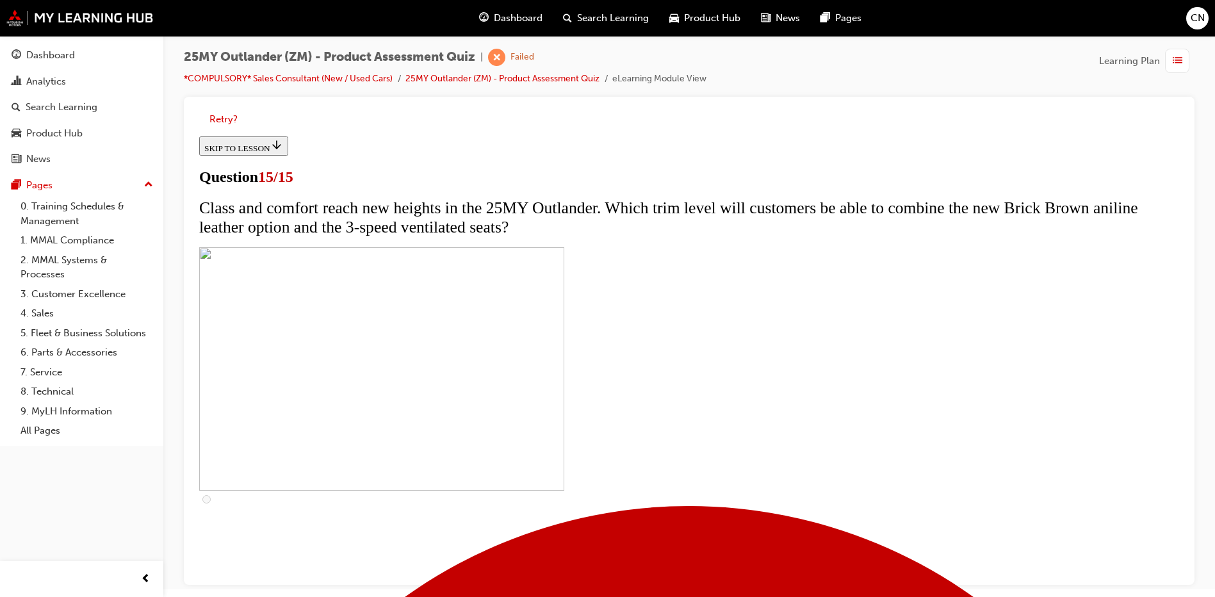
scroll to position [10, 0]
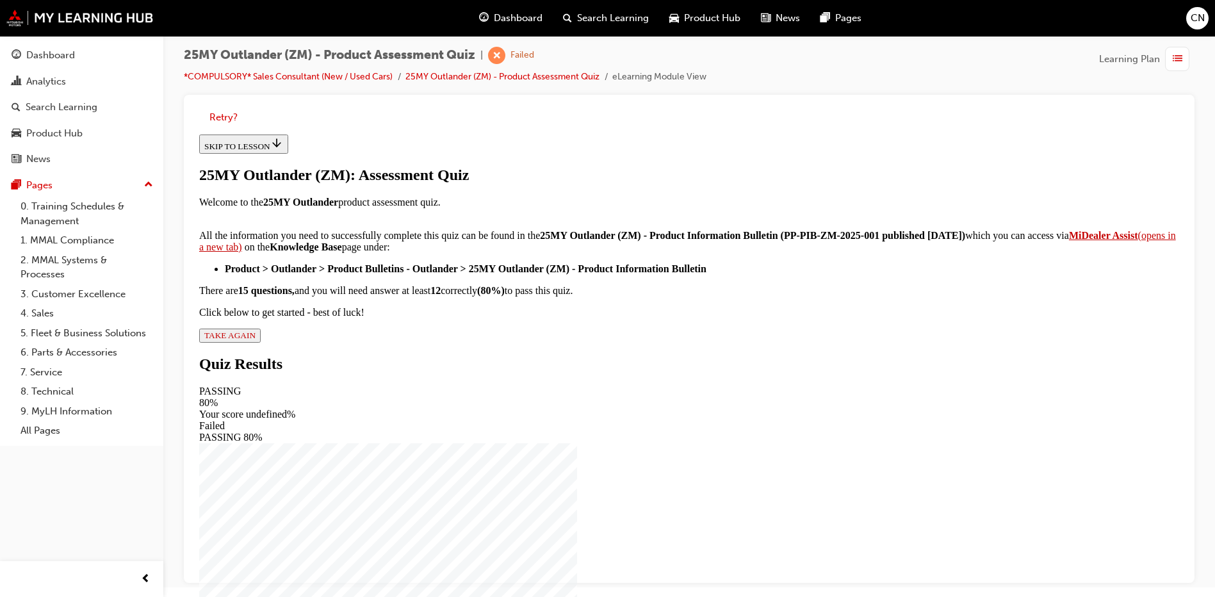
scroll to position [145, 0]
drag, startPoint x: 520, startPoint y: 510, endPoint x: 511, endPoint y: 512, distance: 9.1
click at [261, 343] on button "TAKE AGAIN" at bounding box center [229, 335] width 61 height 14
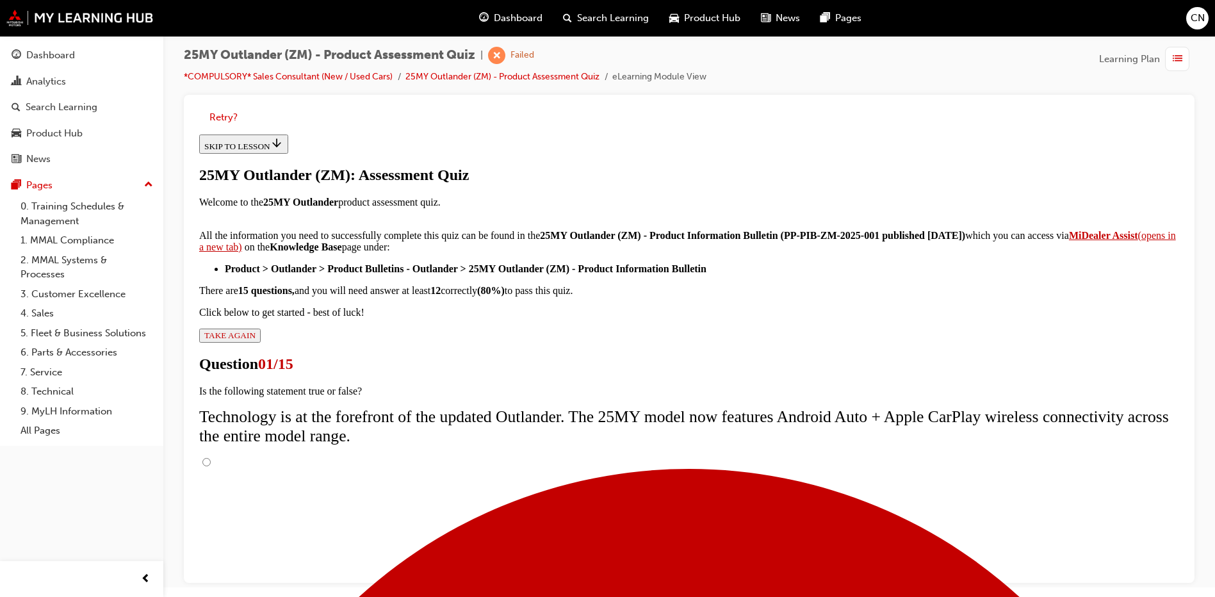
click at [211, 458] on input "True" at bounding box center [206, 462] width 8 height 8
radio input "true"
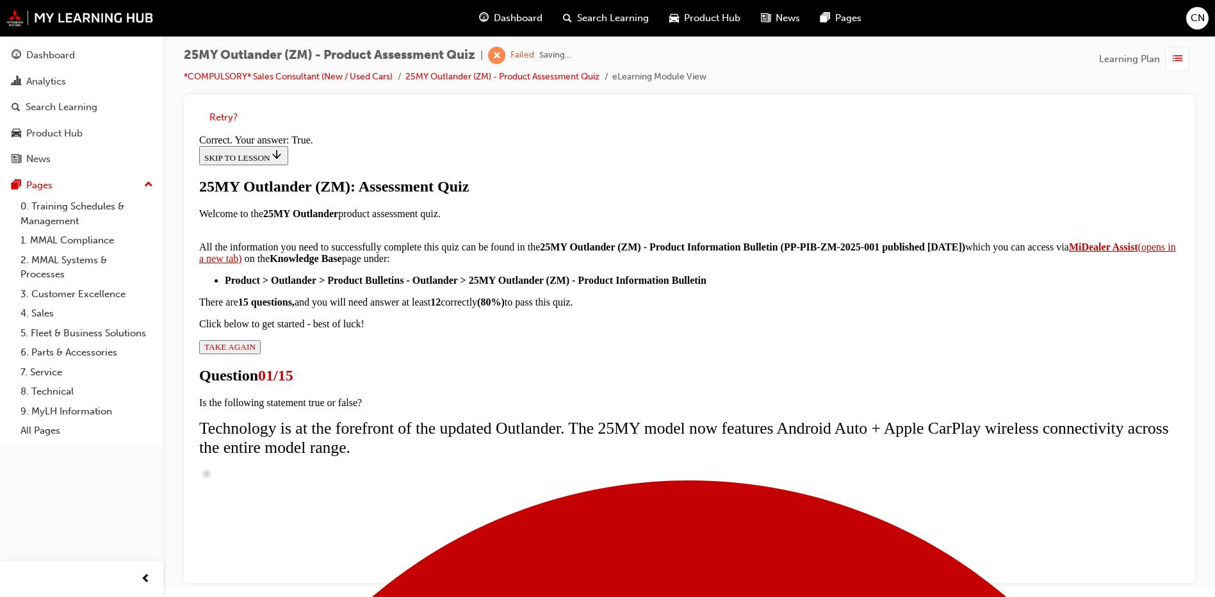
scroll to position [142, 0]
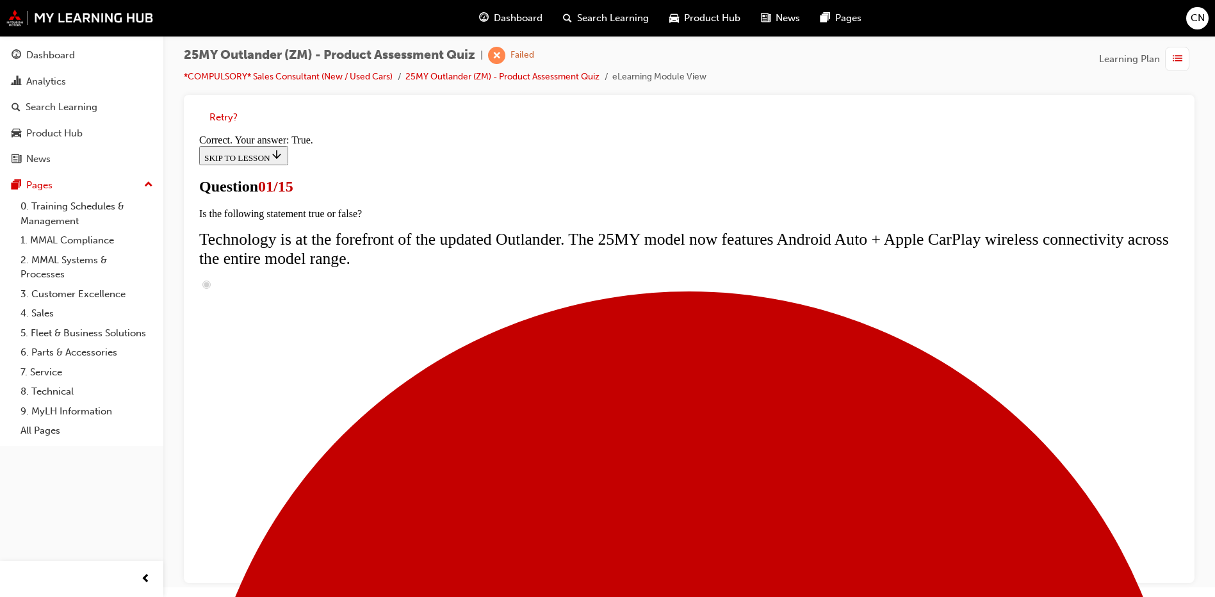
radio input "true"
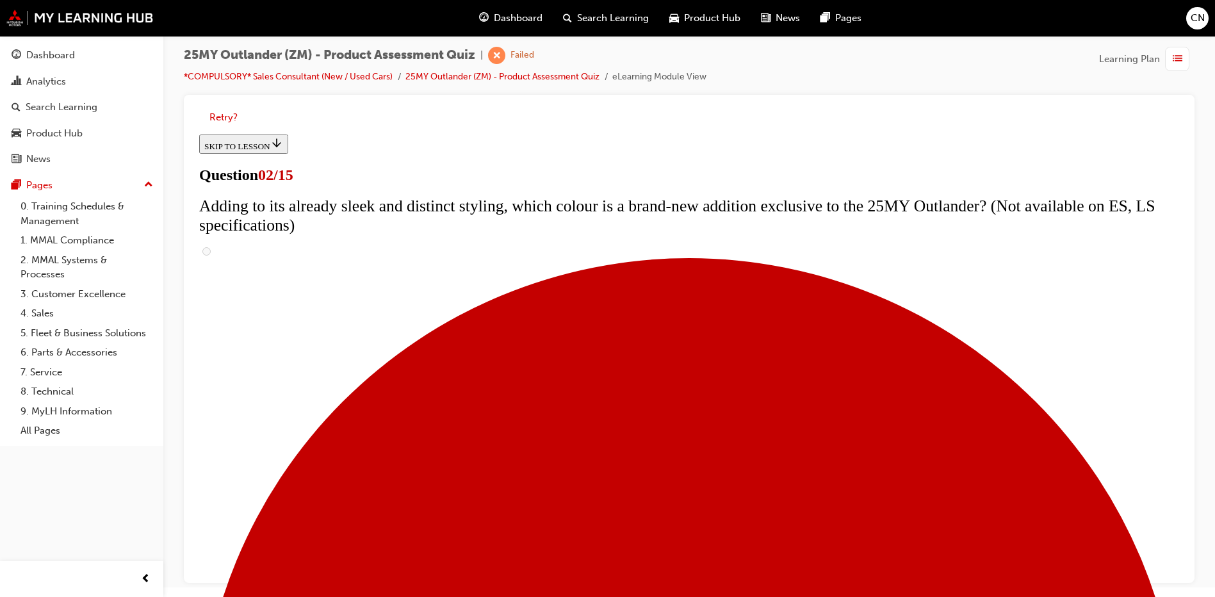
scroll to position [192, 0]
checkbox input "true"
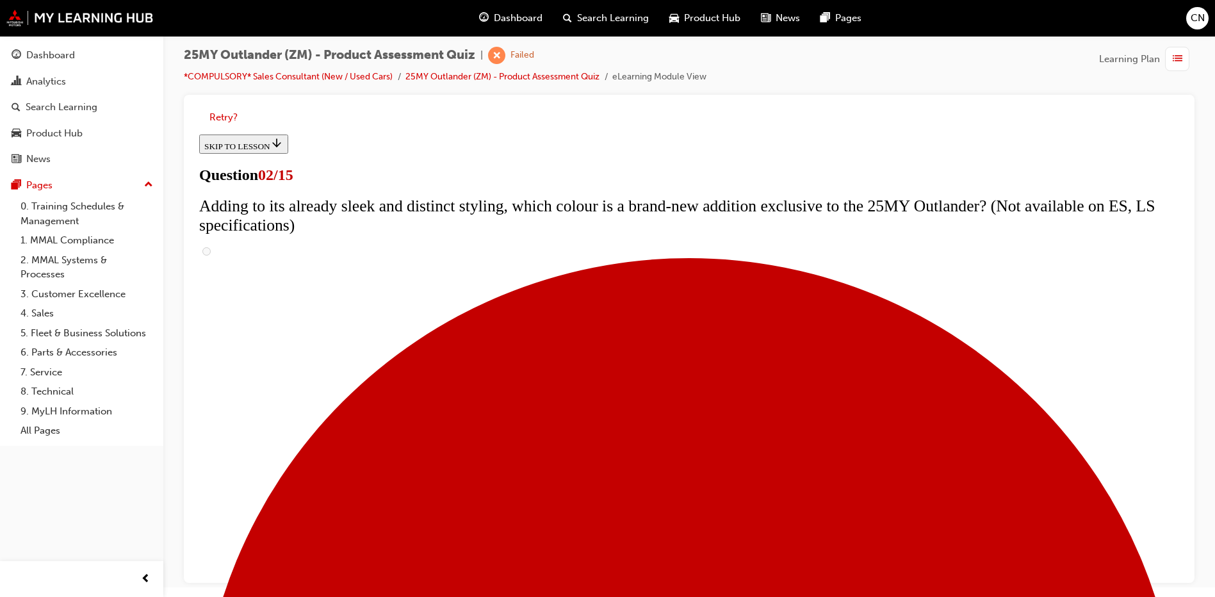
checkbox input "true"
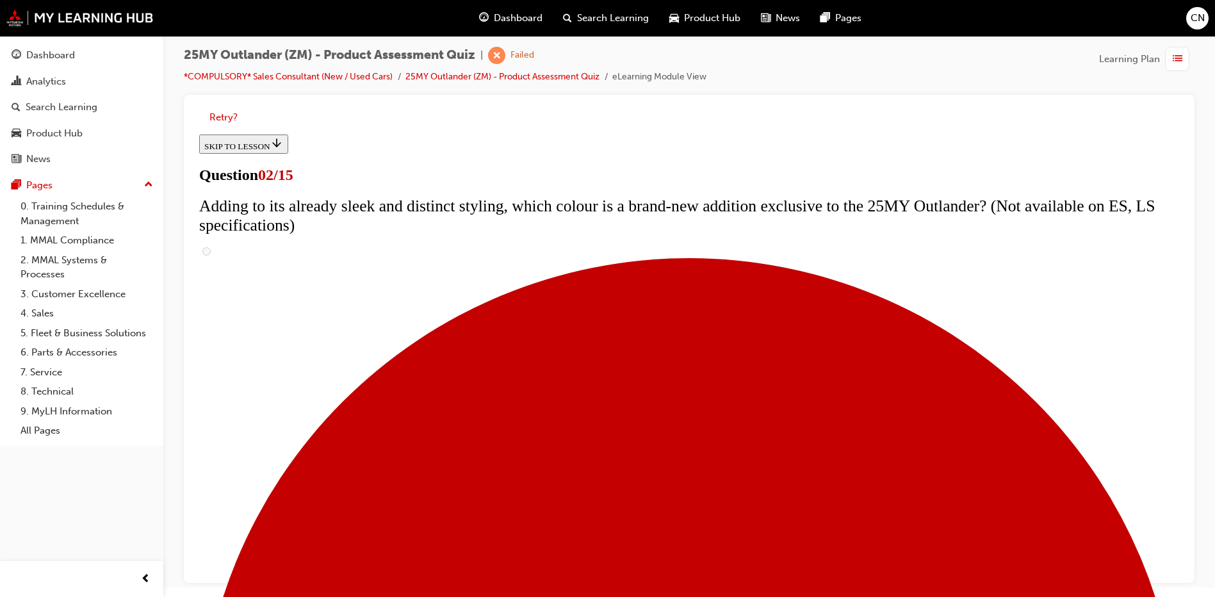
checkbox input "true"
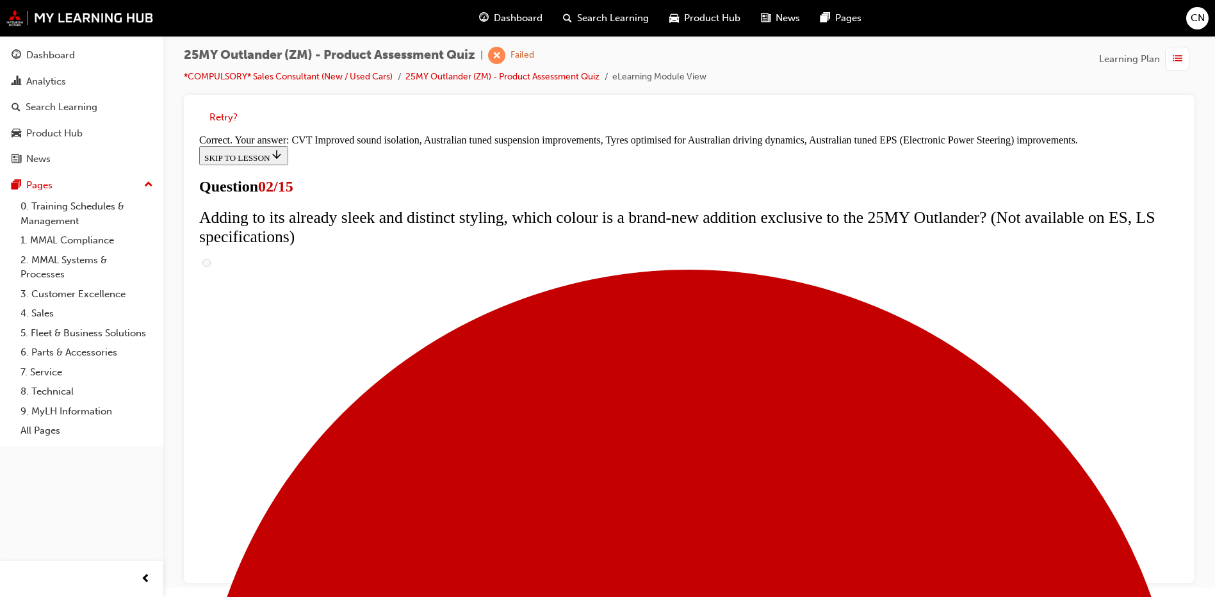
scroll to position [346, 0]
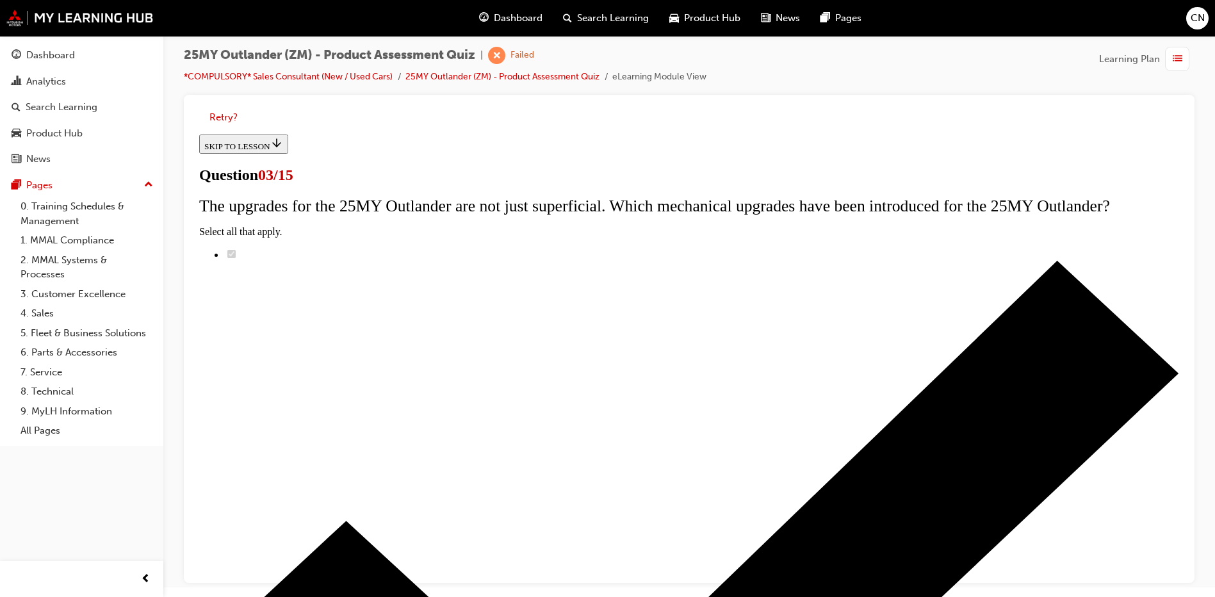
scroll to position [0, 0]
radio input "true"
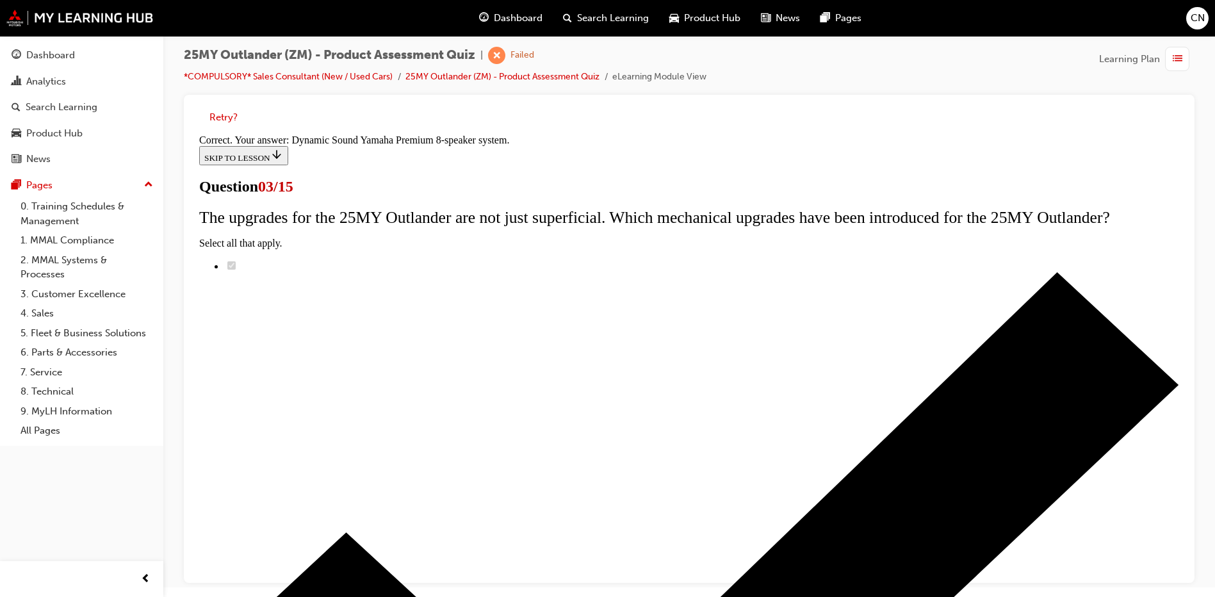
scroll to position [200, 0]
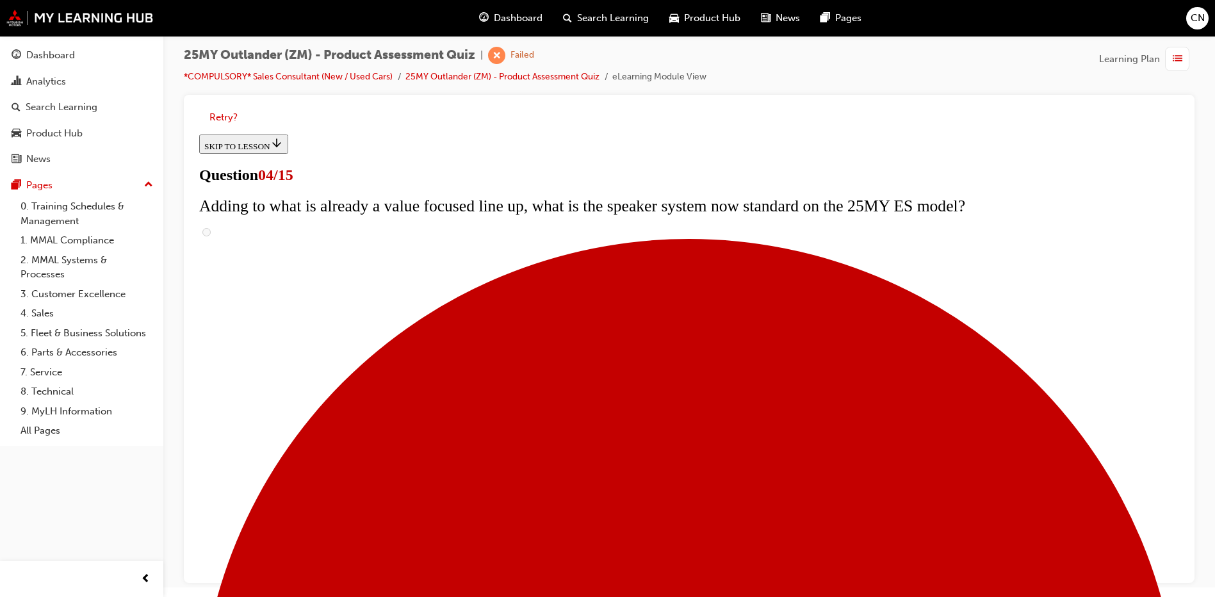
checkbox input "true"
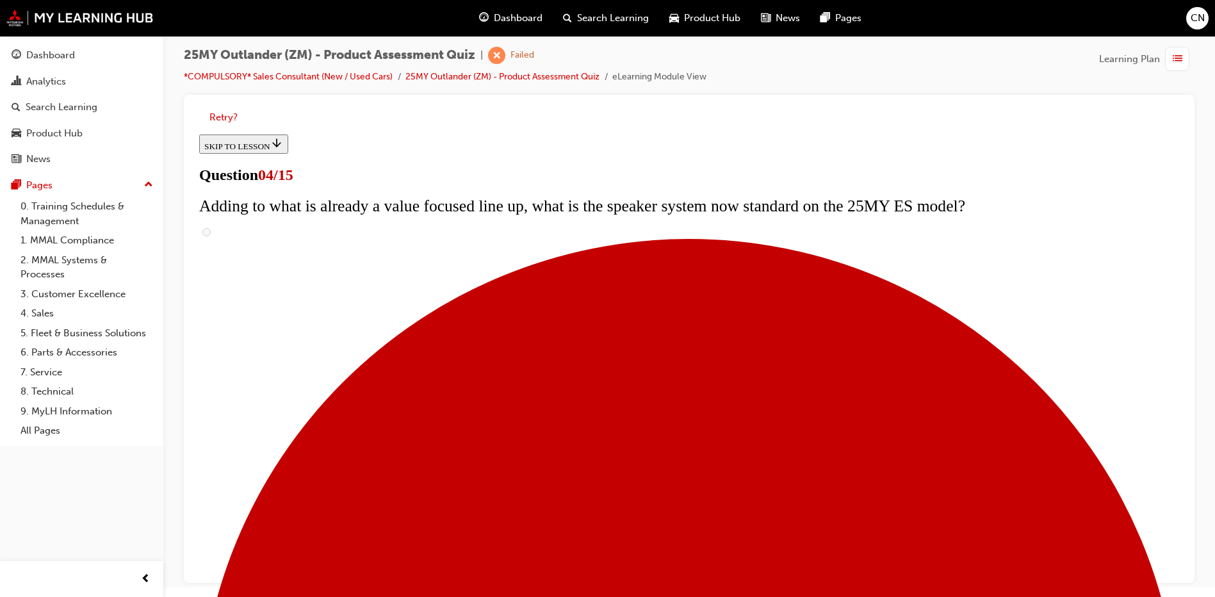
checkbox input "true"
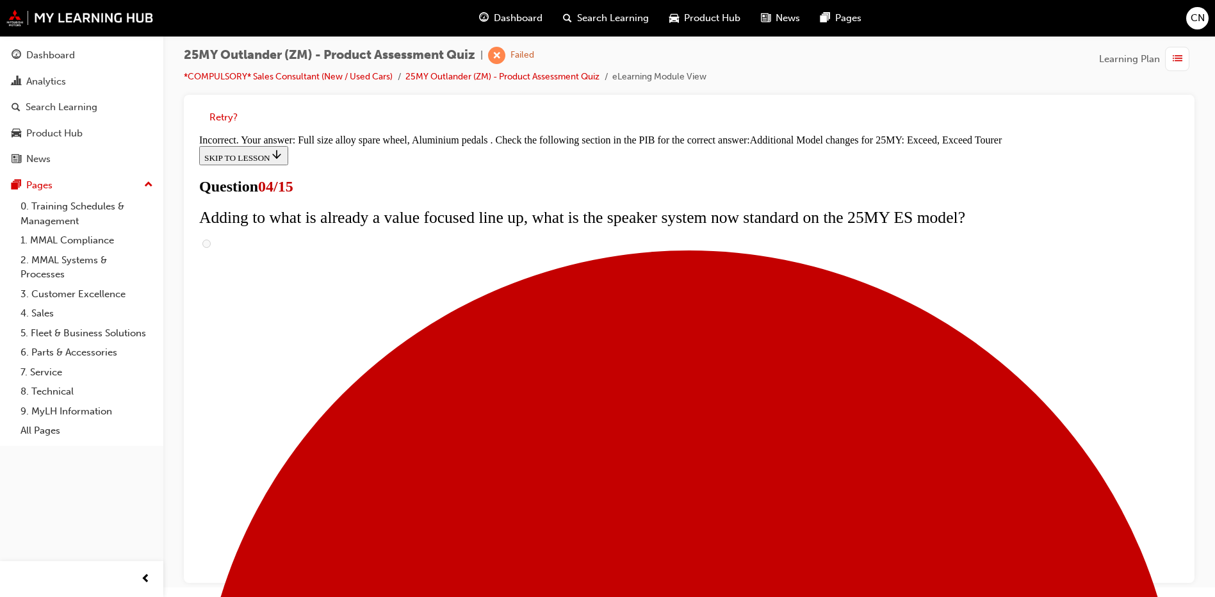
scroll to position [476, 0]
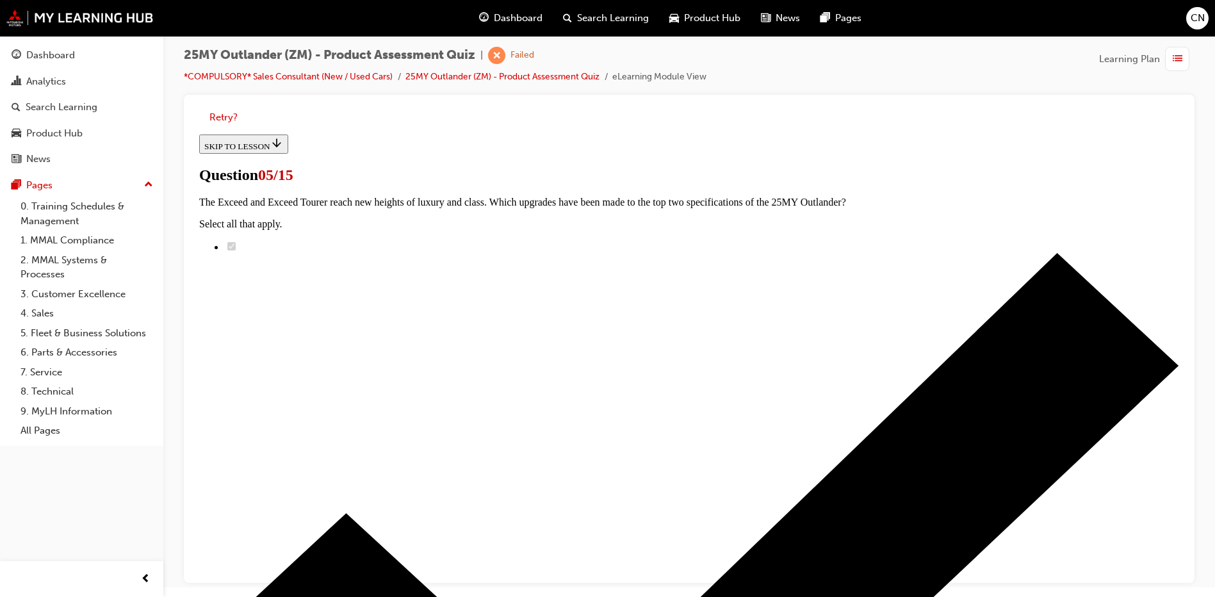
scroll to position [256, 0]
radio input "true"
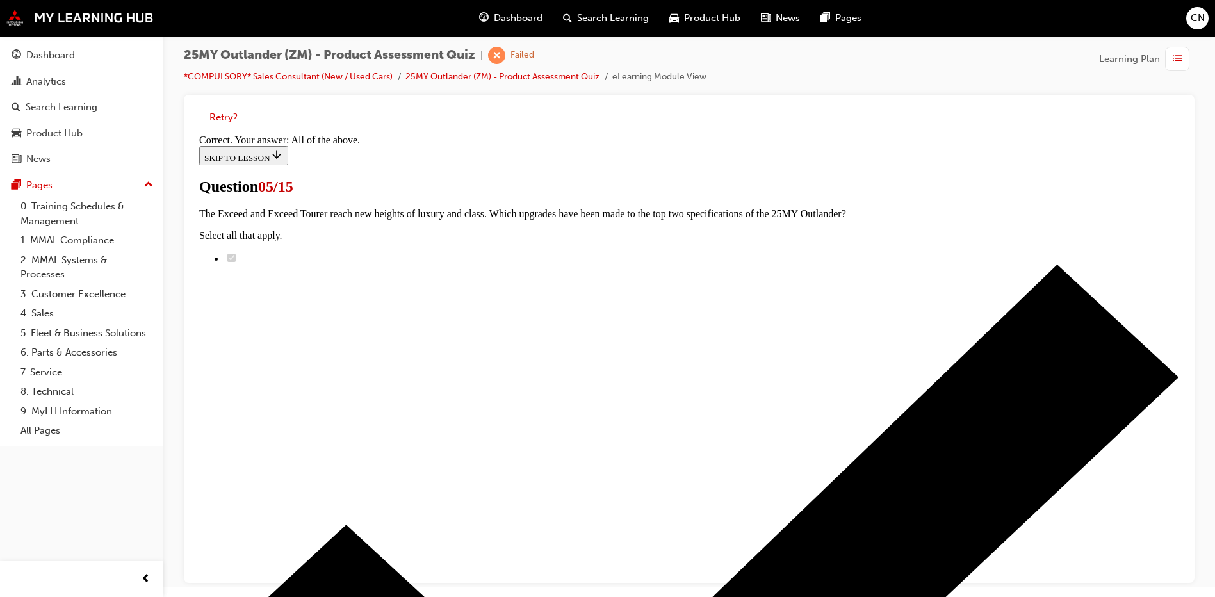
scroll to position [303, 0]
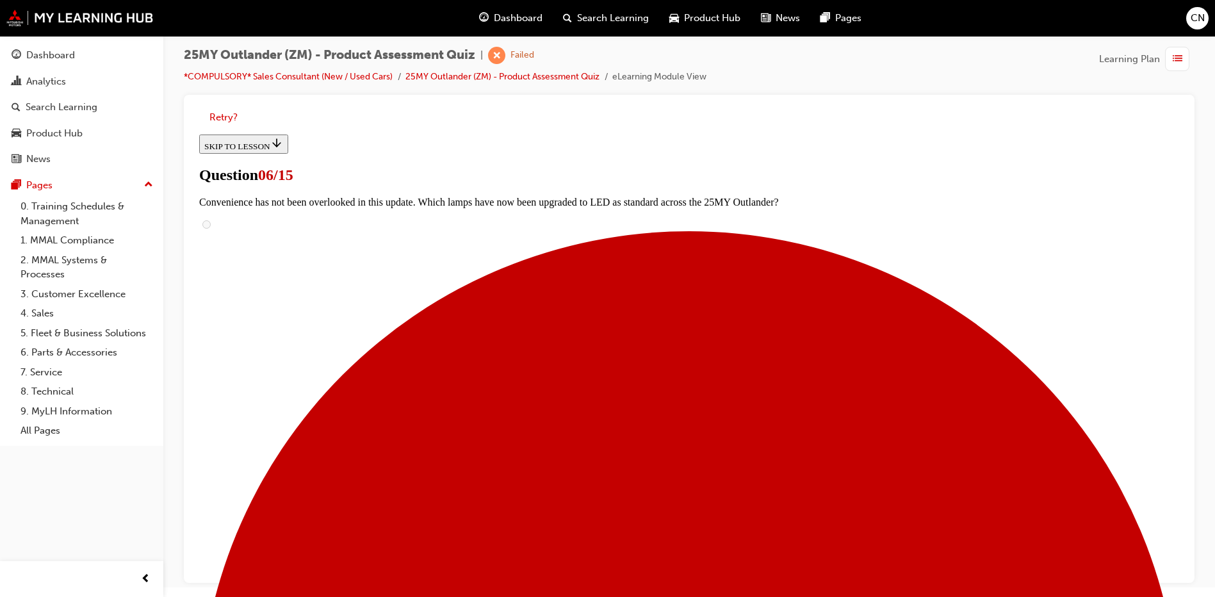
scroll to position [192, 0]
radio input "true"
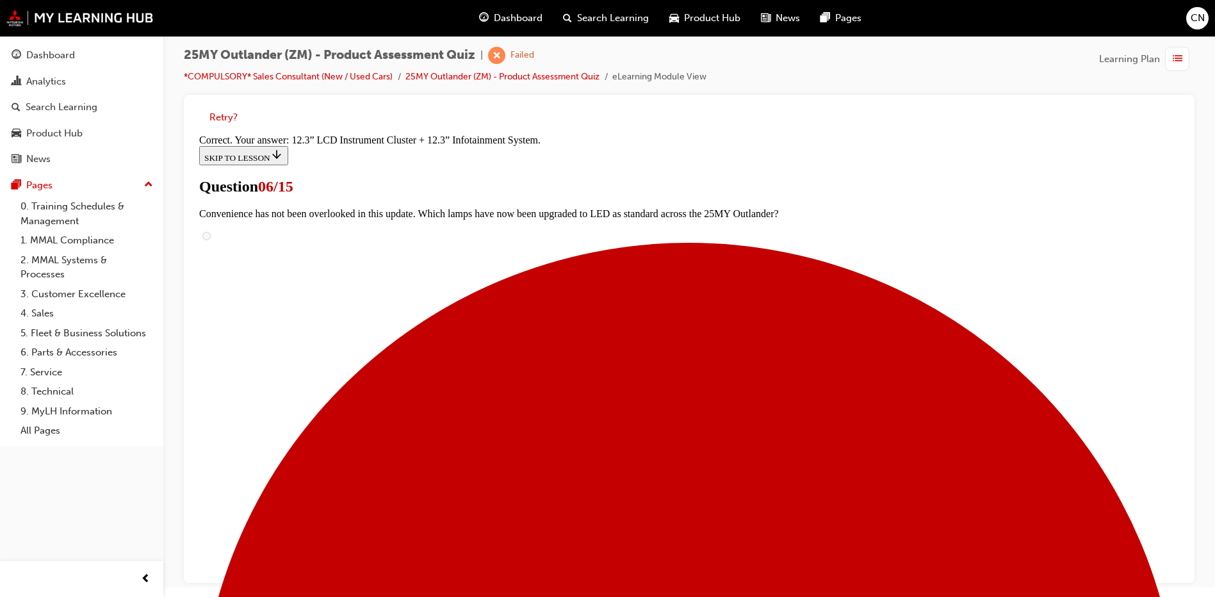
scroll to position [424, 0]
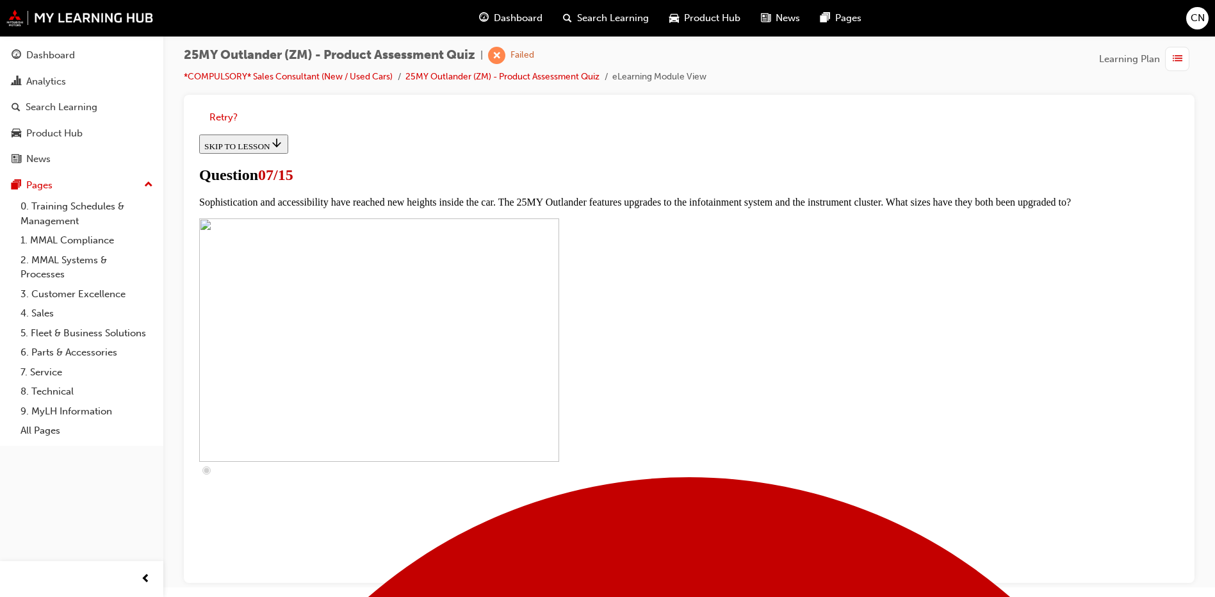
scroll to position [448, 0]
checkbox input "true"
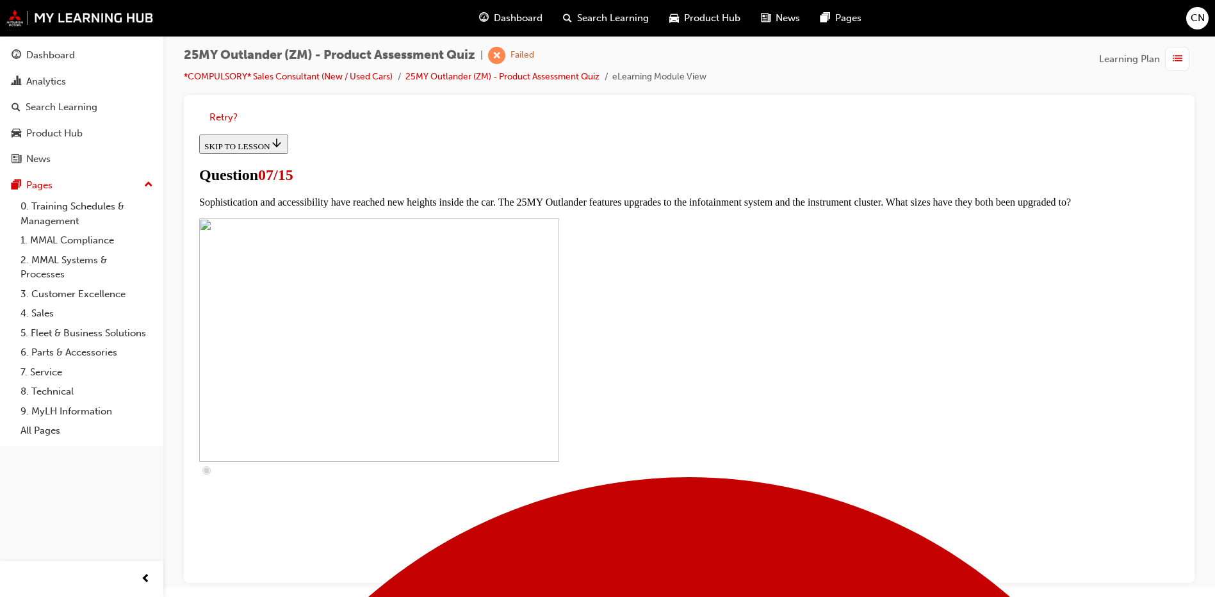
checkbox input "true"
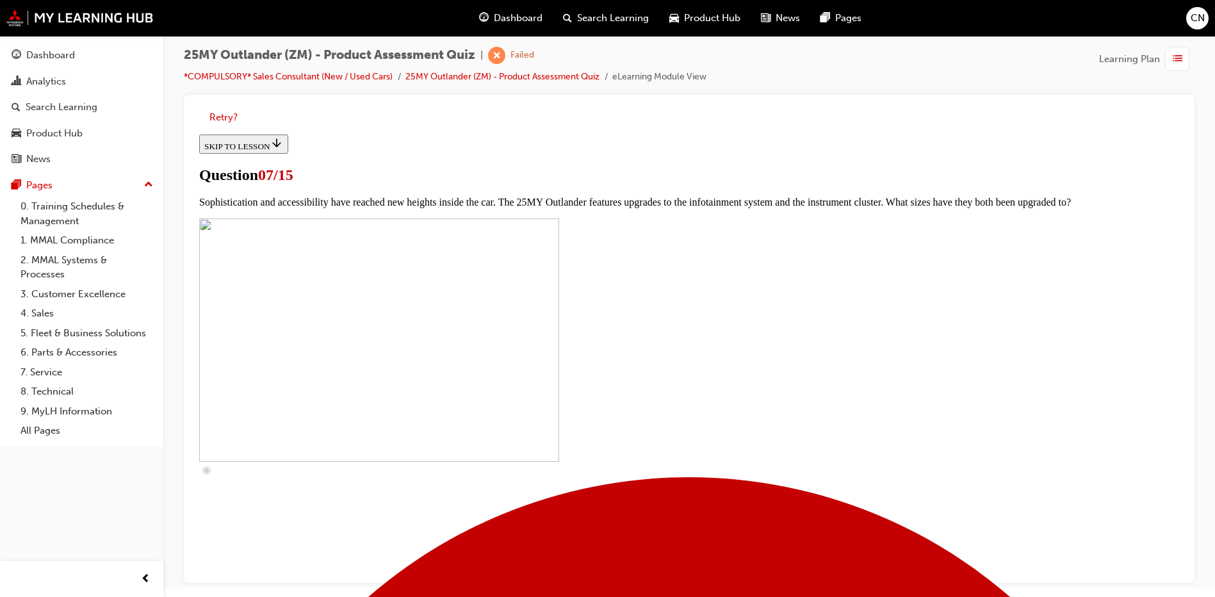
checkbox input "true"
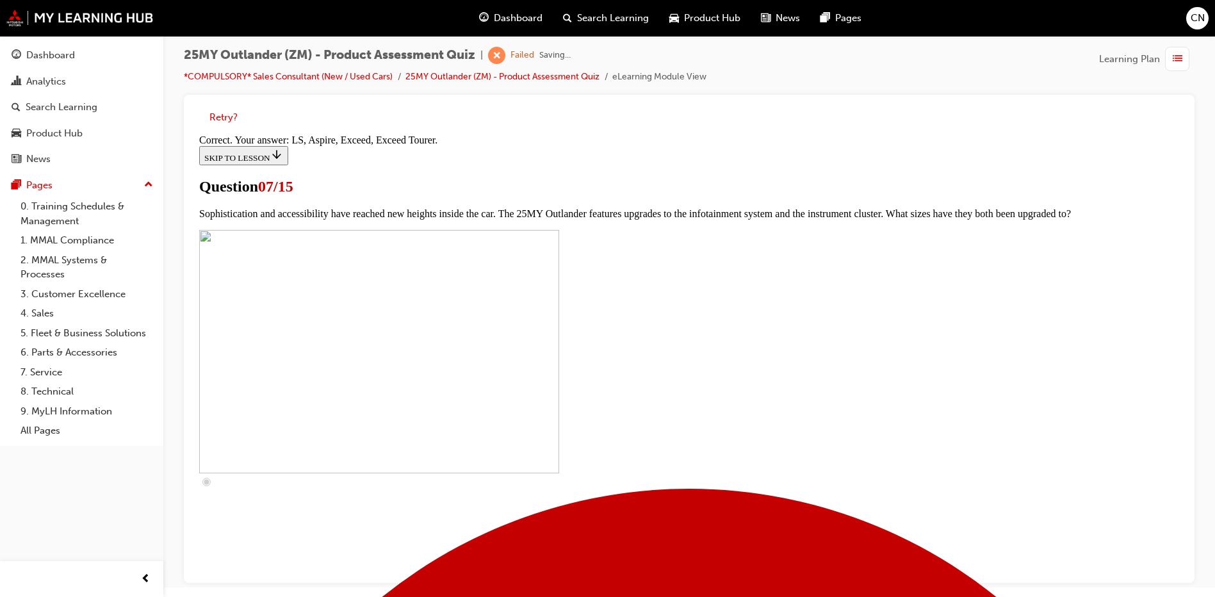
scroll to position [570, 0]
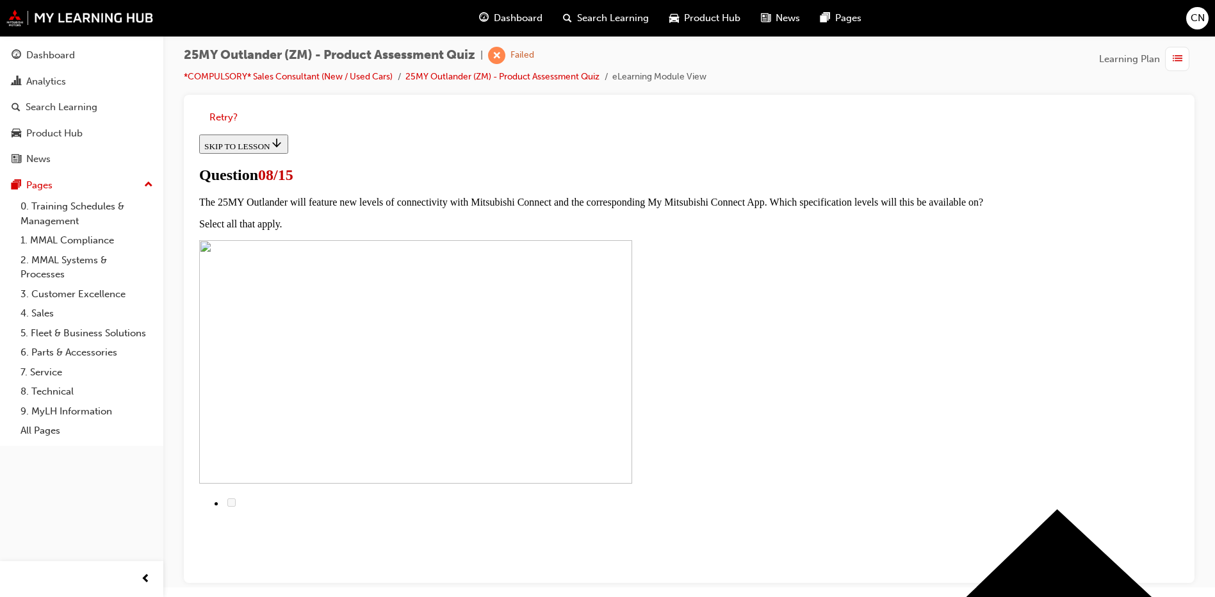
scroll to position [160, 0]
radio input "true"
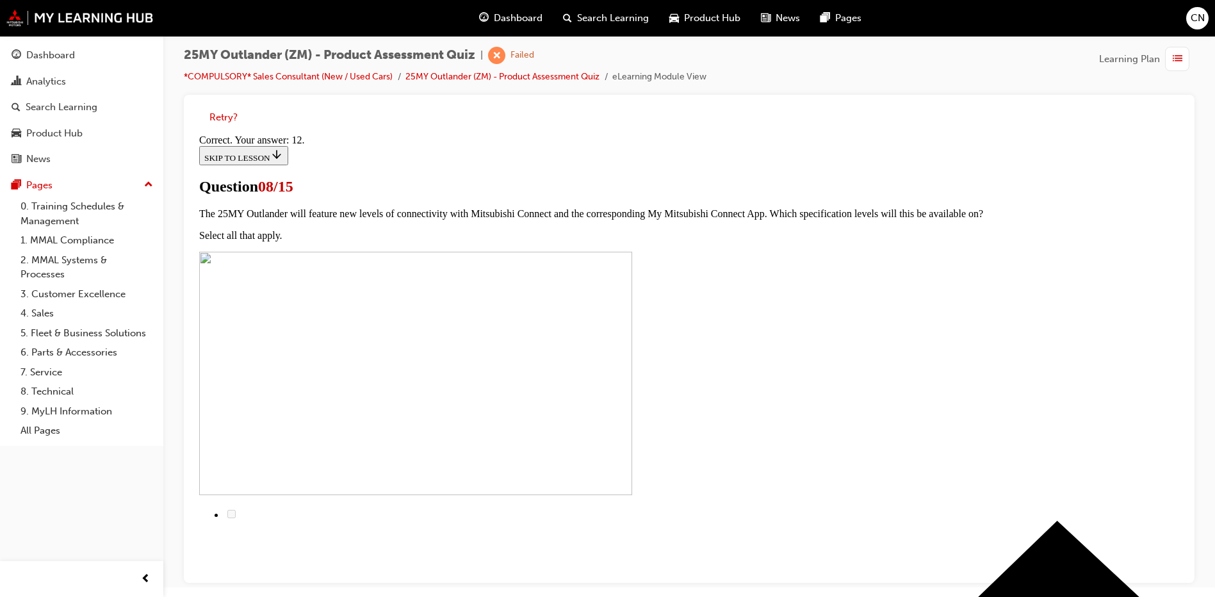
scroll to position [200, 0]
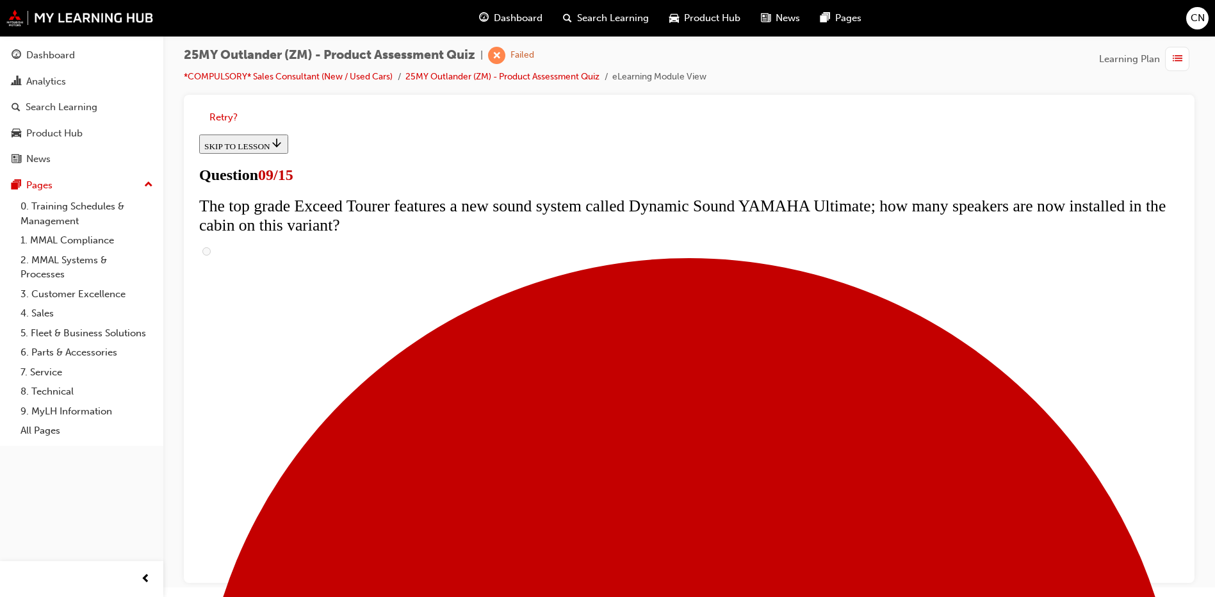
scroll to position [576, 0]
radio input "true"
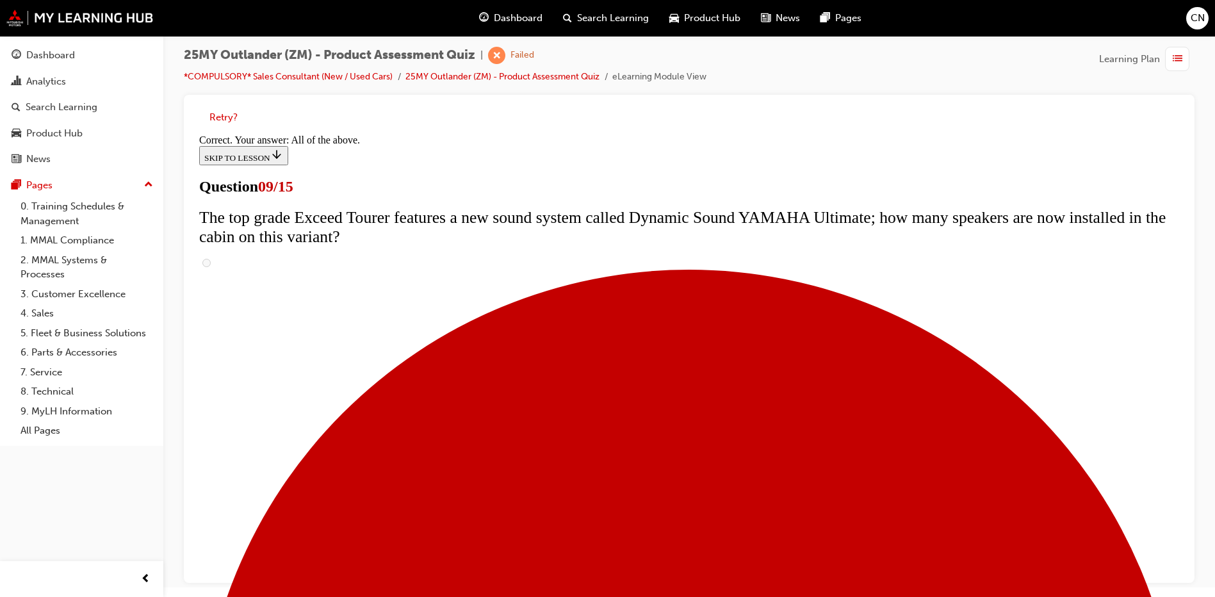
scroll to position [658, 0]
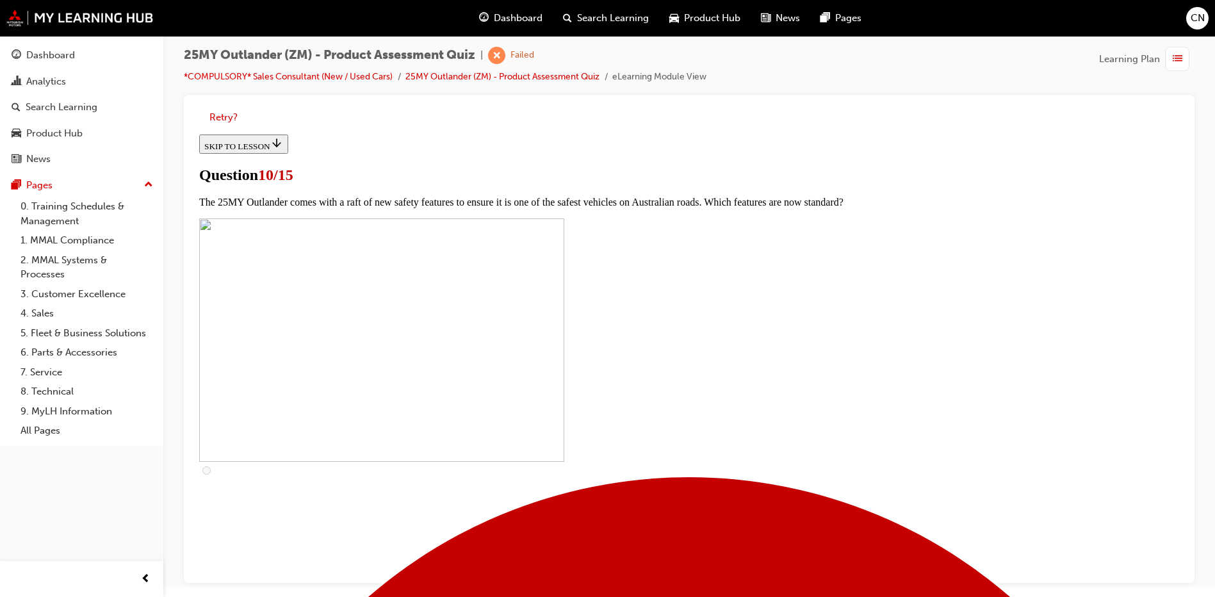
scroll to position [320, 0]
checkbox input "true"
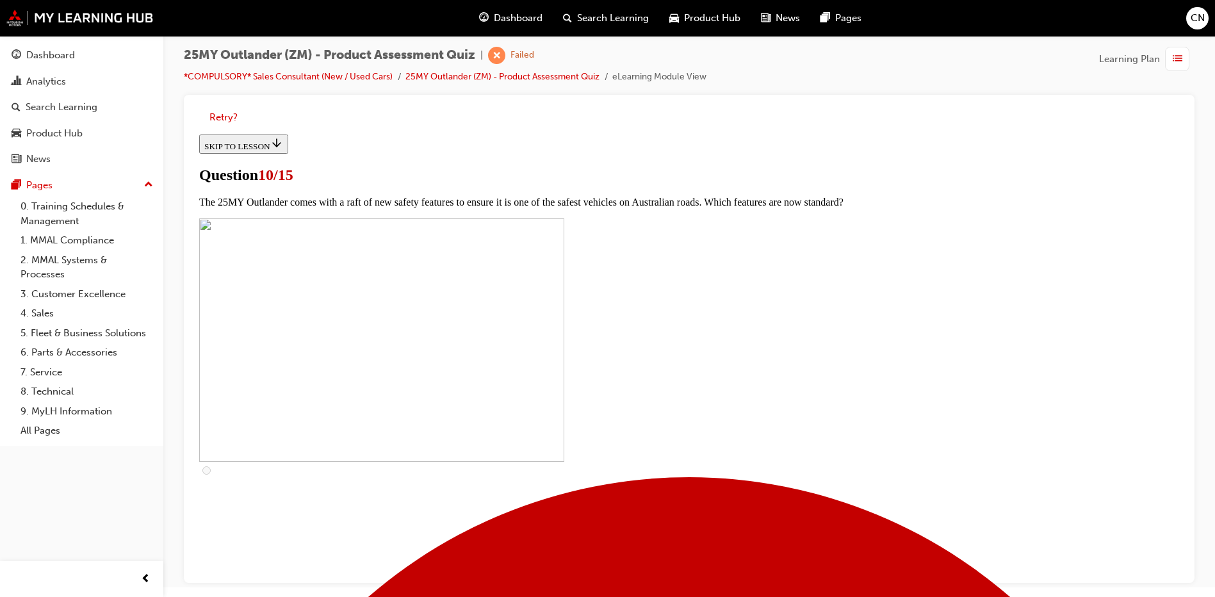
checkbox input "true"
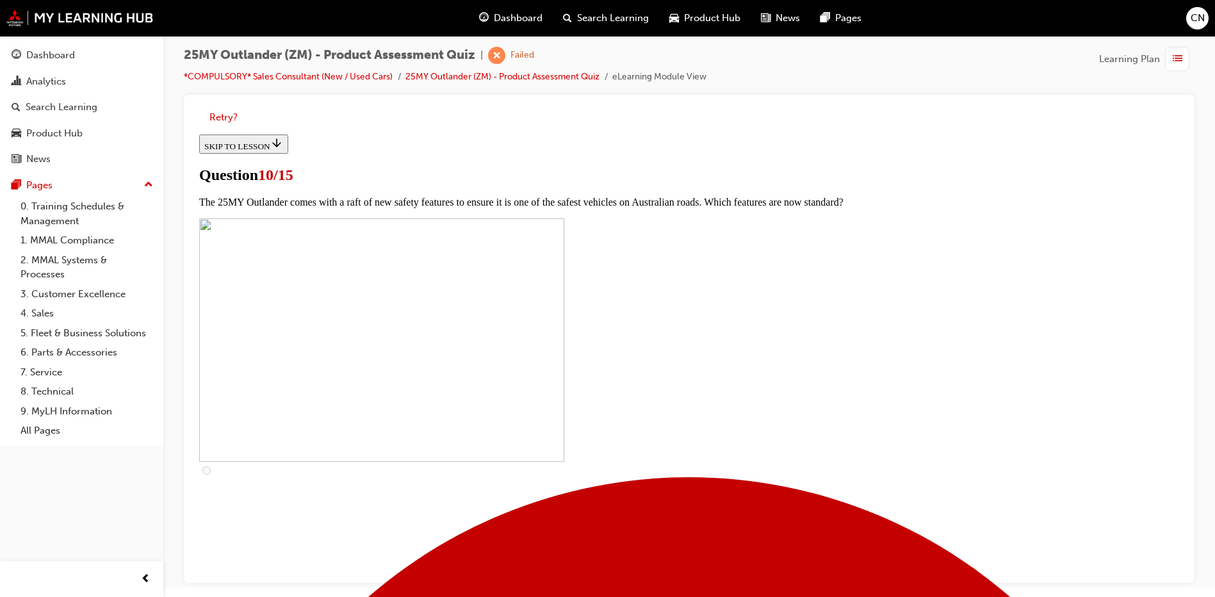
scroll to position [384, 0]
checkbox input "true"
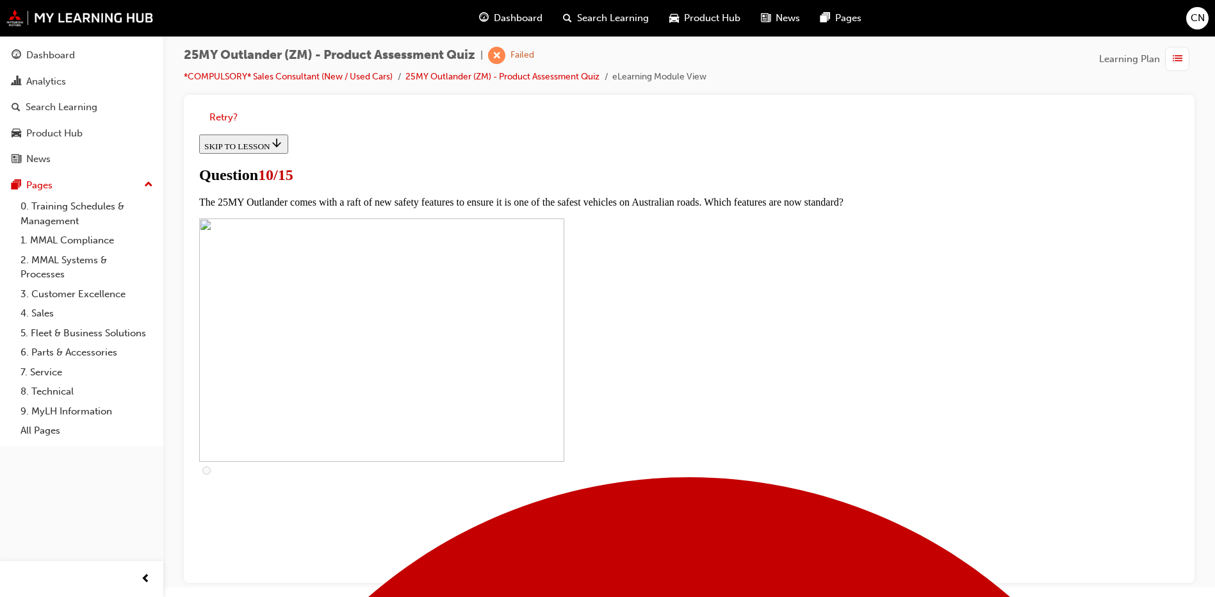
checkbox input "true"
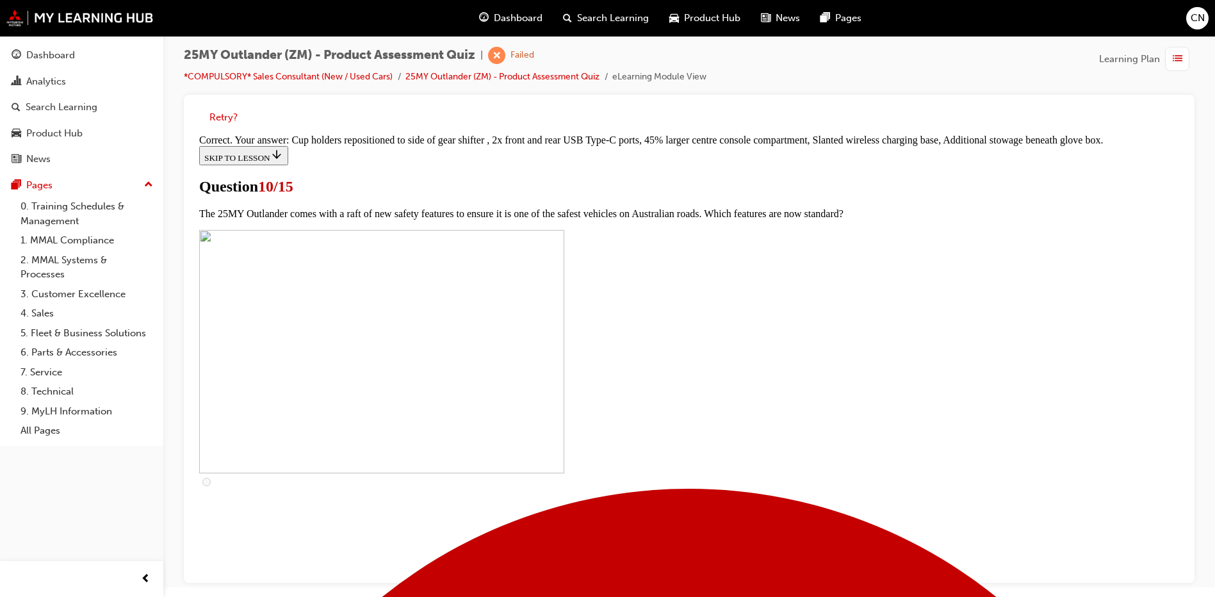
scroll to position [539, 0]
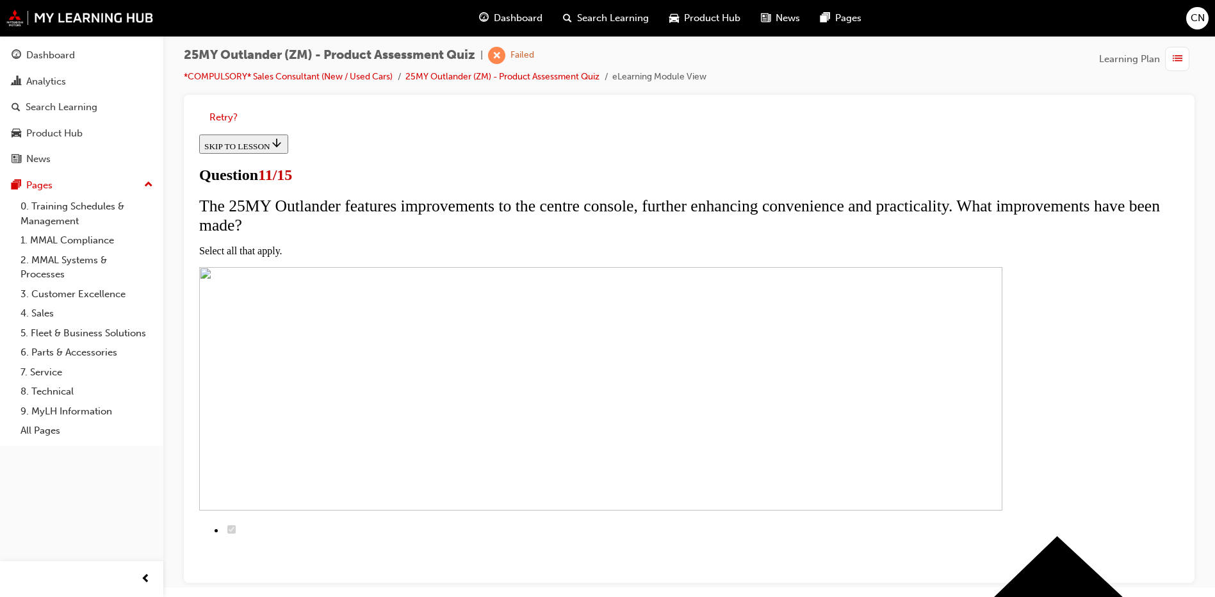
scroll to position [64, 0]
checkbox input "true"
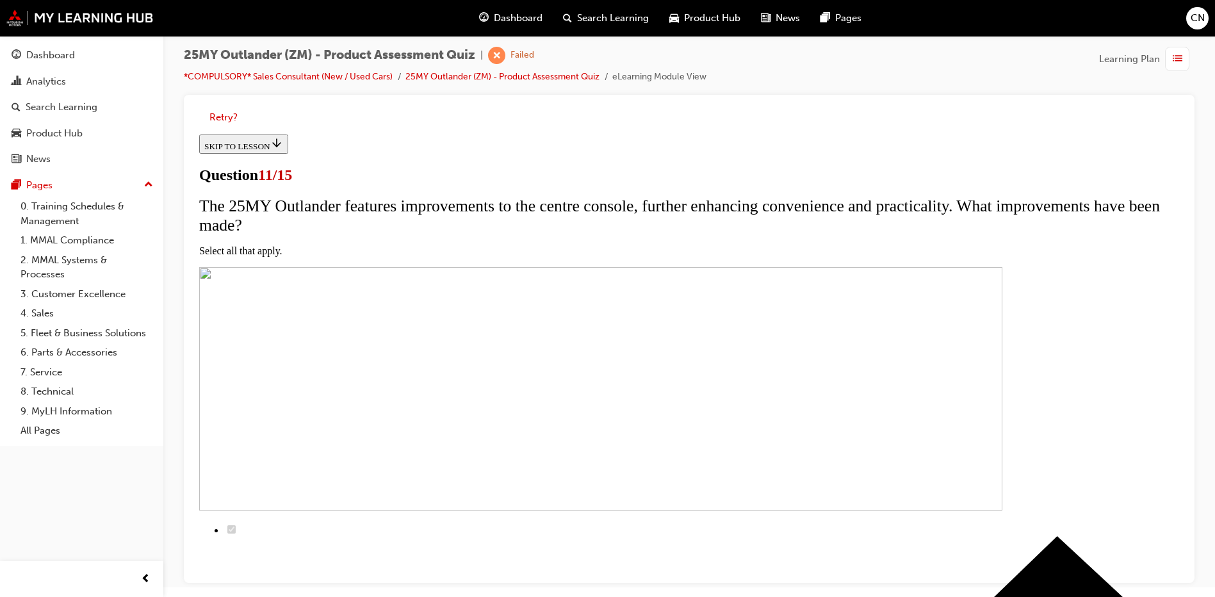
checkbox input "true"
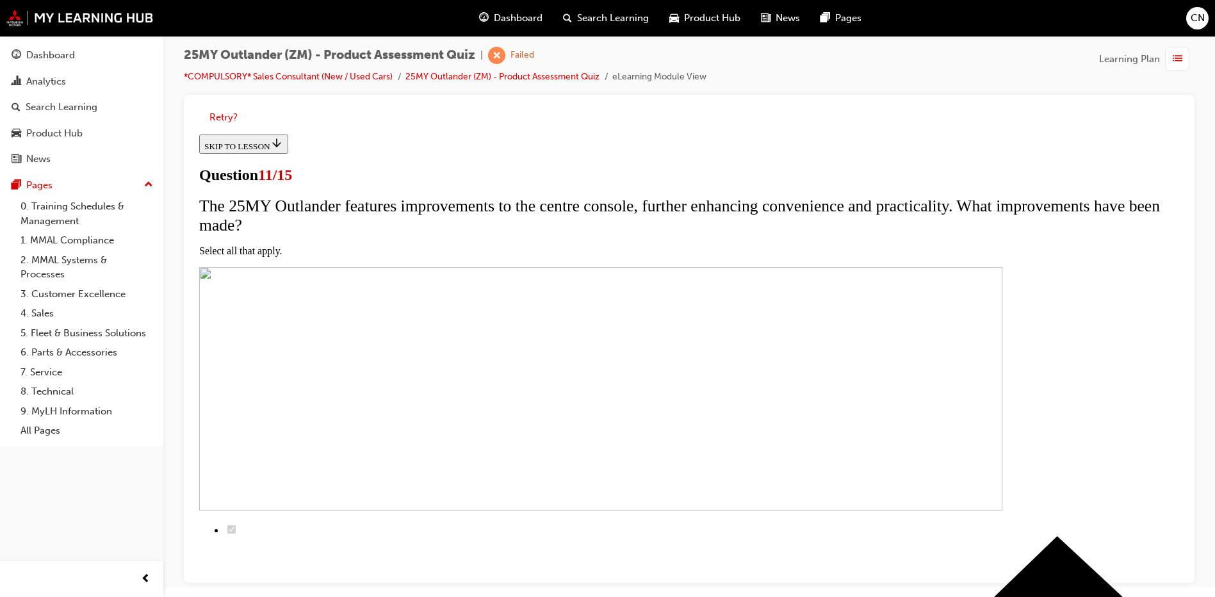
checkbox input "false"
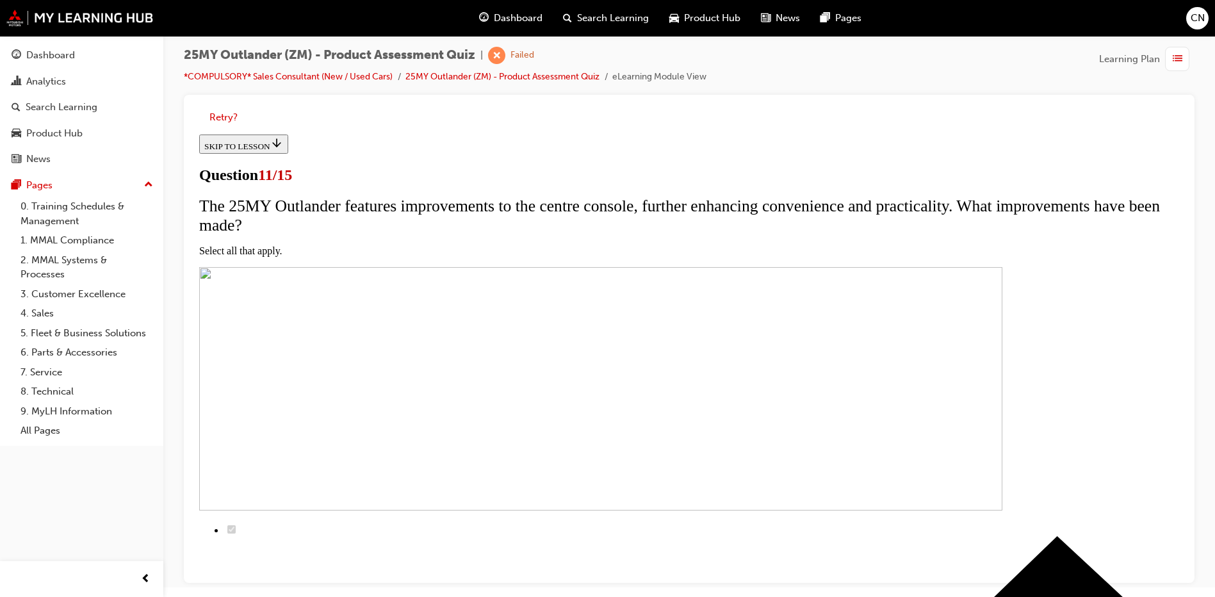
checkbox input "false"
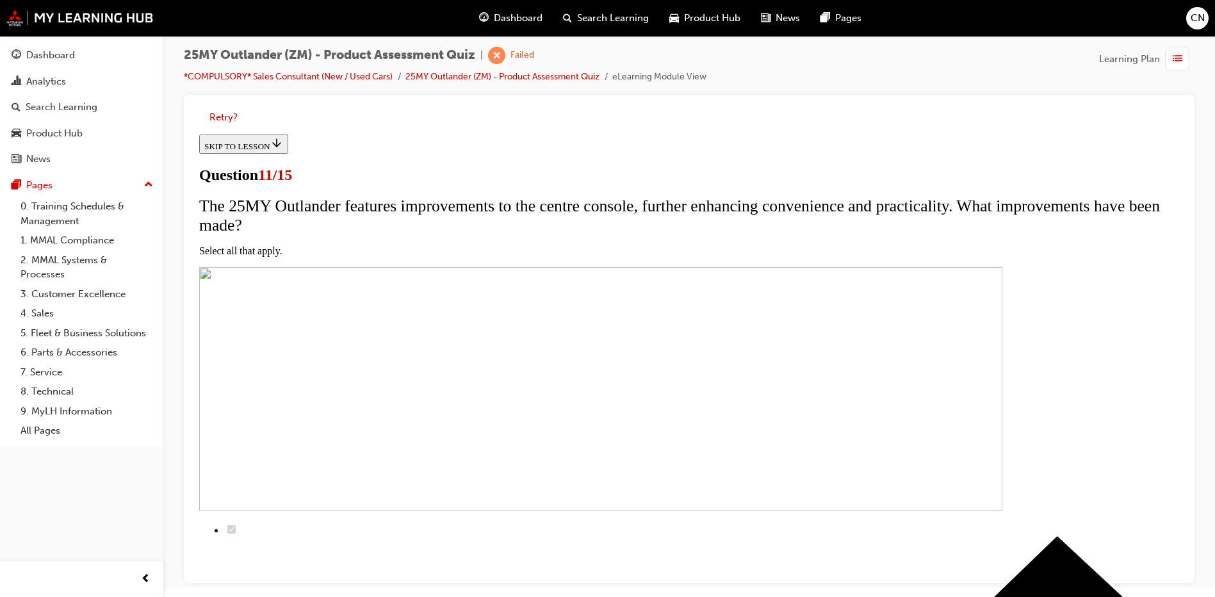
checkbox input "true"
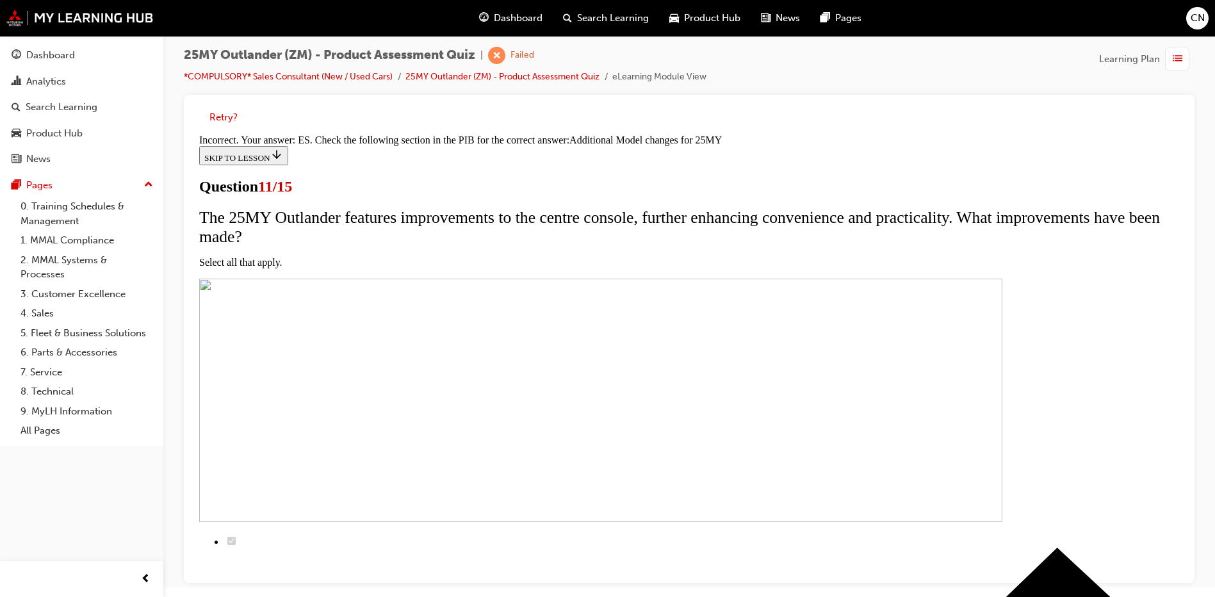
scroll to position [374, 0]
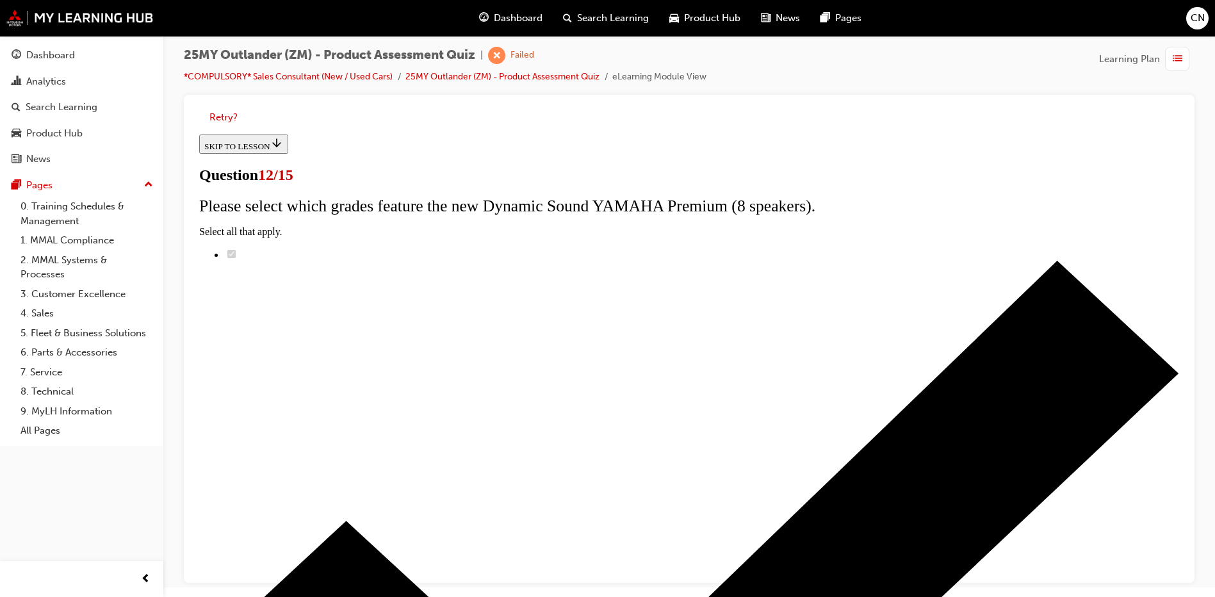
radio input "true"
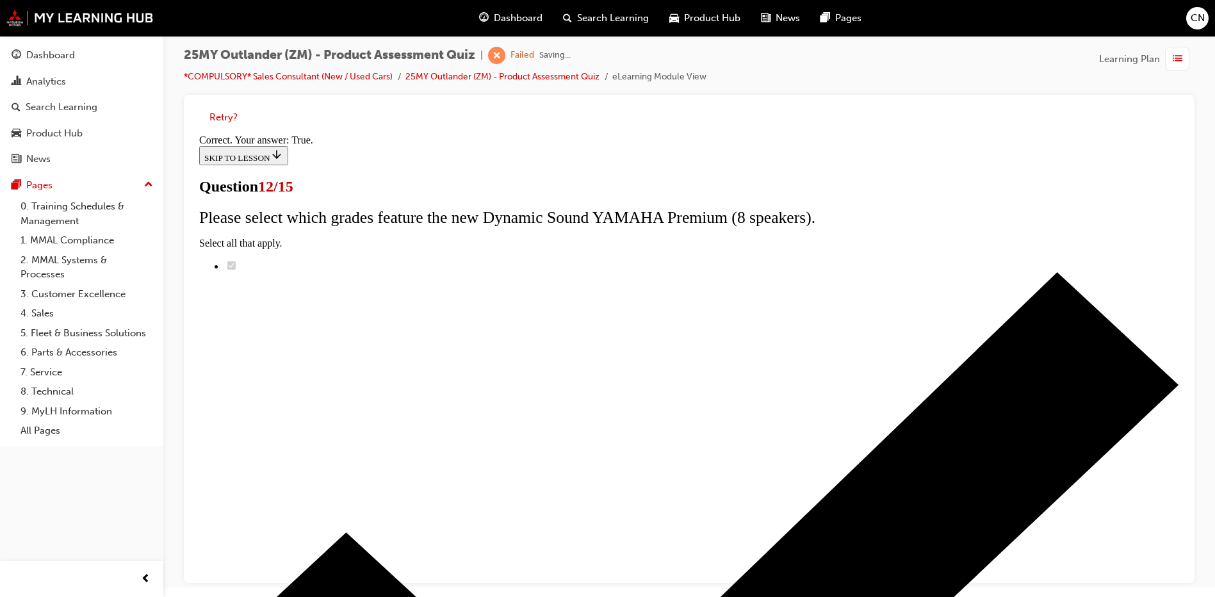
scroll to position [142, 0]
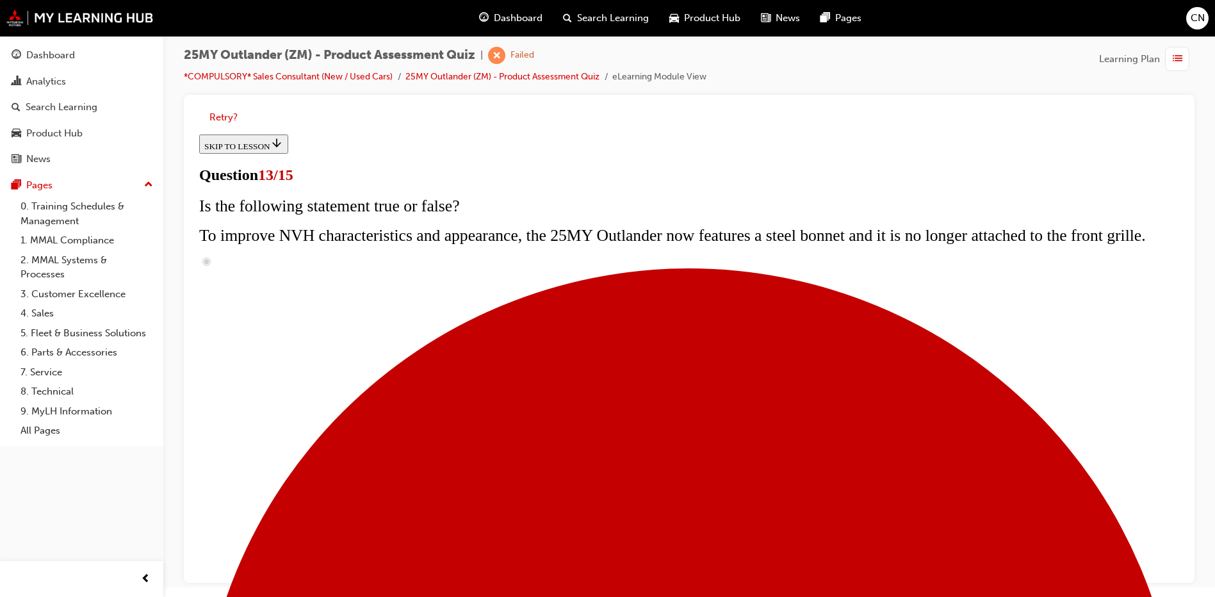
scroll to position [192, 0]
radio input "true"
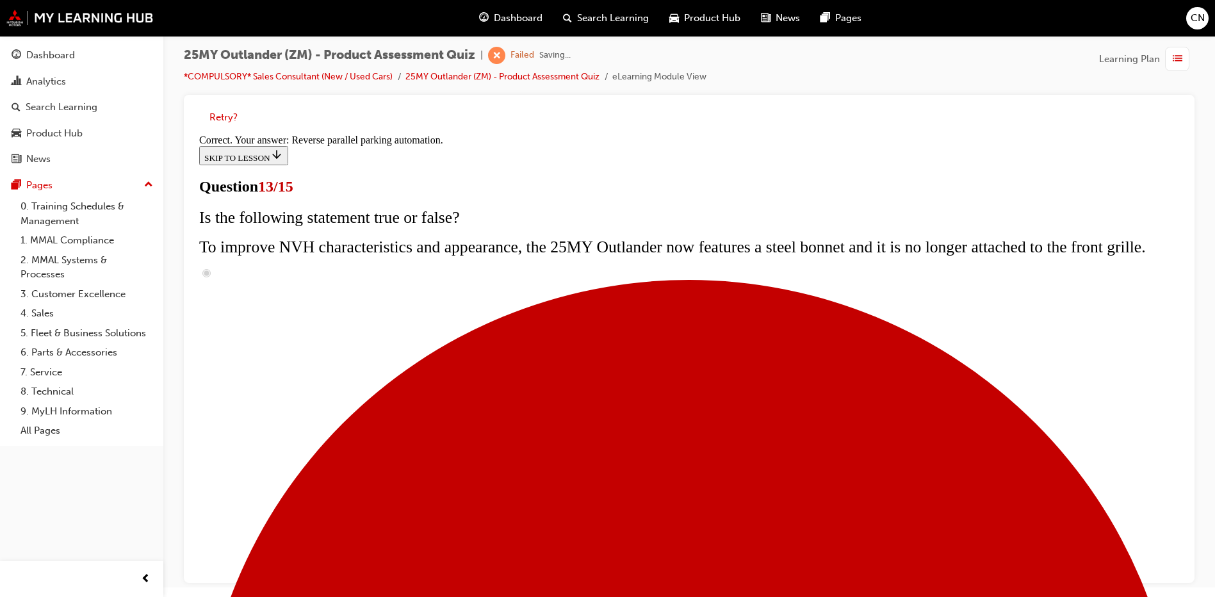
scroll to position [325, 0]
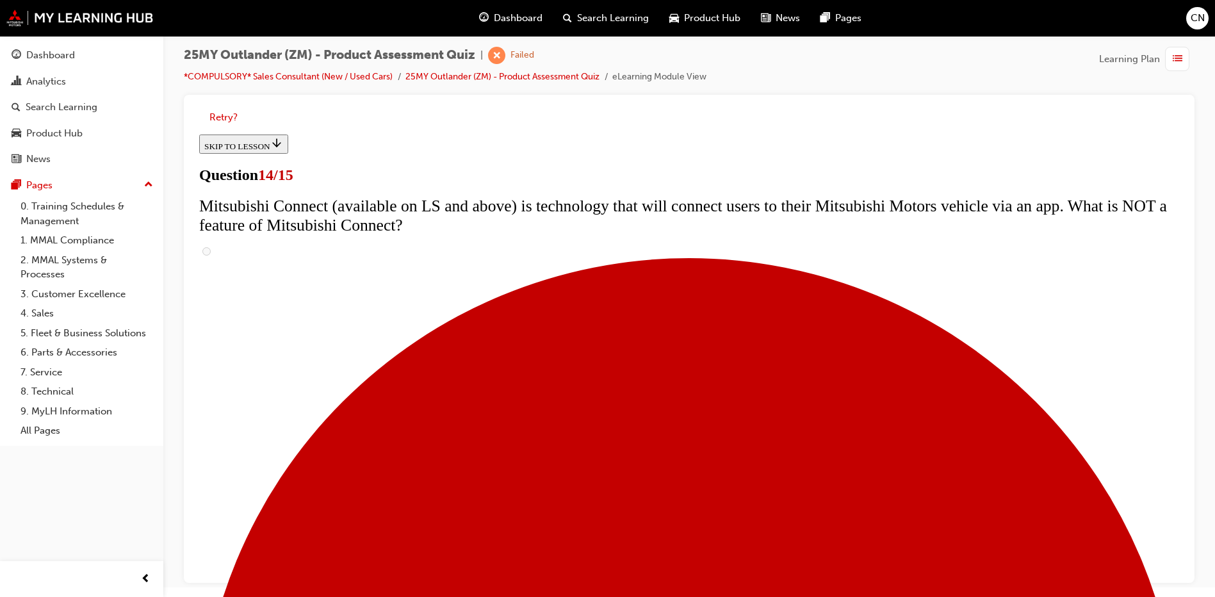
scroll to position [384, 0]
radio input "true"
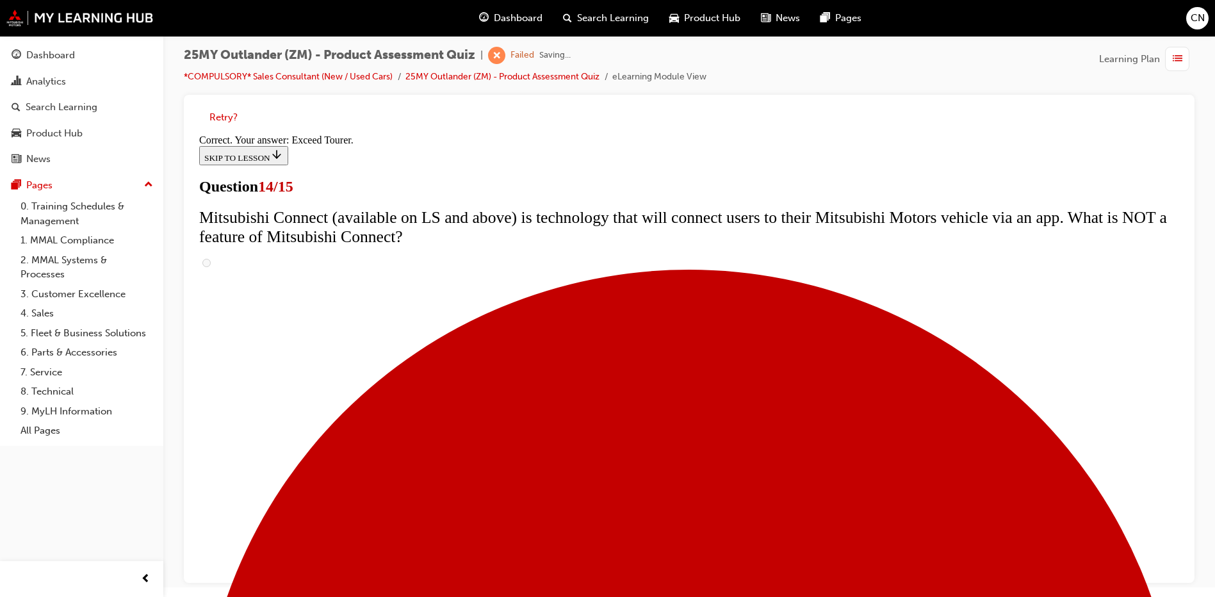
scroll to position [526, 0]
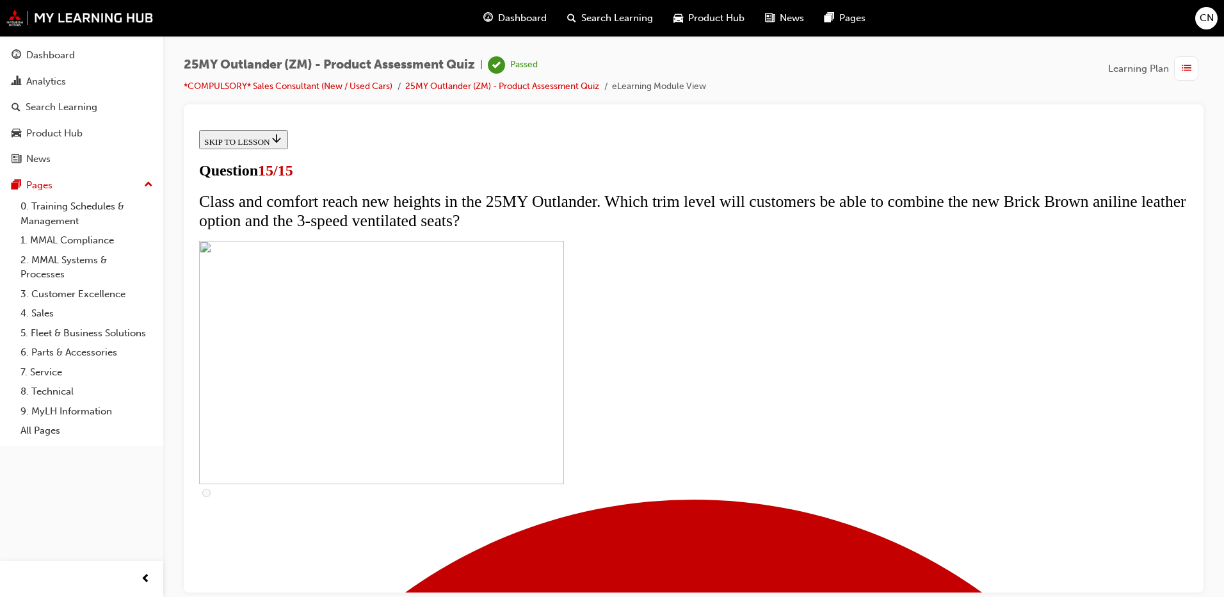
scroll to position [185, 0]
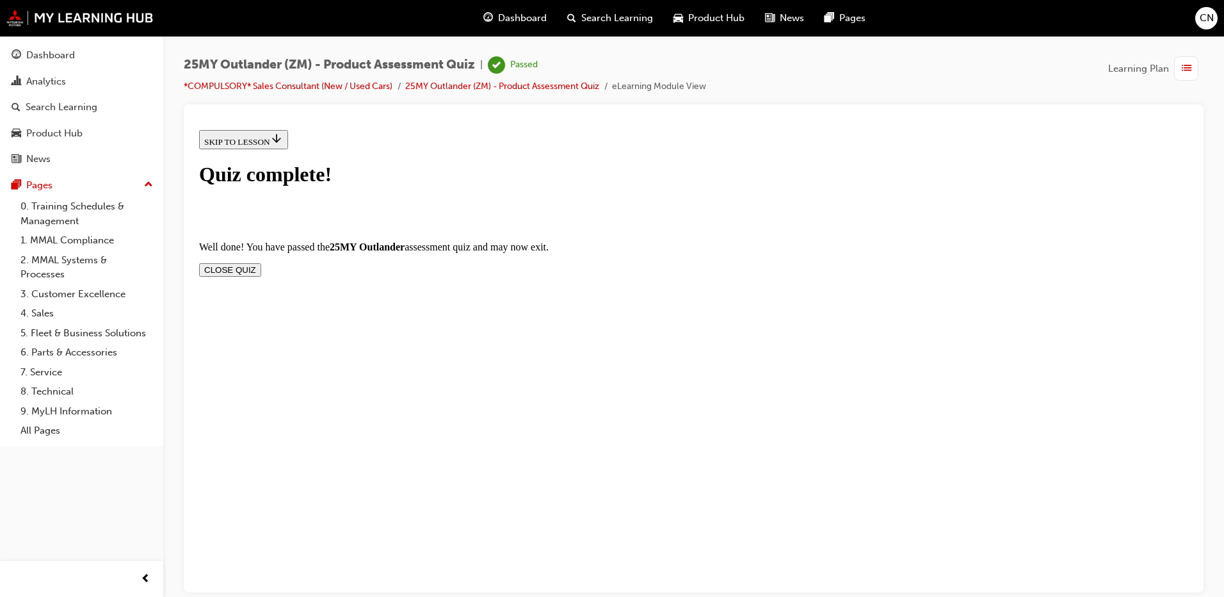
click at [261, 263] on button "CLOSE QUIZ" at bounding box center [230, 269] width 62 height 13
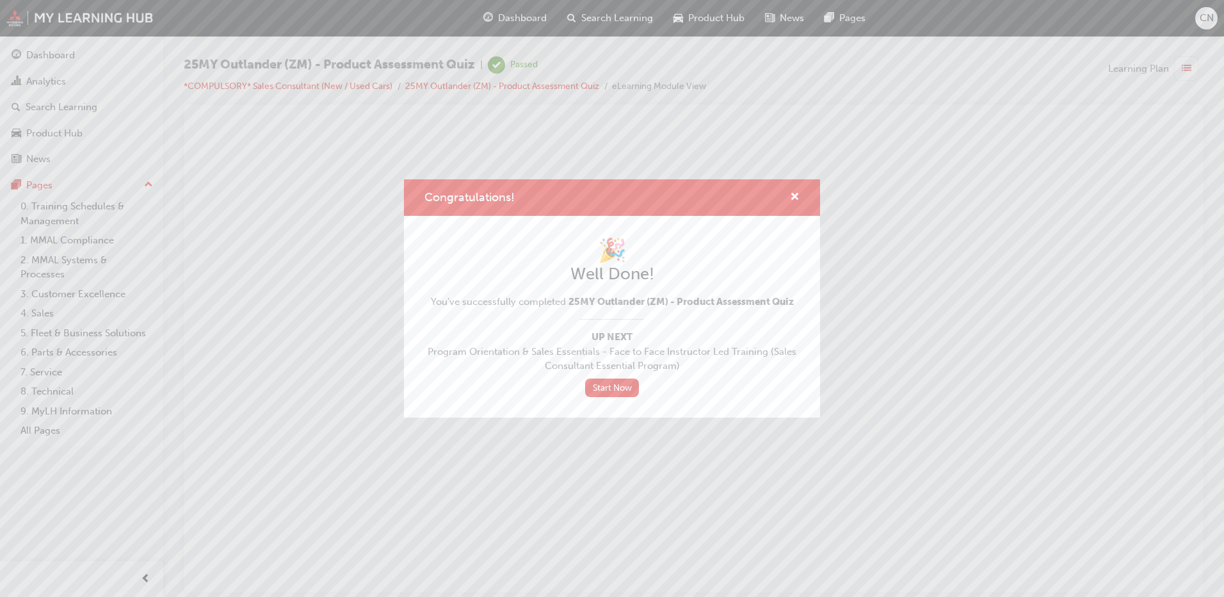
scroll to position [0, 0]
click at [789, 209] on div "Congratulations!" at bounding box center [612, 197] width 416 height 36
click at [795, 194] on span "cross-icon" at bounding box center [795, 198] width 10 height 12
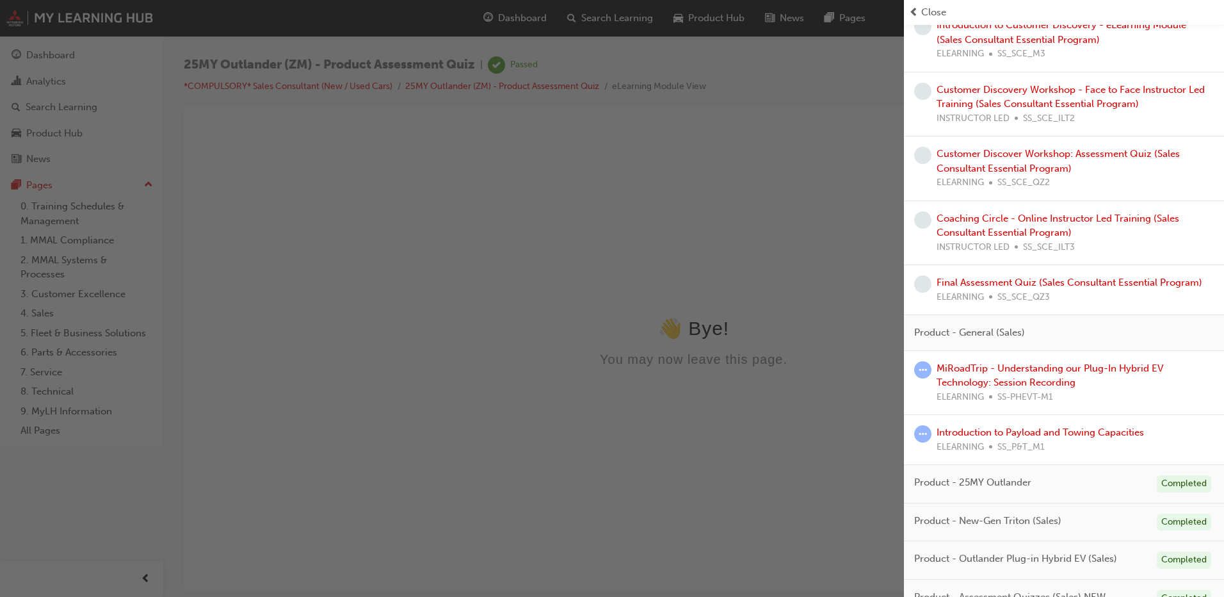
scroll to position [708, 0]
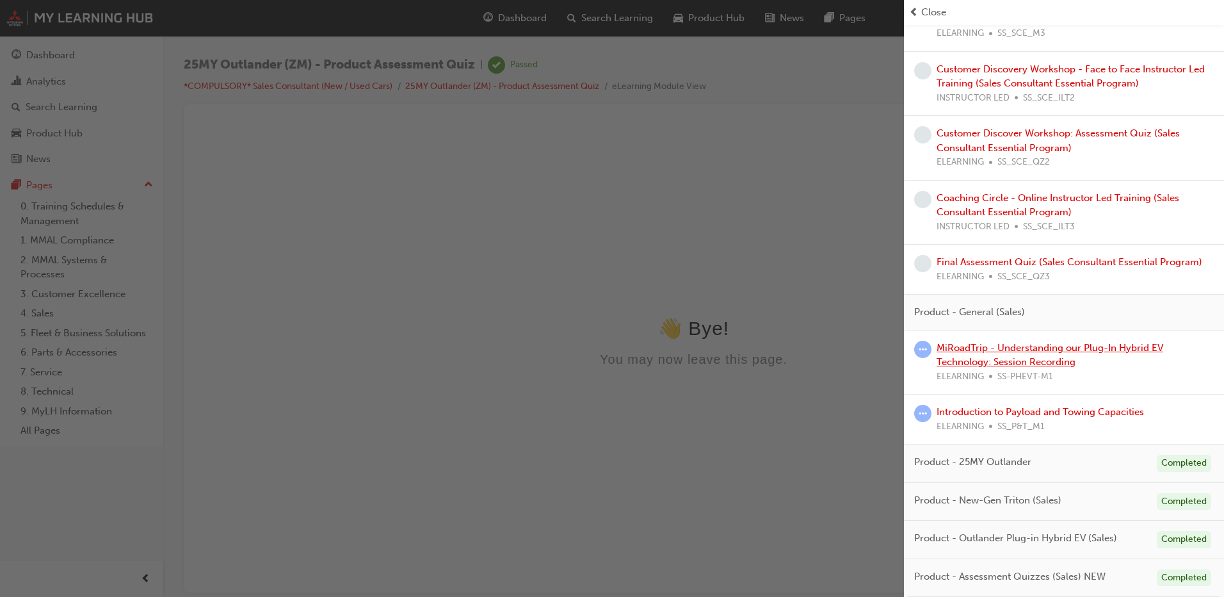
click at [977, 365] on link "MiRoadTrip - Understanding our Plug-In Hybrid EV Technology: Session Recording" at bounding box center [1050, 355] width 227 height 26
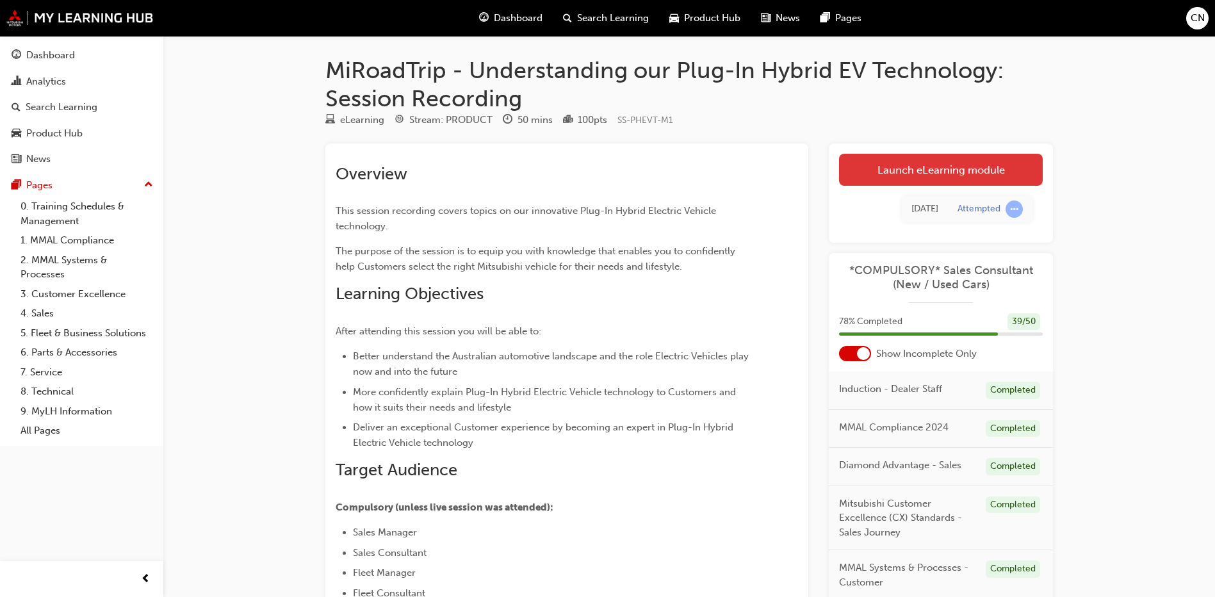
click at [872, 178] on link "Launch eLearning module" at bounding box center [941, 170] width 204 height 32
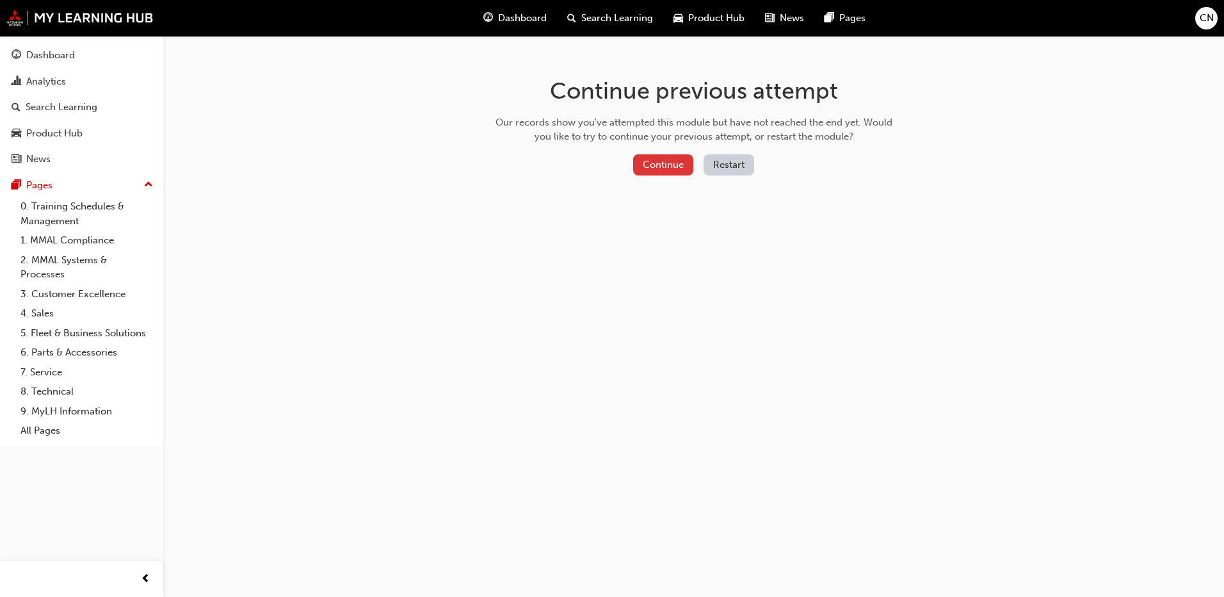
click at [667, 165] on button "Continue" at bounding box center [663, 164] width 60 height 21
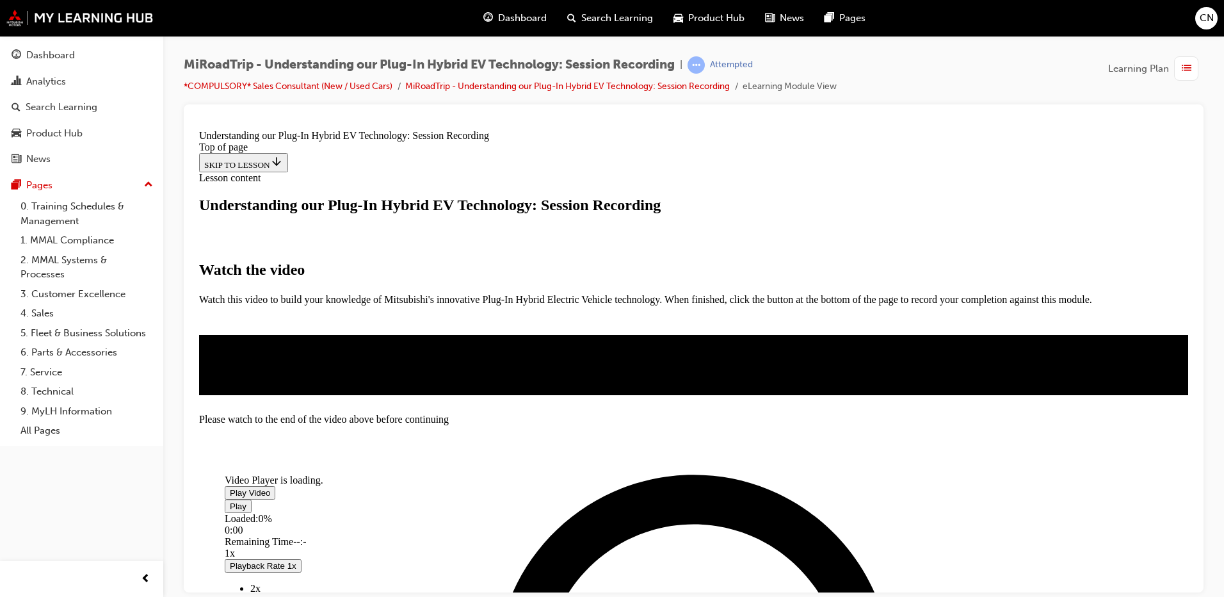
click at [230, 487] on span "Video player" at bounding box center [230, 492] width 0 height 10
click at [230, 510] on span "Video player" at bounding box center [230, 506] width 0 height 10
click at [230, 487] on span "Video player" at bounding box center [230, 492] width 0 height 10
click at [690, 547] on div "Loaded : 20.11% 33:41 09:10" at bounding box center [635, 529] width 820 height 35
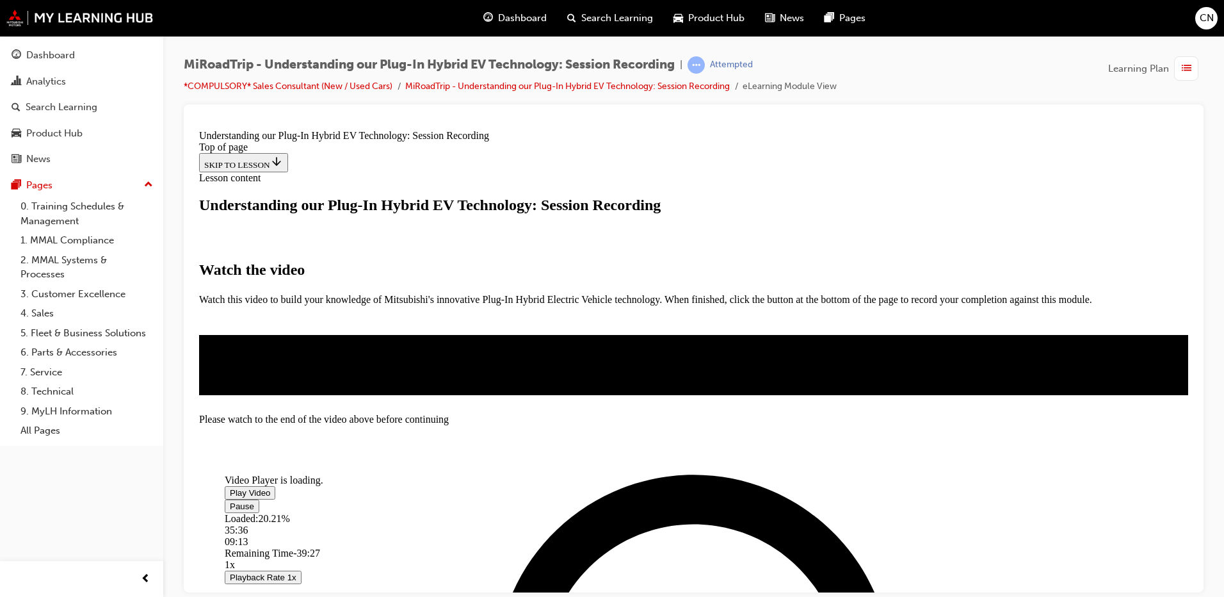
scroll to position [224, 0]
click at [230, 487] on span "Video player" at bounding box center [230, 492] width 0 height 10
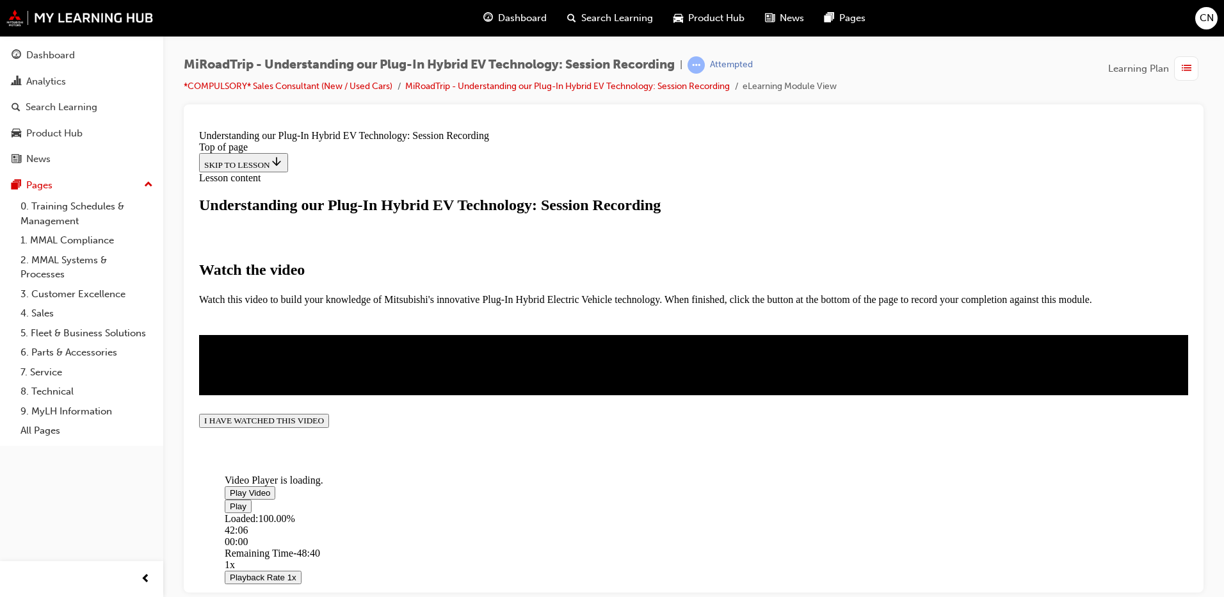
click at [329, 427] on button "I HAVE WATCHED THIS VIDEO" at bounding box center [264, 420] width 130 height 14
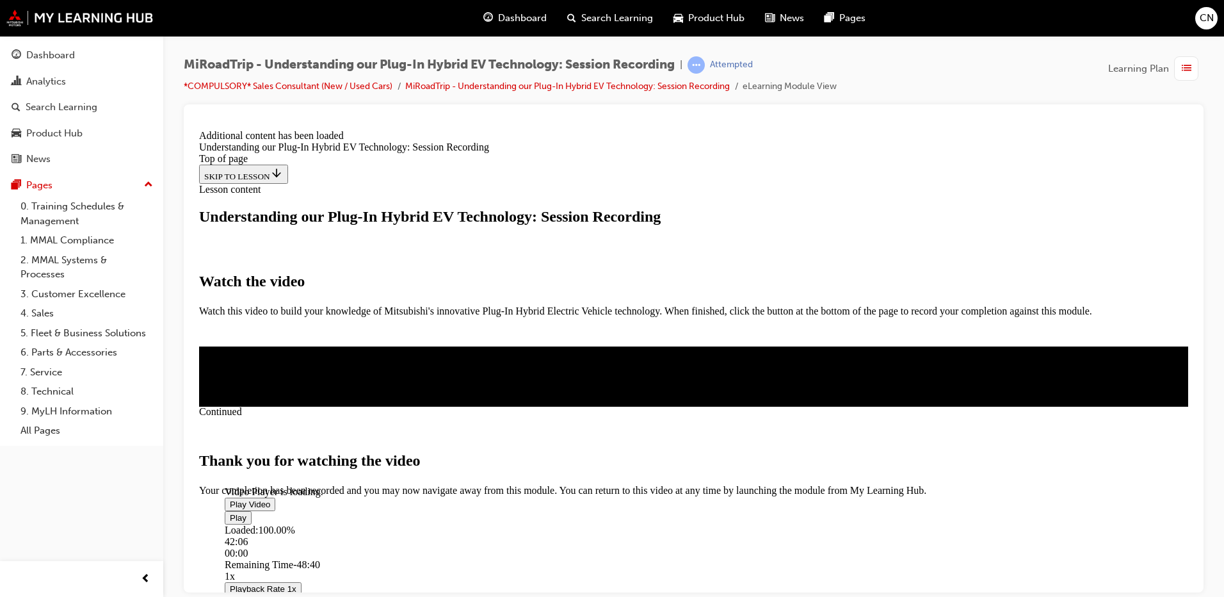
scroll to position [434, 0]
click at [277, 544] on button "CLOSE MODULE" at bounding box center [238, 550] width 78 height 13
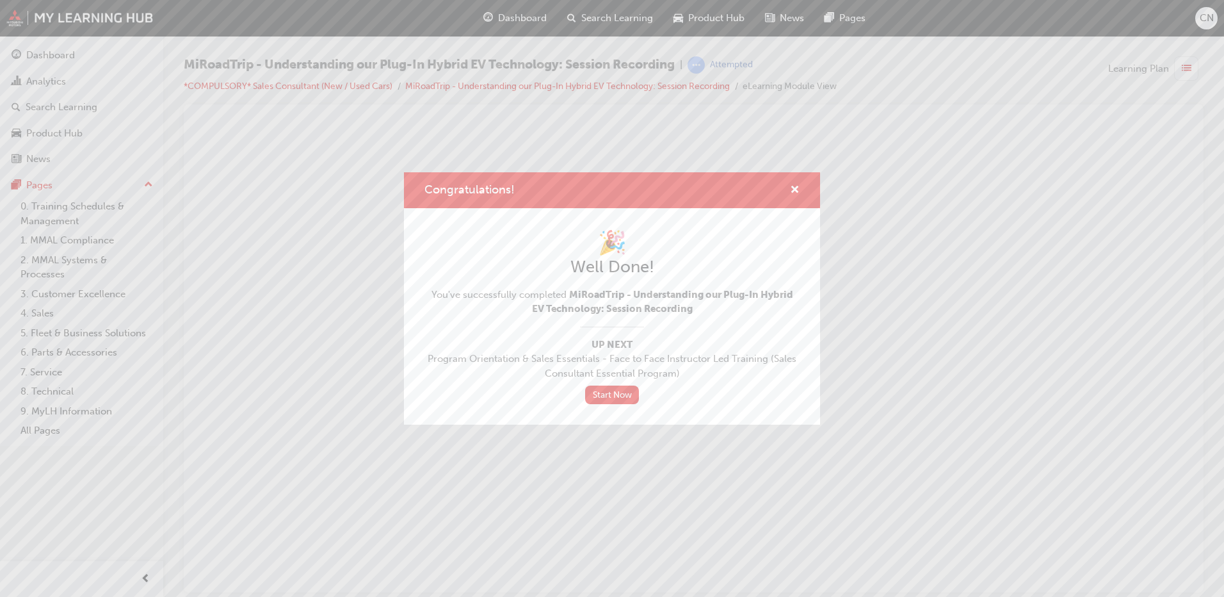
scroll to position [0, 0]
click at [790, 196] on div "Congratulations!" at bounding box center [790, 190] width 20 height 16
click at [799, 185] on span "cross-icon" at bounding box center [795, 191] width 10 height 12
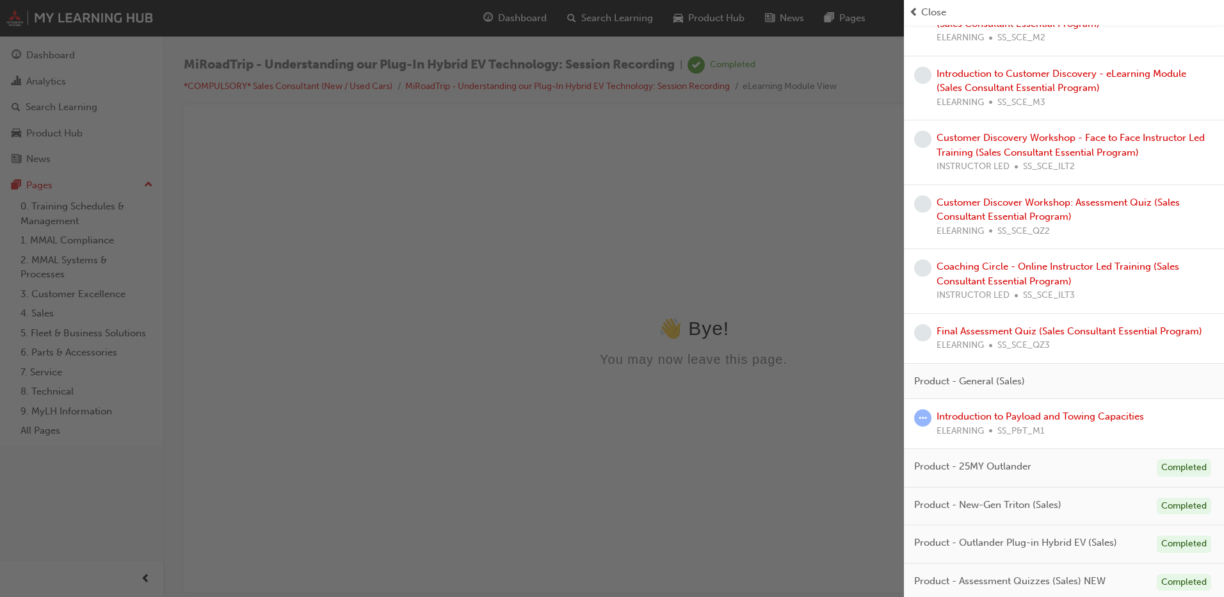
scroll to position [658, 0]
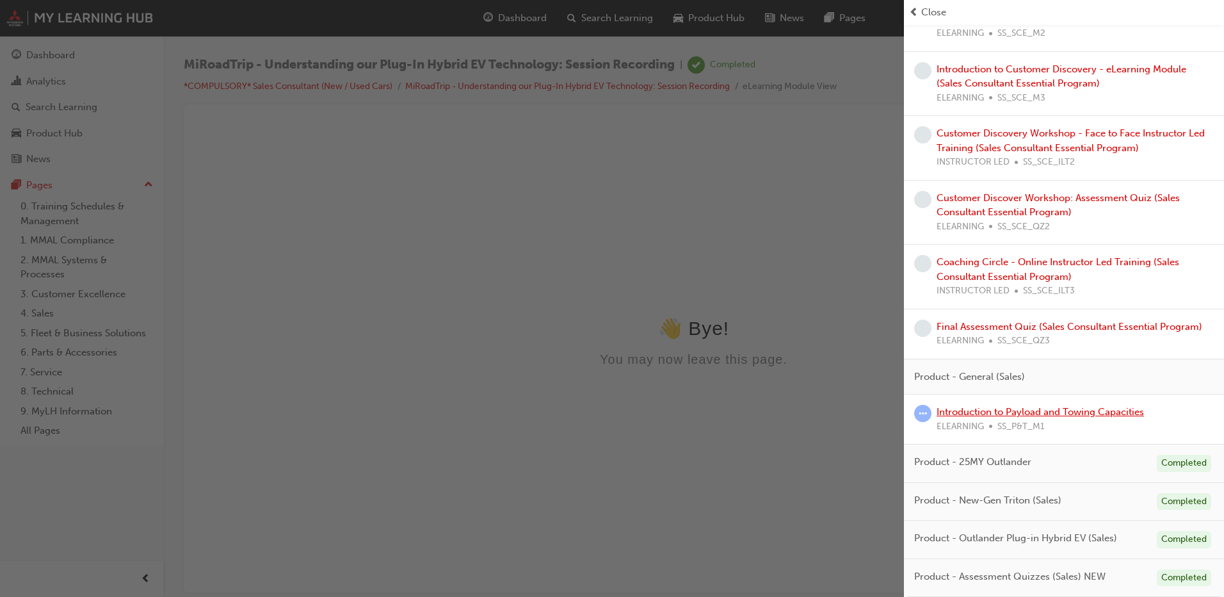
click at [1062, 412] on link "Introduction to Payload and Towing Capacities" at bounding box center [1040, 412] width 207 height 12
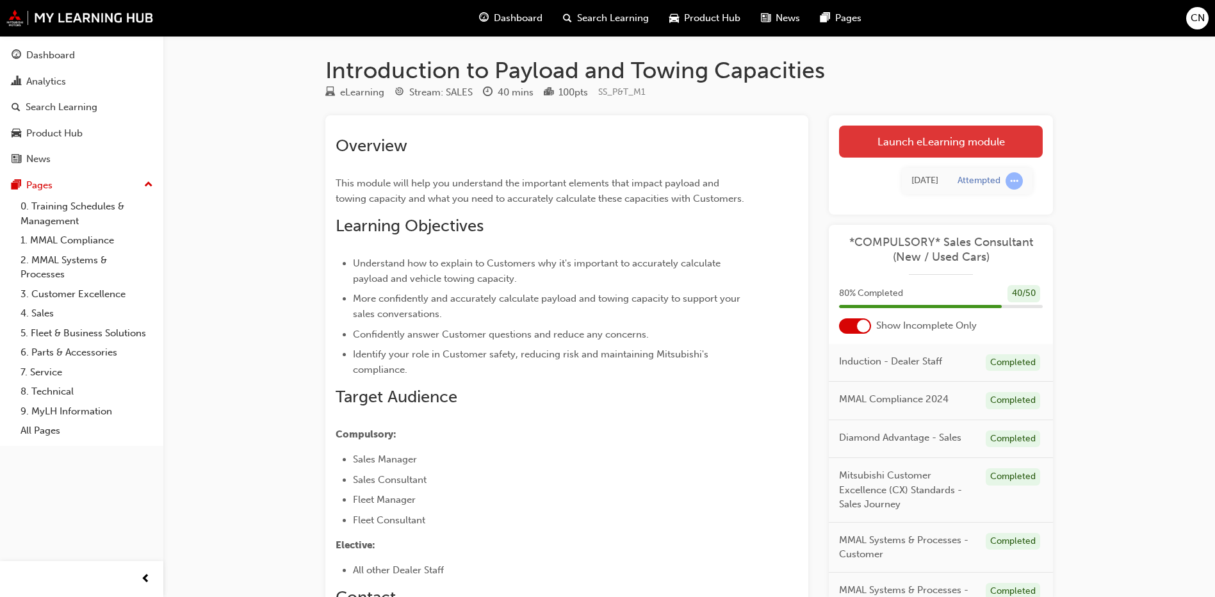
click at [867, 140] on link "Launch eLearning module" at bounding box center [941, 142] width 204 height 32
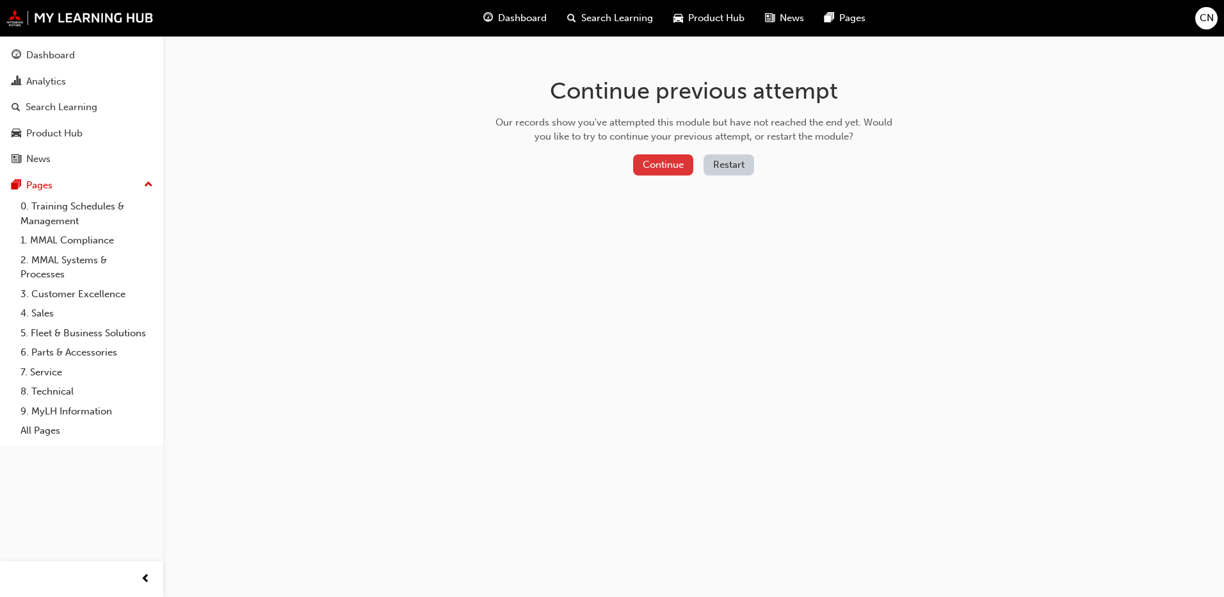
click at [637, 169] on button "Continue" at bounding box center [663, 164] width 60 height 21
